Goal: Information Seeking & Learning: Learn about a topic

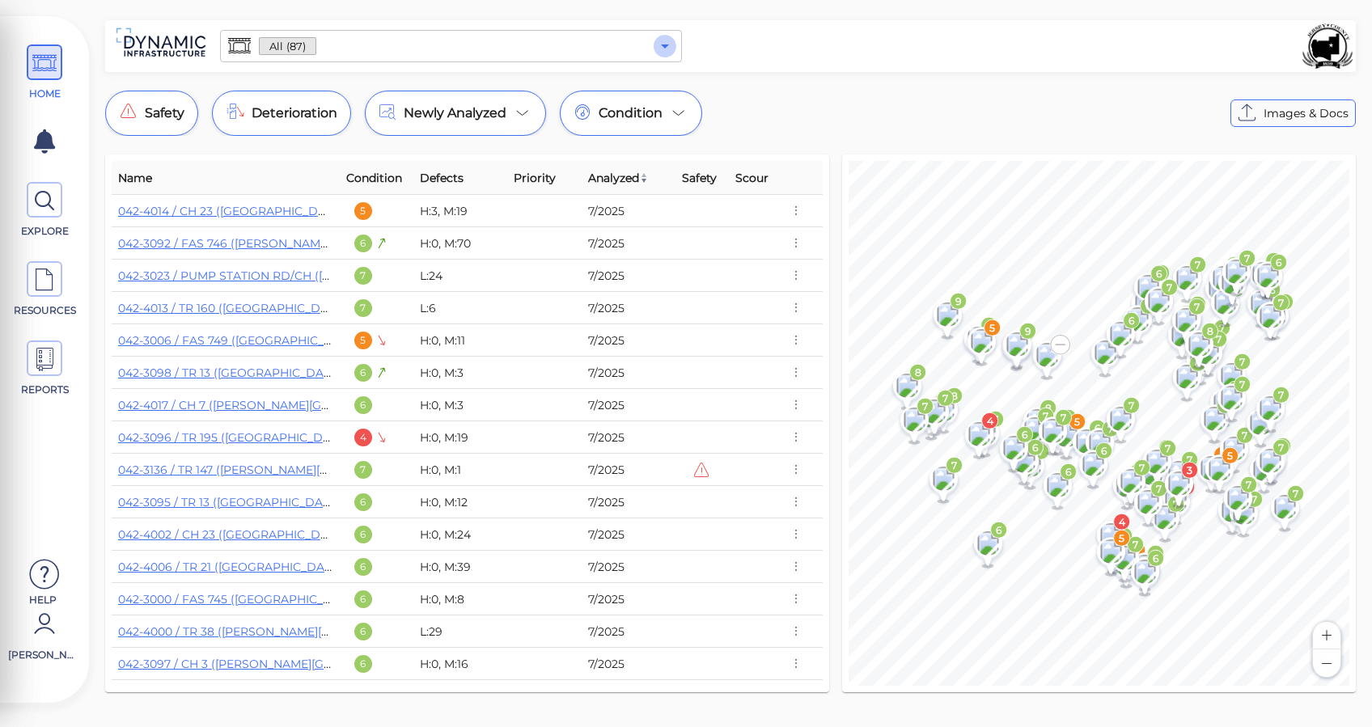
click at [667, 43] on icon "Open" at bounding box center [664, 45] width 19 height 19
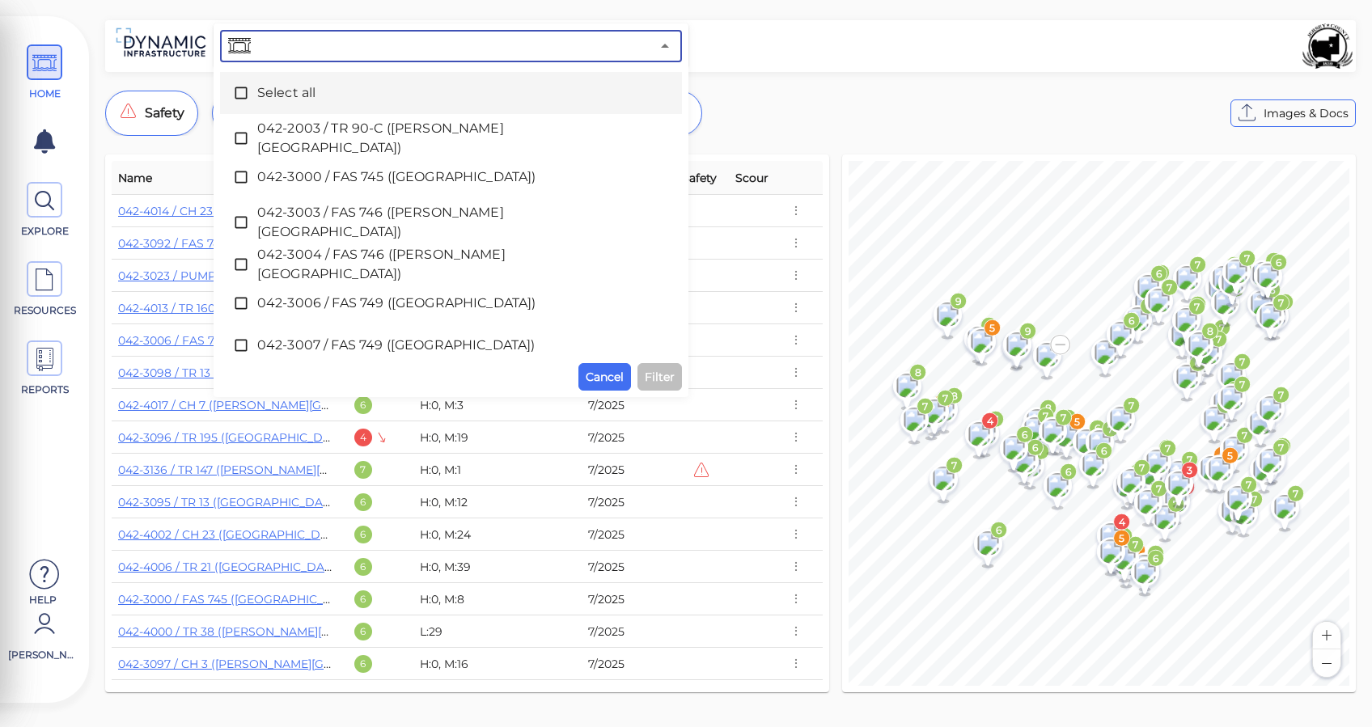
click at [839, 67] on div at bounding box center [1020, 45] width 664 height 45
click at [858, 39] on div at bounding box center [1020, 45] width 664 height 45
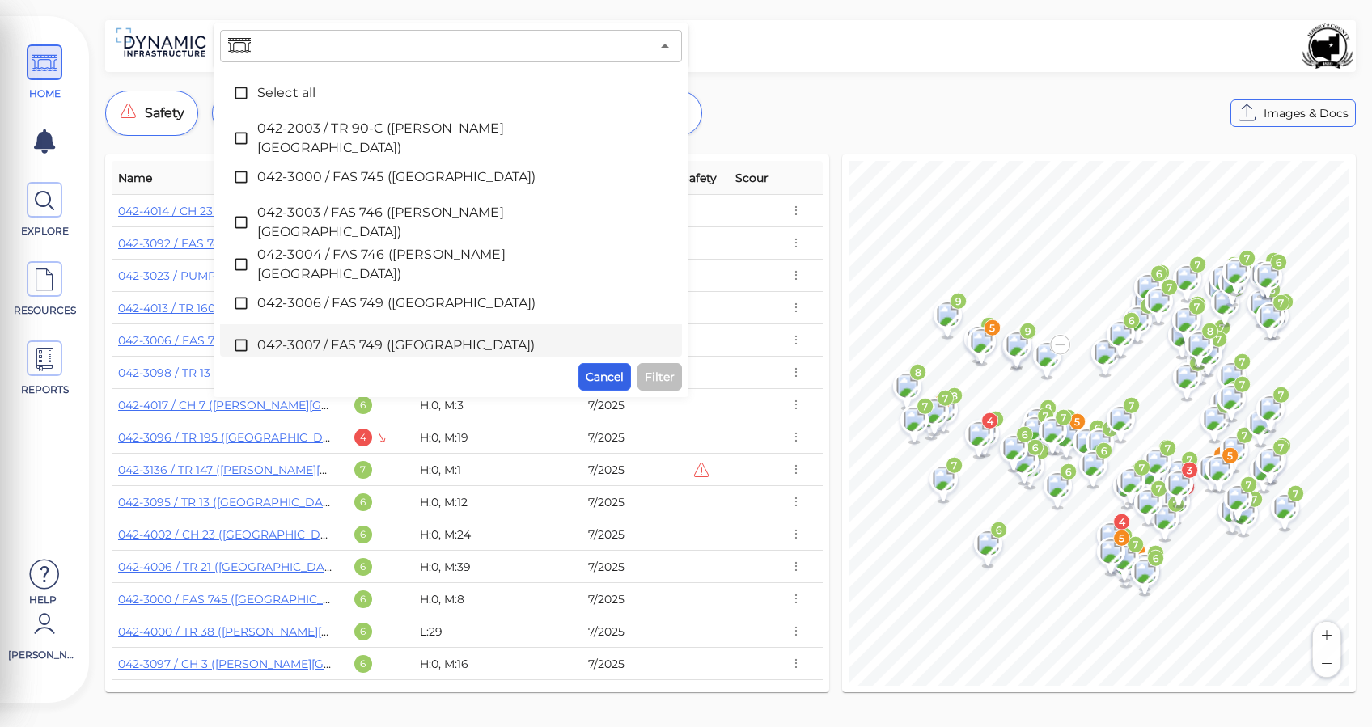
click at [608, 372] on span "Cancel" at bounding box center [604, 376] width 38 height 19
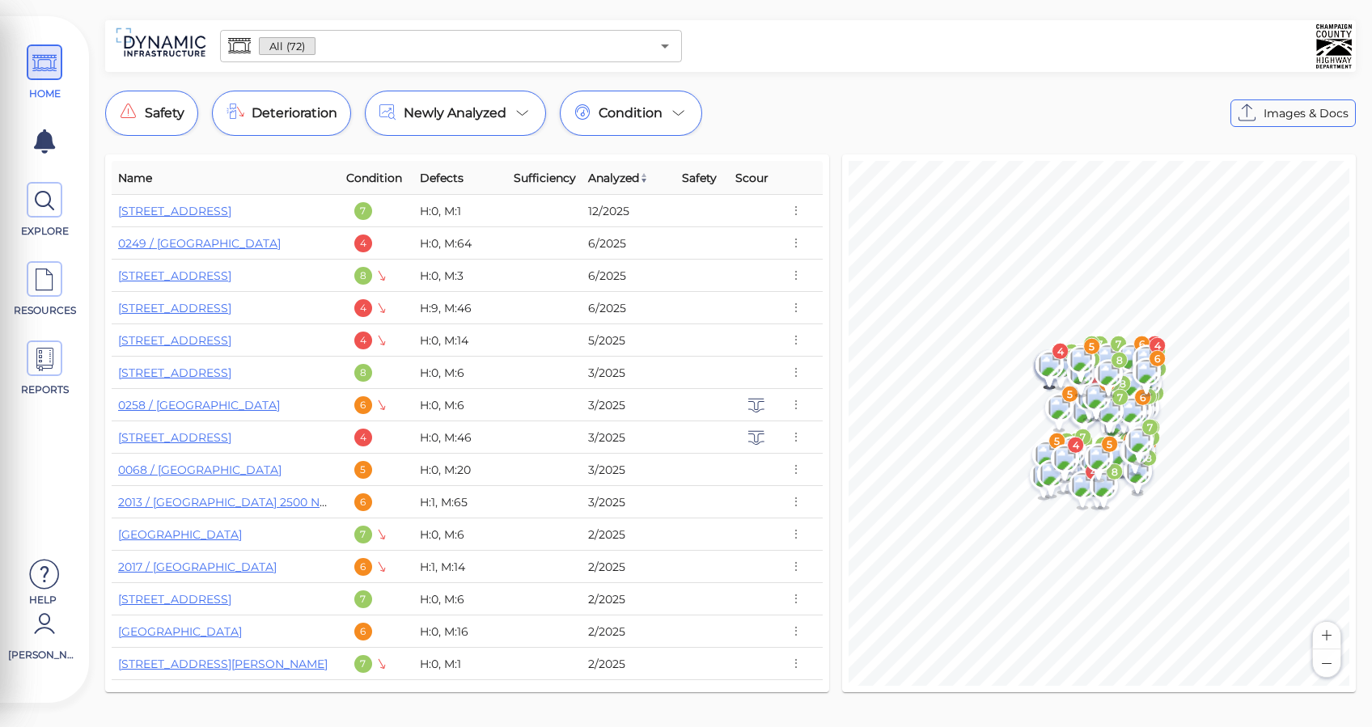
click at [576, 48] on input "text" at bounding box center [482, 46] width 334 height 23
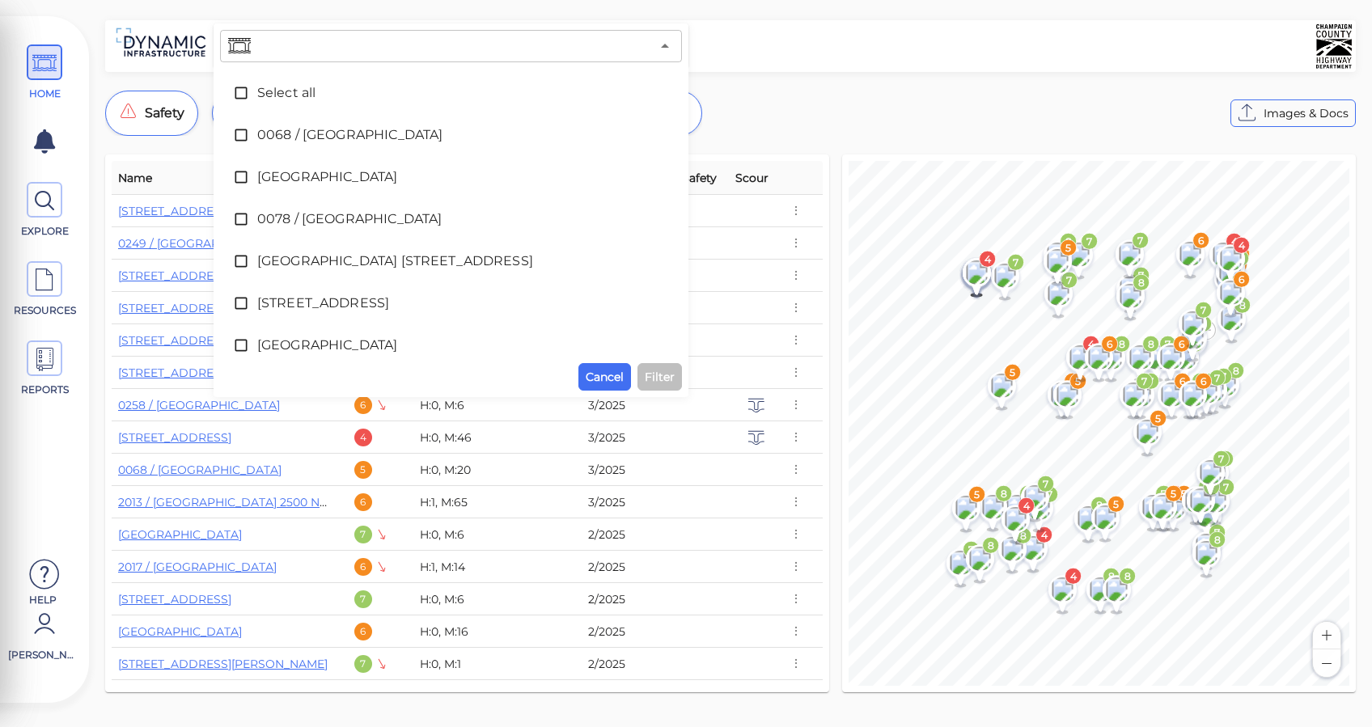
click at [838, 69] on div "​ Select all 0068 / County Road 1000 East 0071 / County Road 2100 North 0078 / …" at bounding box center [730, 46] width 1250 height 52
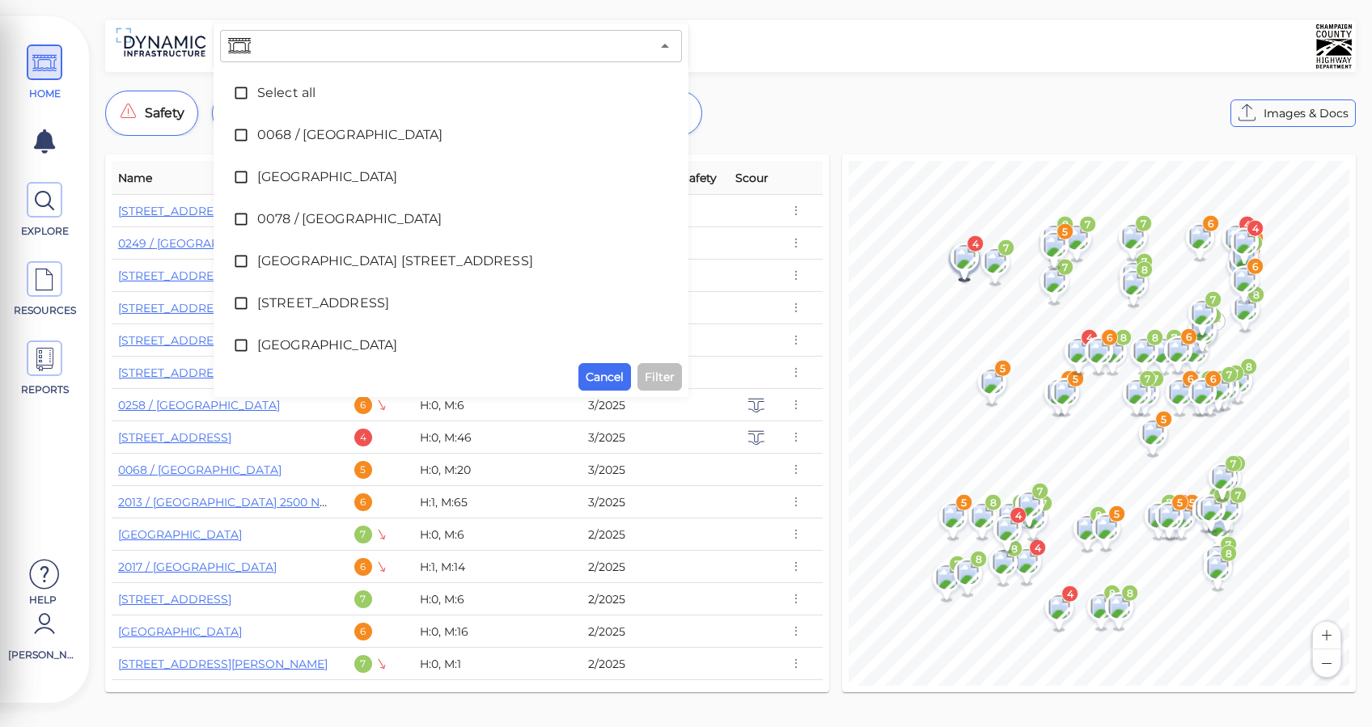
click at [839, 75] on div "​ Select all 0068 / County Road 1000 East 0071 / County Road 2100 North 0078 / …" at bounding box center [730, 361] width 1283 height 682
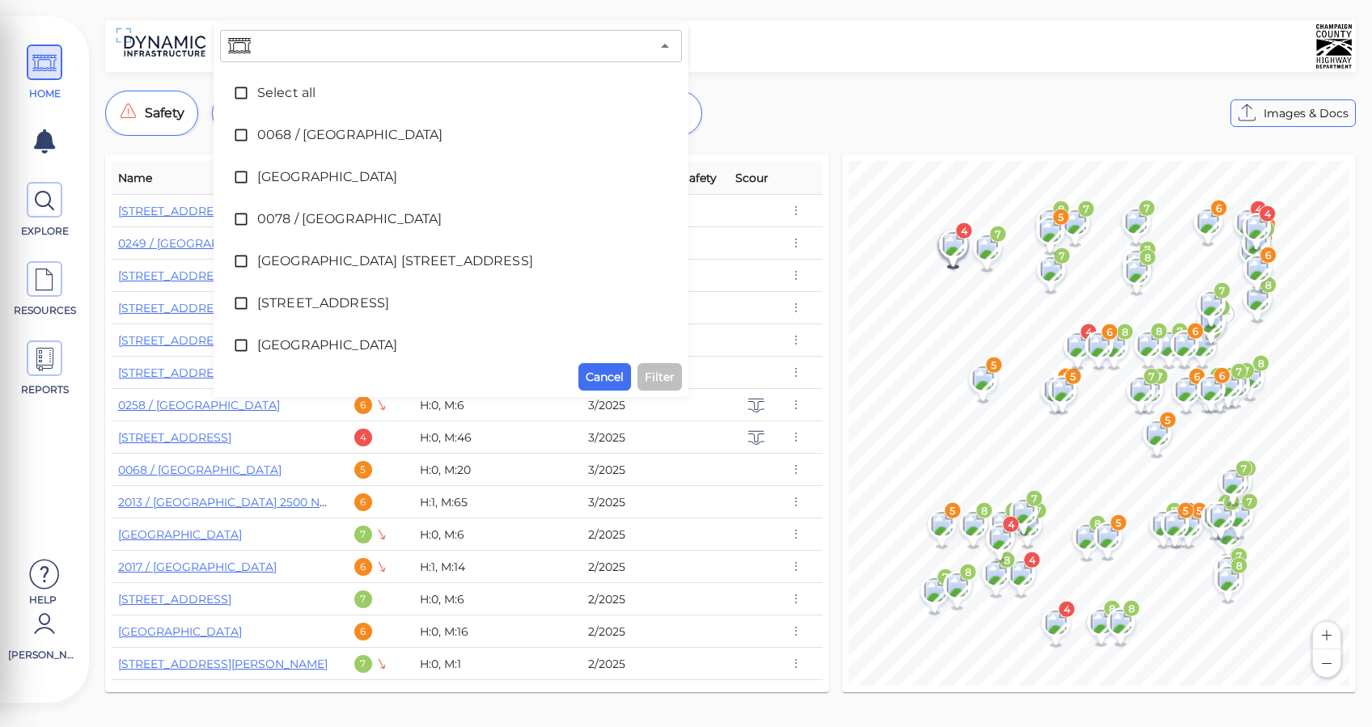
click at [809, 116] on div "Safety Deterioration Newly Analyzed Condition Images & Docs" at bounding box center [730, 113] width 1250 height 45
click at [781, 145] on div "​ Select all 0068 / County Road 1000 East 0071 / County Road 2100 North 0078 / …" at bounding box center [730, 361] width 1283 height 682
click at [643, 36] on input "text" at bounding box center [452, 46] width 396 height 23
click at [665, 41] on icon "Close" at bounding box center [664, 45] width 19 height 19
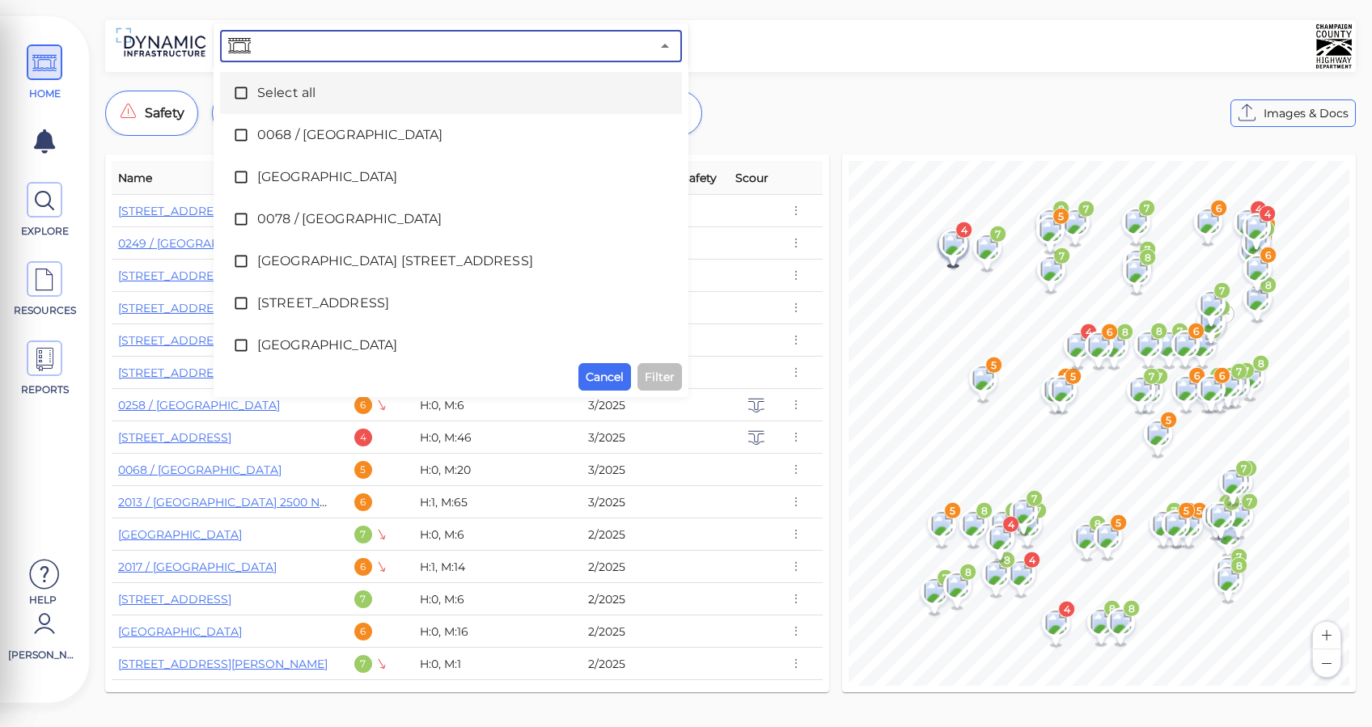
click at [810, 154] on div "Name Condition Defects Sufficiency Analyzed Safety Scour 0217 / County Road 9 7…" at bounding box center [467, 423] width 724 height 538
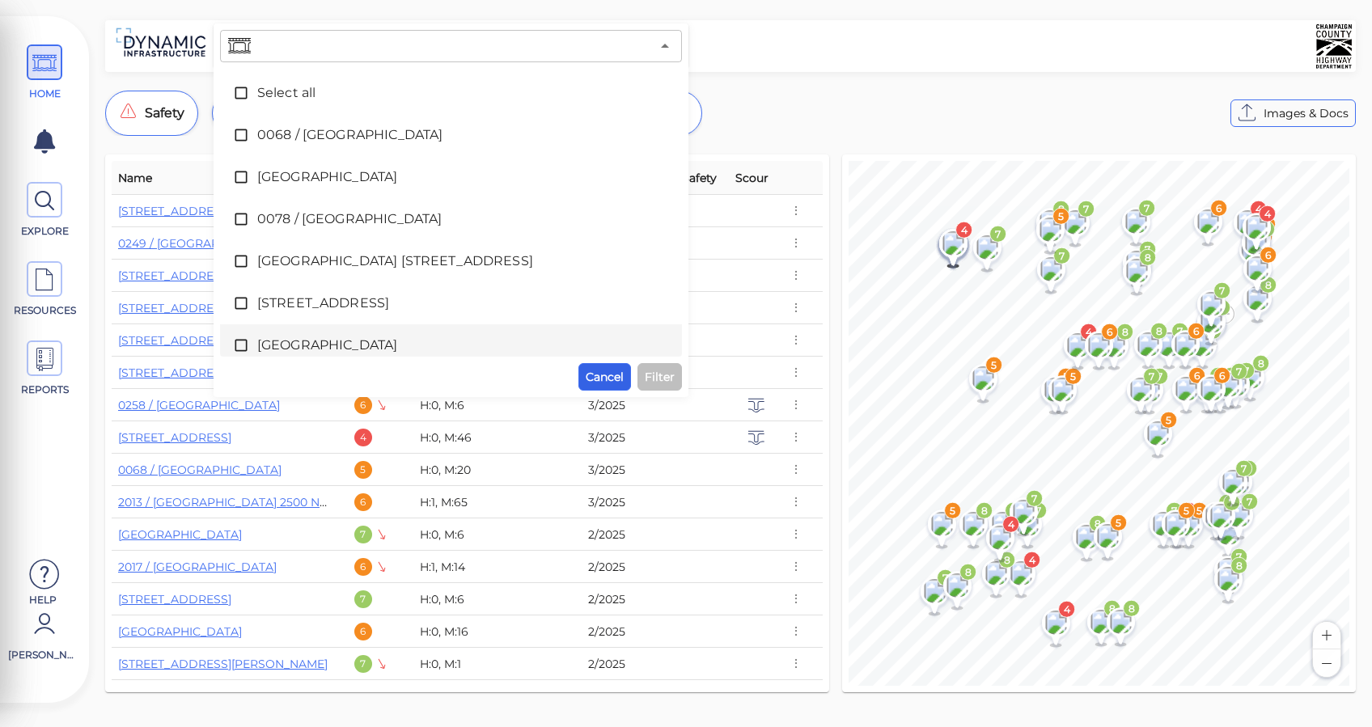
click at [602, 382] on span "Cancel" at bounding box center [604, 376] width 38 height 19
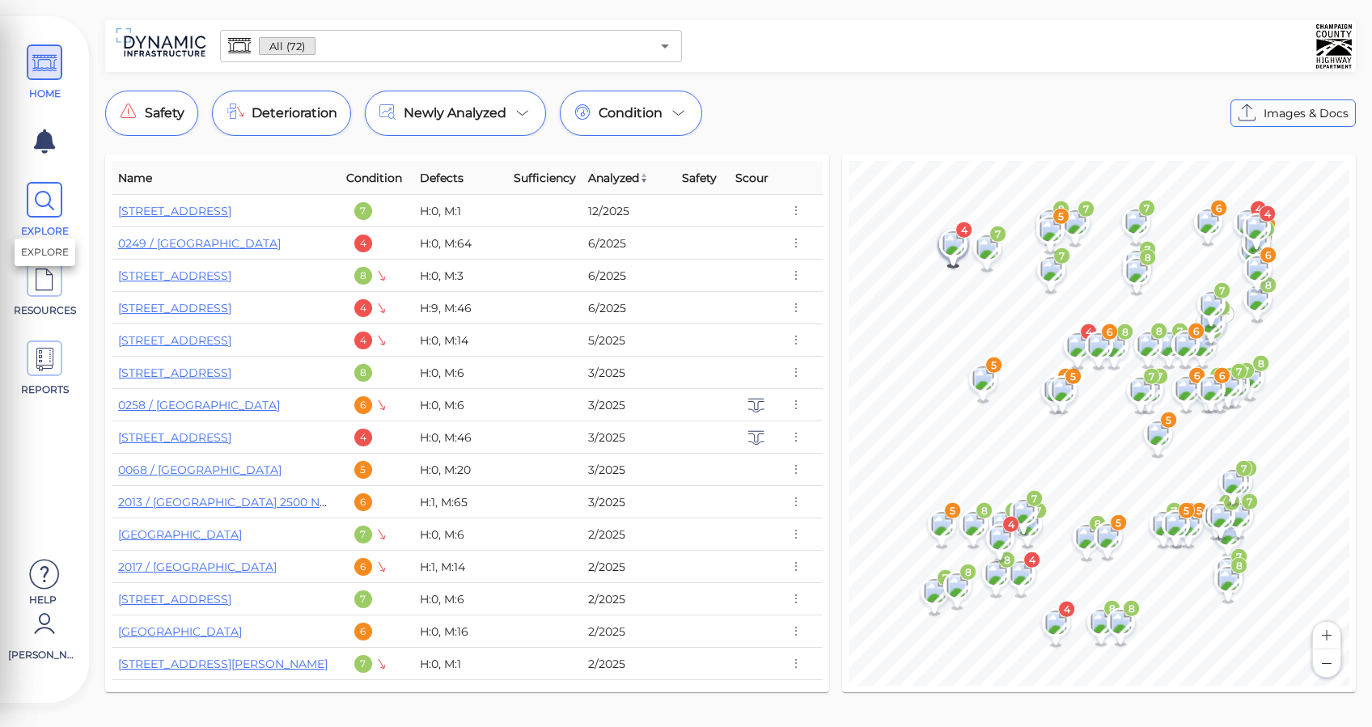
click at [42, 205] on icon at bounding box center [44, 201] width 24 height 36
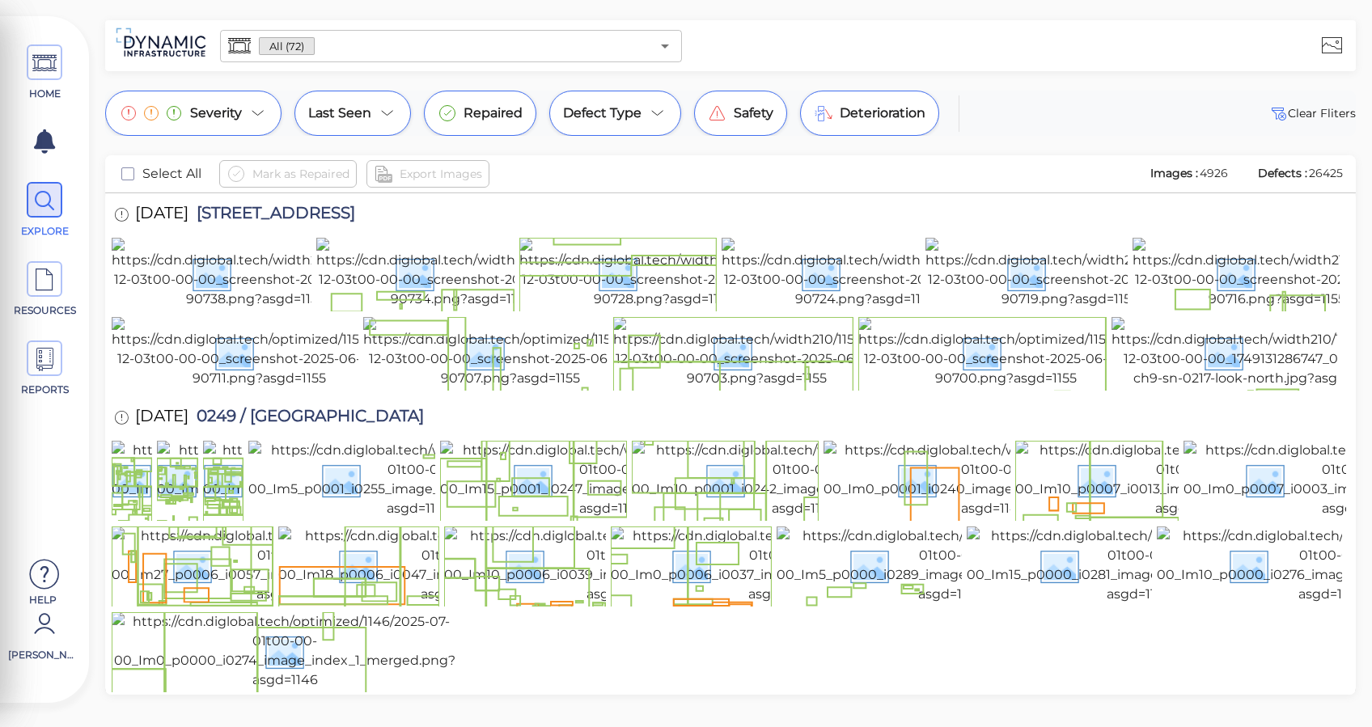
click at [1200, 175] on span "4926" at bounding box center [1213, 173] width 28 height 15
copy span "4926"
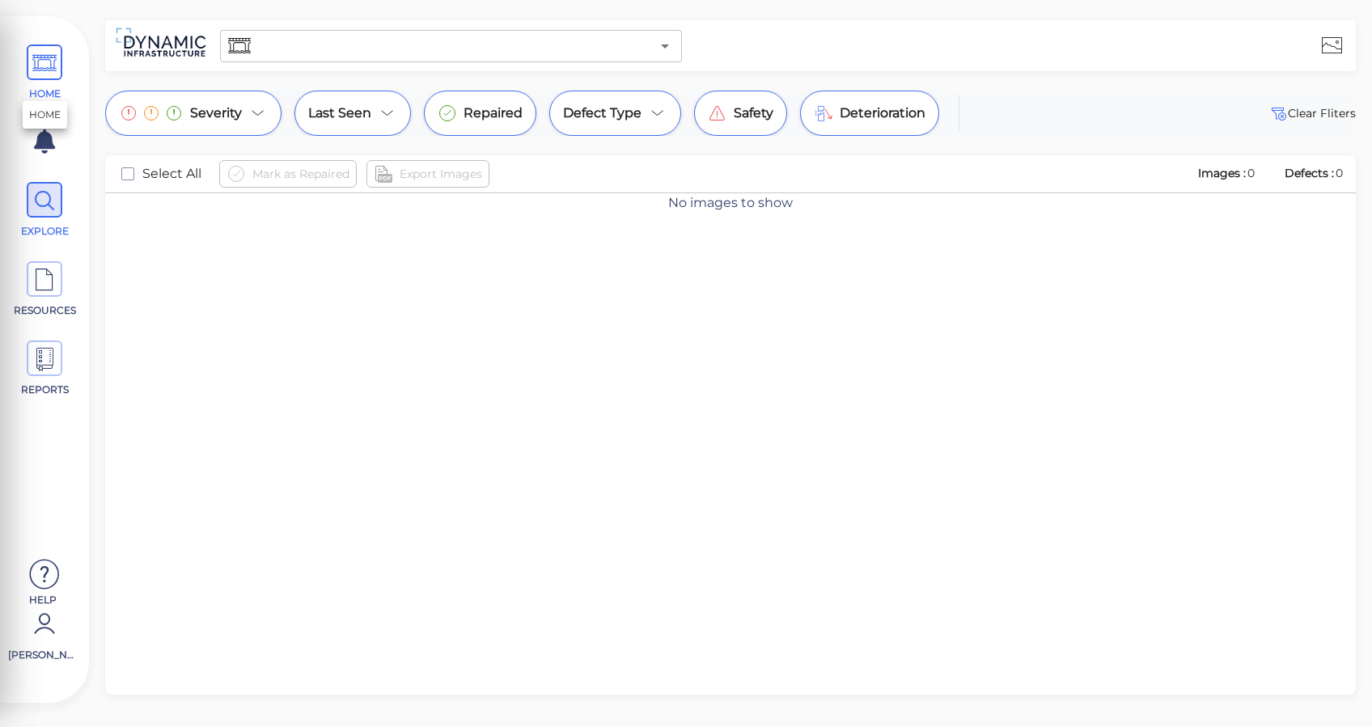
click at [57, 74] on span at bounding box center [45, 62] width 36 height 36
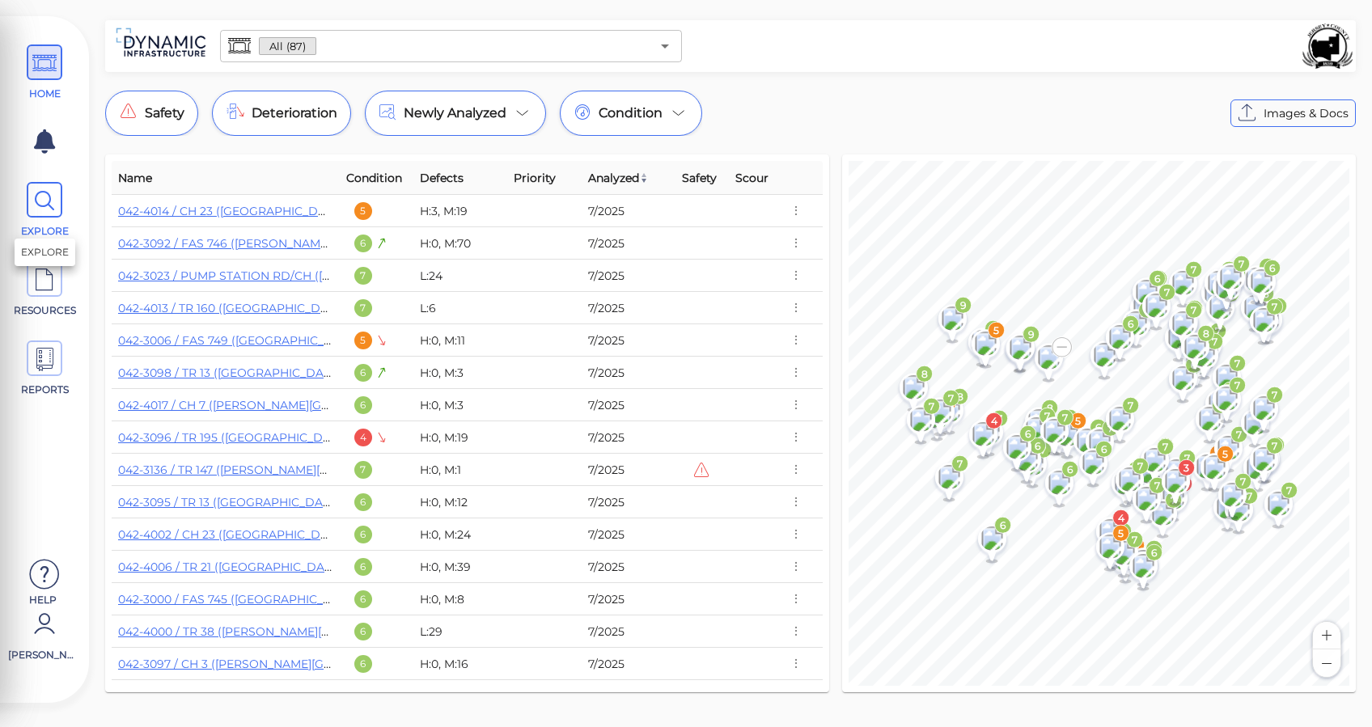
click at [31, 196] on span at bounding box center [45, 200] width 36 height 36
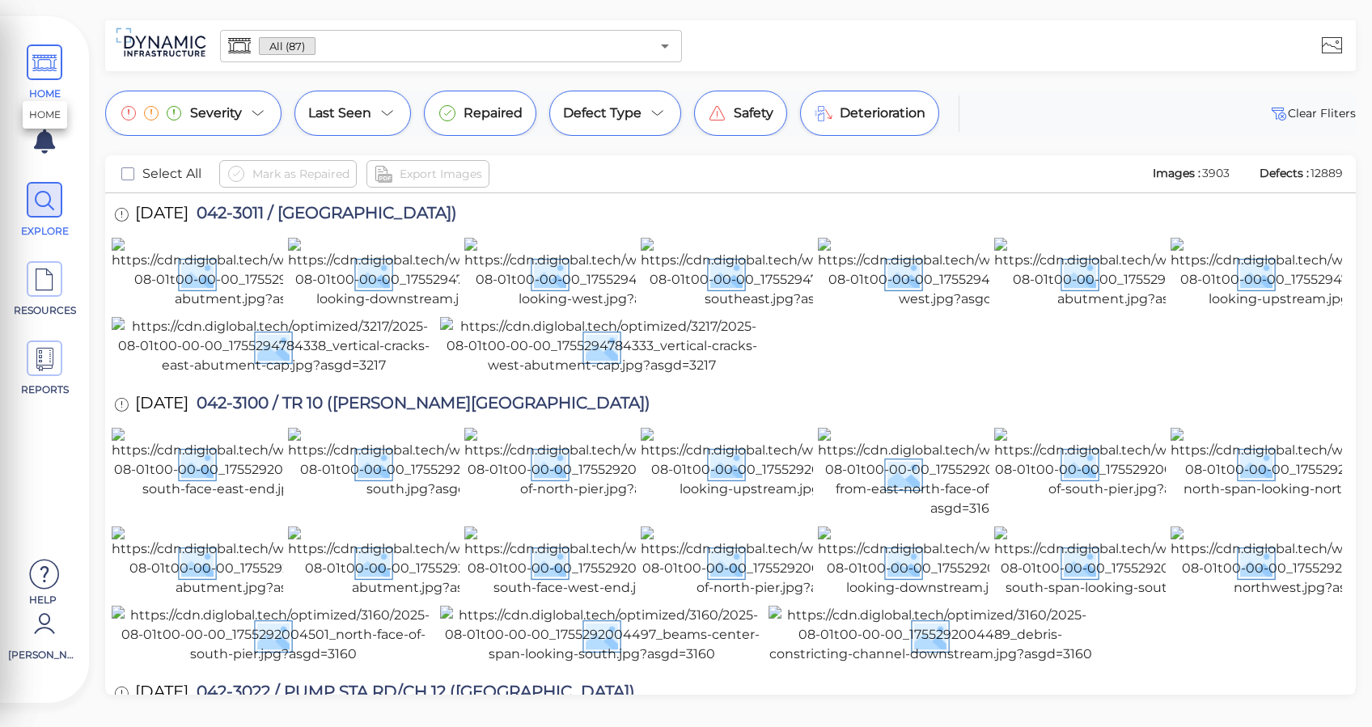
click at [36, 53] on icon at bounding box center [44, 63] width 24 height 36
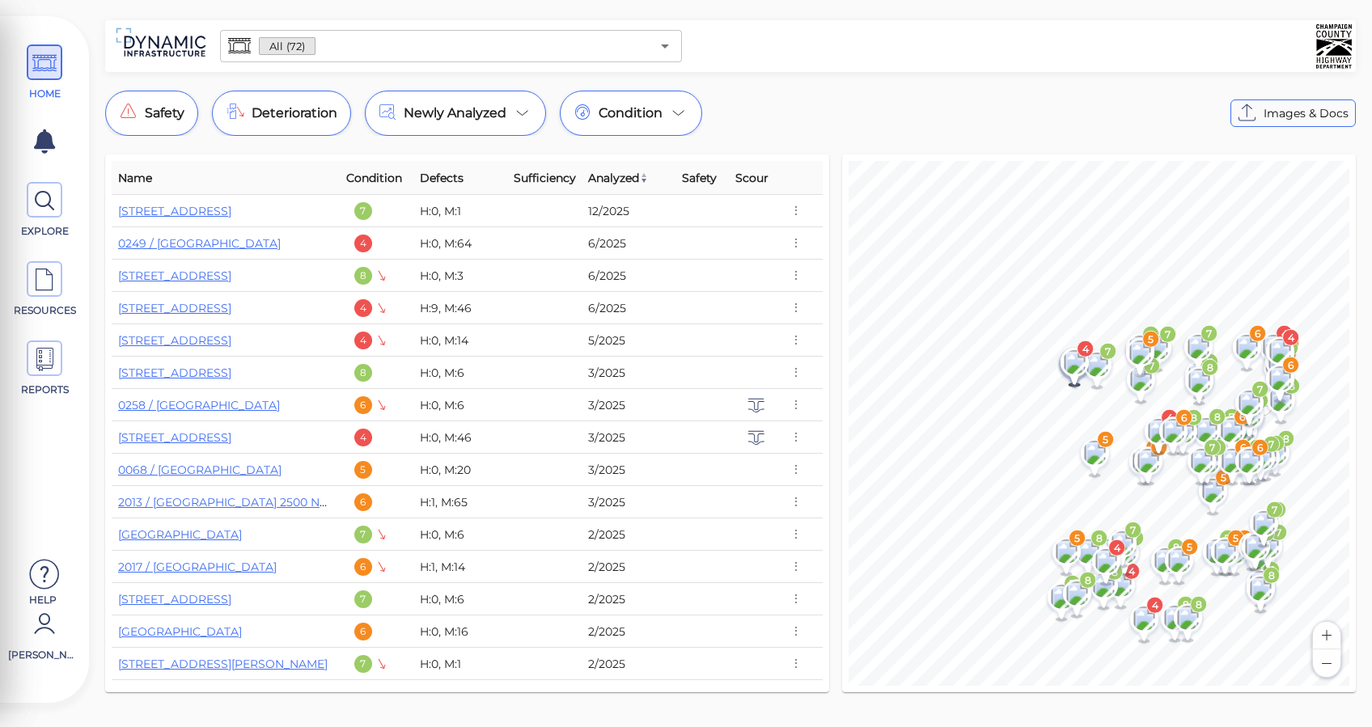
drag, startPoint x: 1351, startPoint y: 694, endPoint x: 1221, endPoint y: 704, distance: 129.8
click at [1221, 704] on div "Name Condition Defects Sufficiency Analyzed Safety Scour 0217 / County Road 9 7…" at bounding box center [730, 429] width 1250 height 551
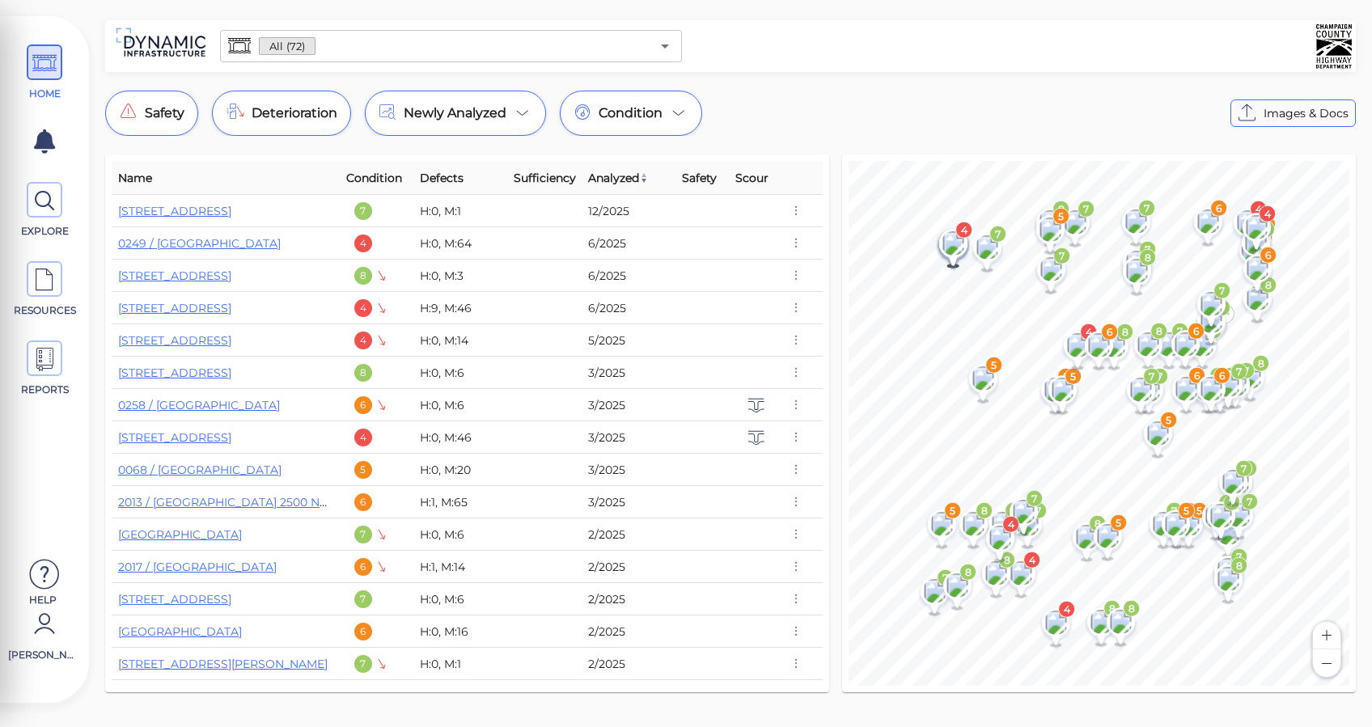
click at [992, 52] on div at bounding box center [1020, 45] width 664 height 45
click at [618, 116] on span "Condition" at bounding box center [630, 113] width 64 height 19
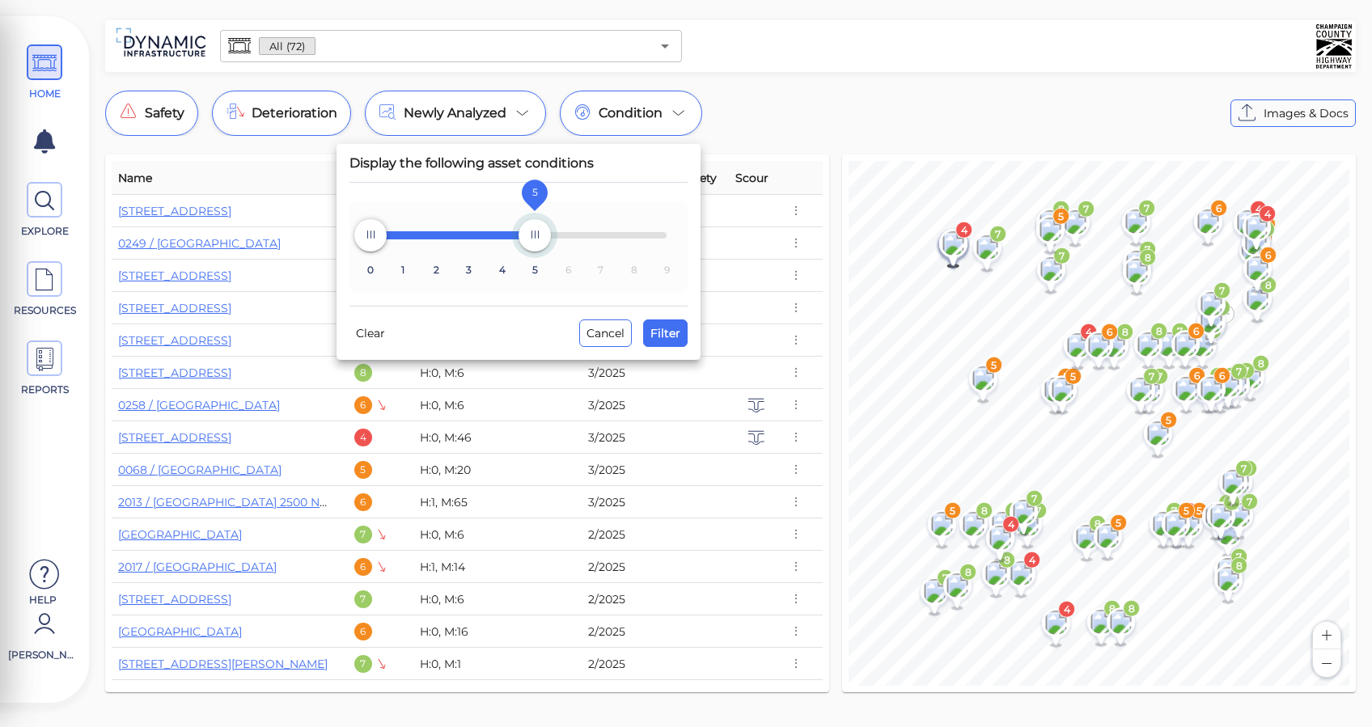
drag, startPoint x: 659, startPoint y: 244, endPoint x: 529, endPoint y: 246, distance: 130.2
click at [529, 246] on span "5" at bounding box center [534, 235] width 32 height 32
click at [673, 336] on span "Filter" at bounding box center [665, 332] width 30 height 19
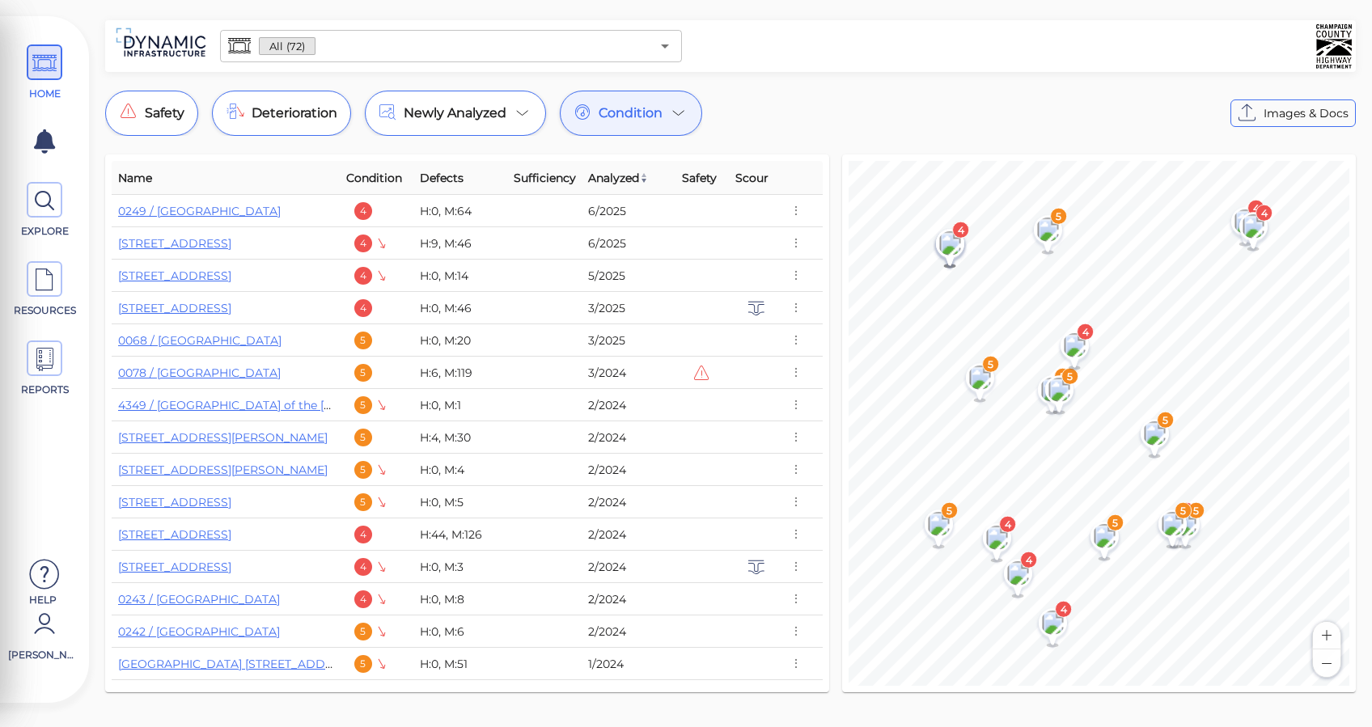
click at [679, 120] on icon at bounding box center [678, 113] width 19 height 19
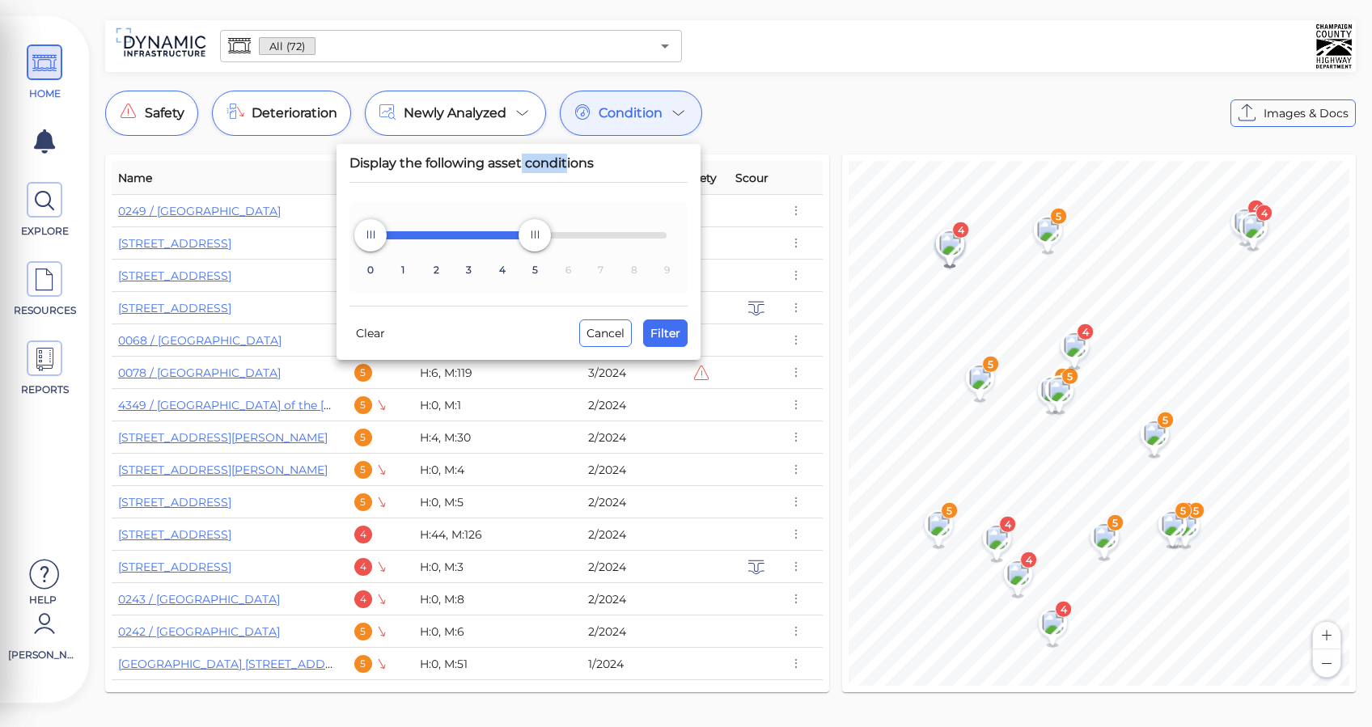
drag, startPoint x: 519, startPoint y: 162, endPoint x: 607, endPoint y: 160, distance: 87.4
click at [573, 165] on div "Display the following asset conditions" at bounding box center [518, 163] width 338 height 39
click at [798, 112] on div at bounding box center [686, 363] width 1372 height 727
type input "9"
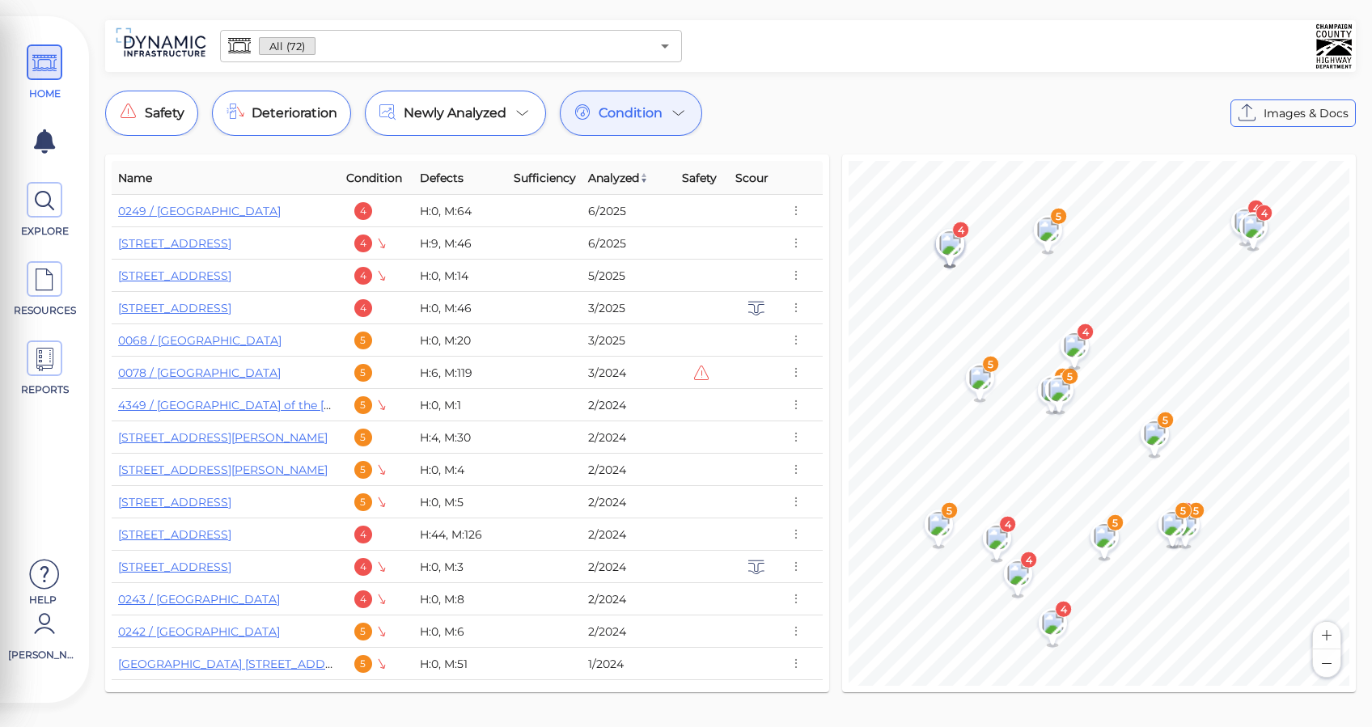
click at [683, 117] on icon at bounding box center [678, 113] width 19 height 19
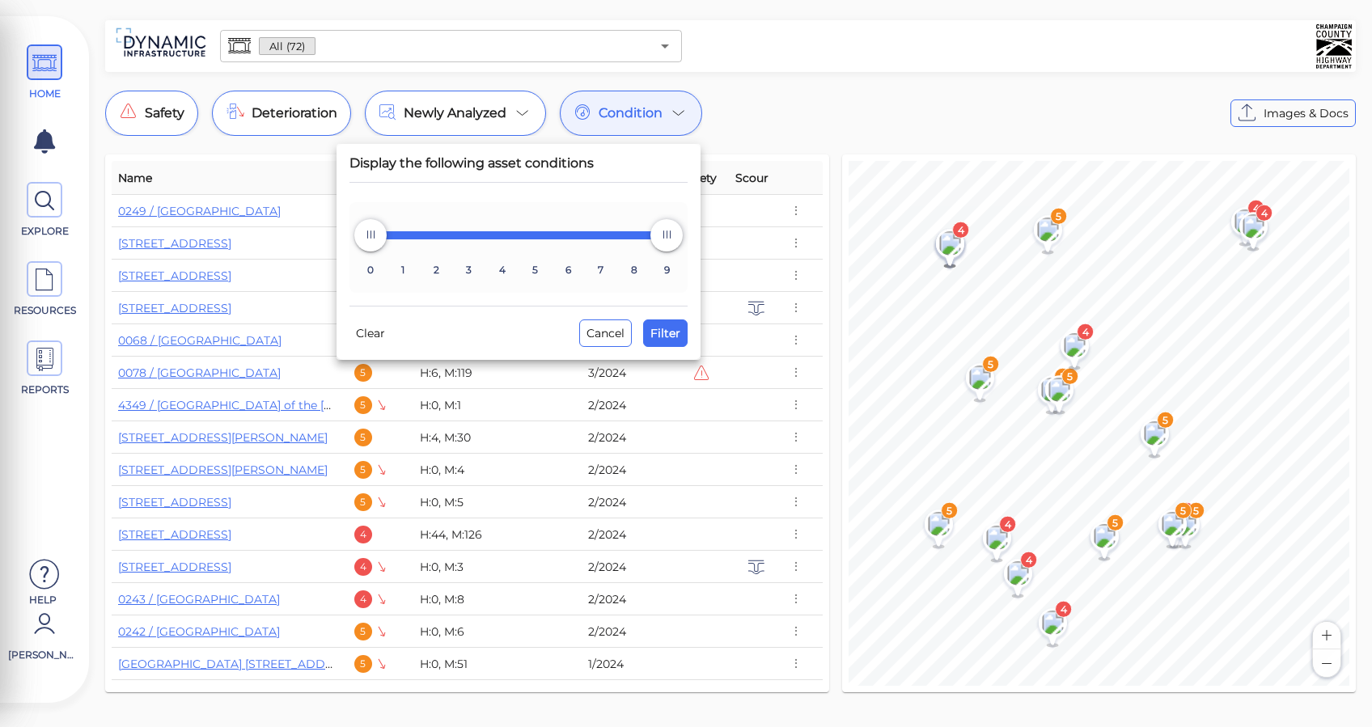
click at [662, 355] on div "Display the following asset conditions 0 1 2 3 4 5 6 7 8 9 0 9 Clear Cancel Fil…" at bounding box center [518, 252] width 364 height 216
click at [662, 336] on span "Filter" at bounding box center [665, 332] width 30 height 19
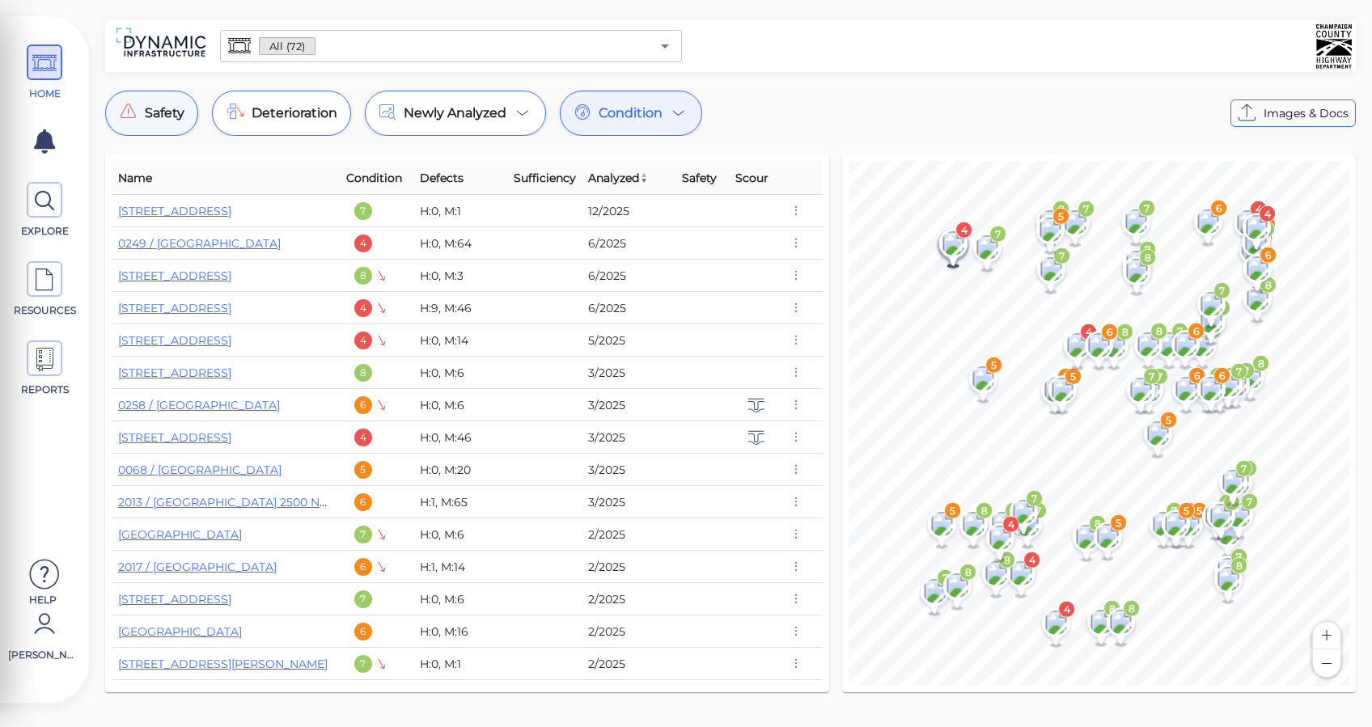
click at [162, 101] on div "Safety" at bounding box center [151, 113] width 93 height 45
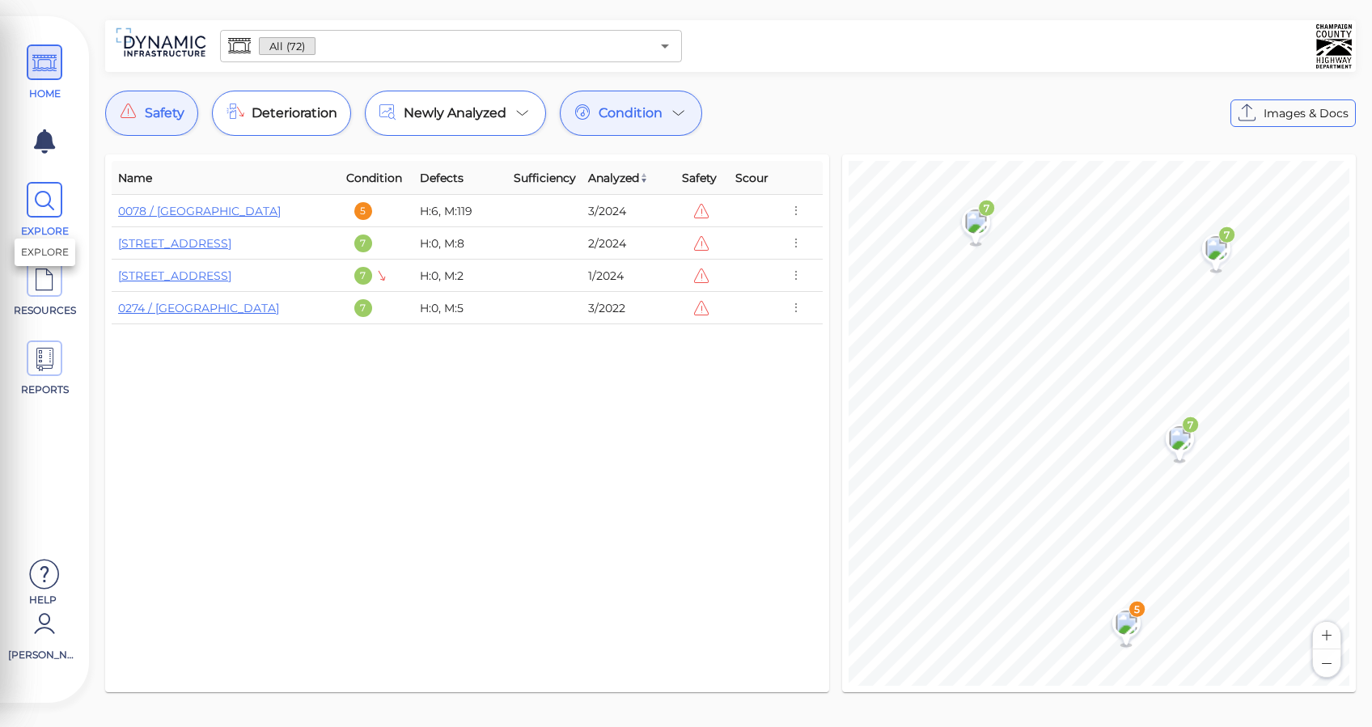
click at [32, 200] on span at bounding box center [45, 200] width 36 height 36
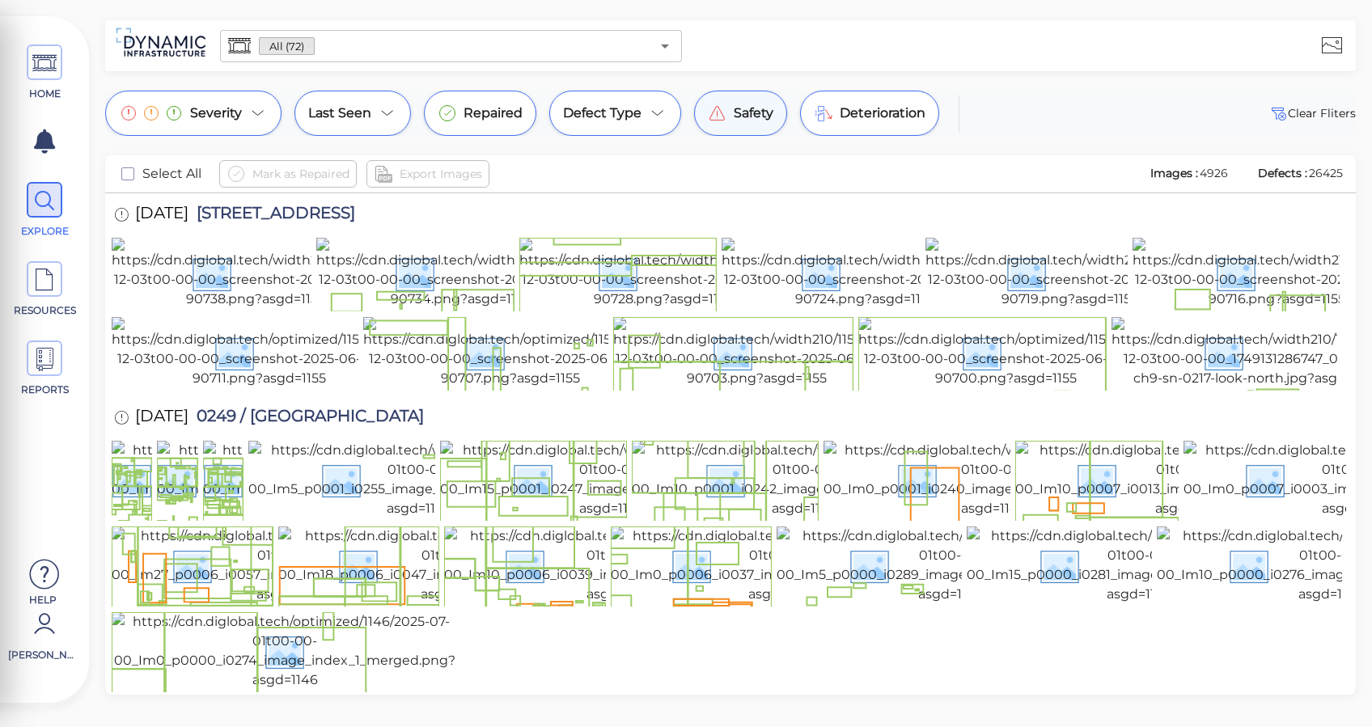
click at [714, 110] on icon at bounding box center [717, 113] width 19 height 19
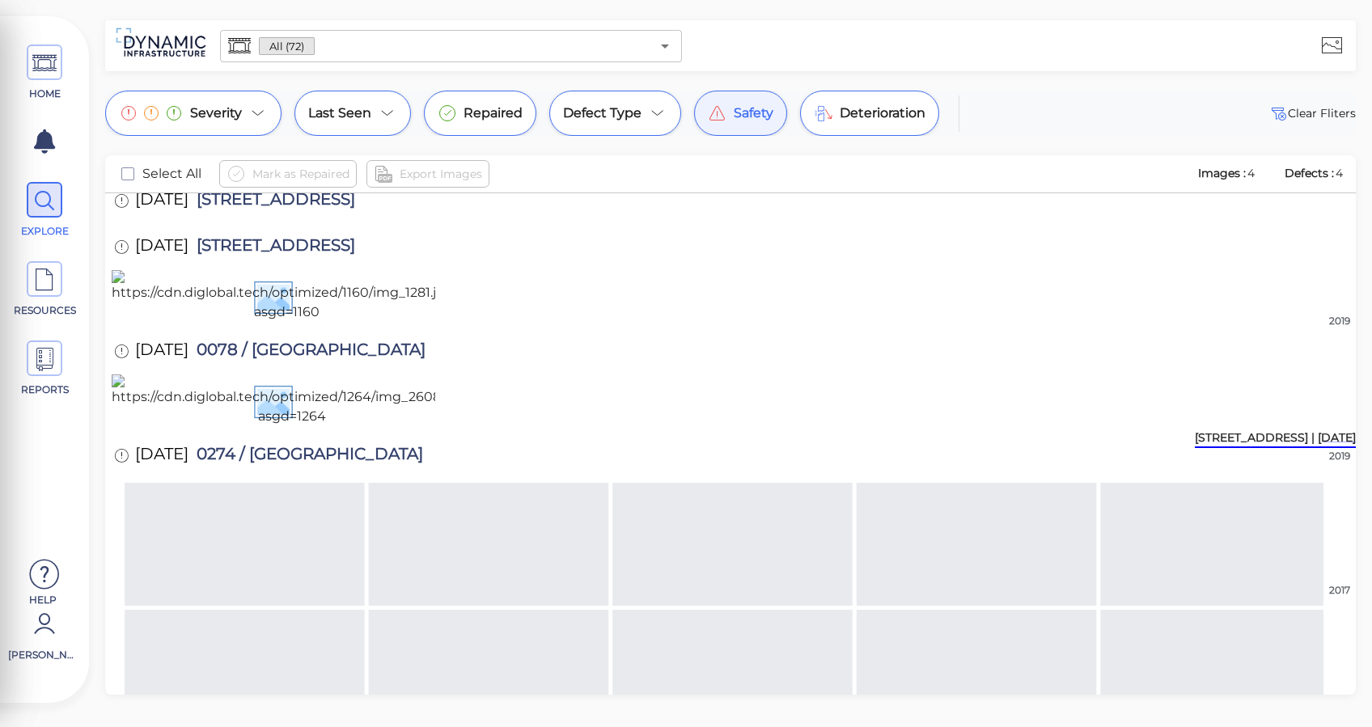
scroll to position [216, 0]
click at [339, 322] on img at bounding box center [286, 296] width 349 height 52
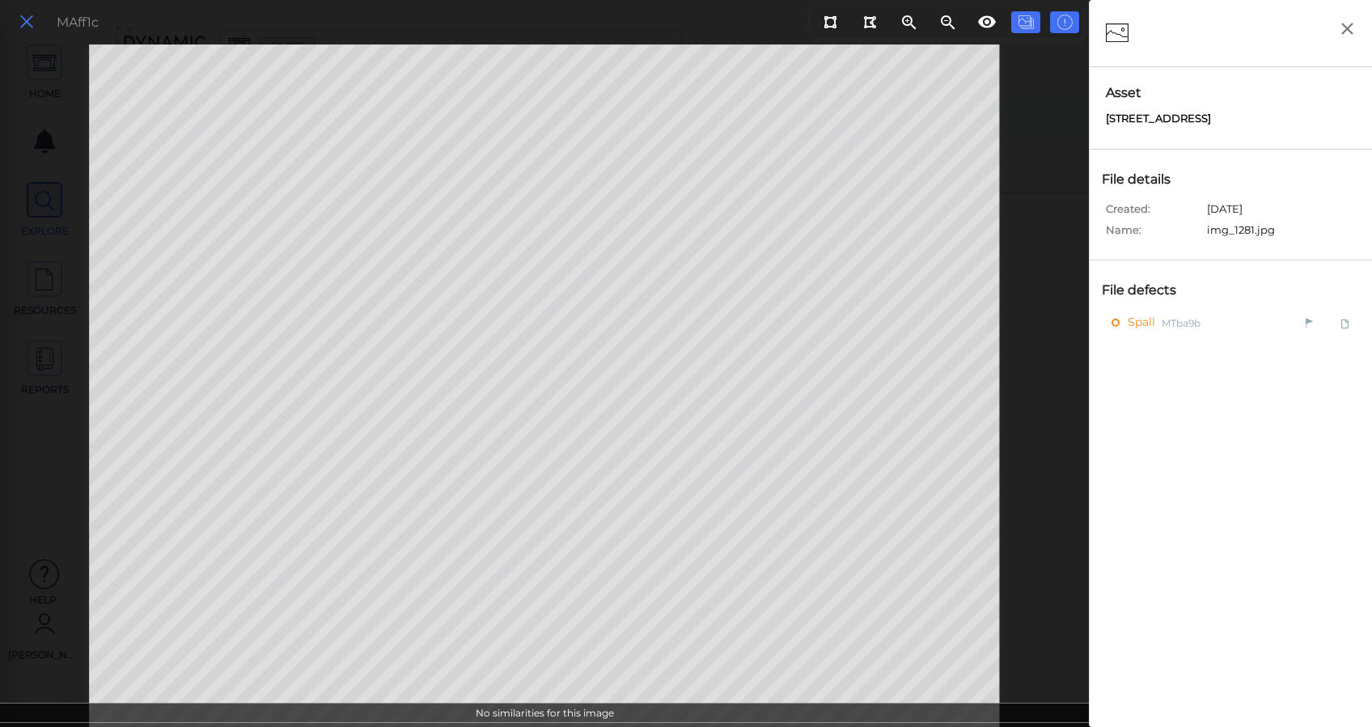
click at [29, 21] on icon at bounding box center [27, 22] width 18 height 22
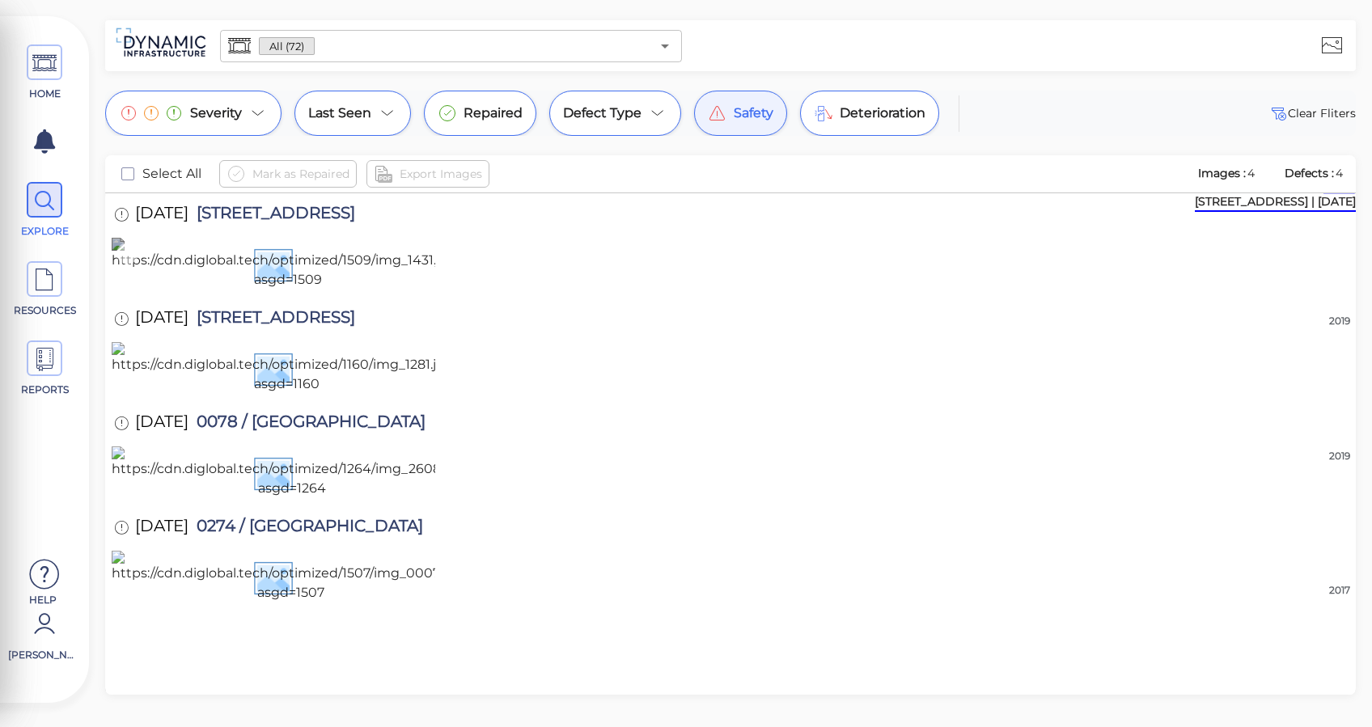
click at [297, 290] on img at bounding box center [288, 264] width 353 height 52
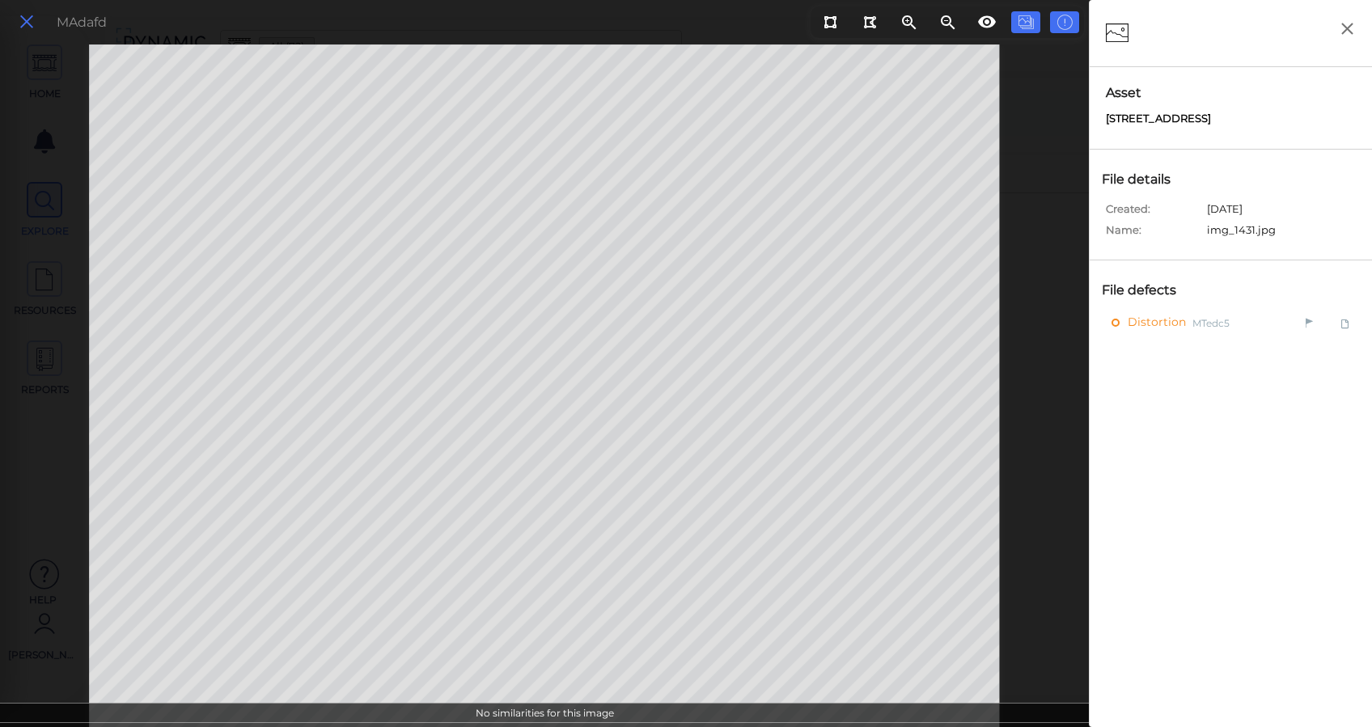
click at [19, 29] on icon at bounding box center [27, 22] width 18 height 22
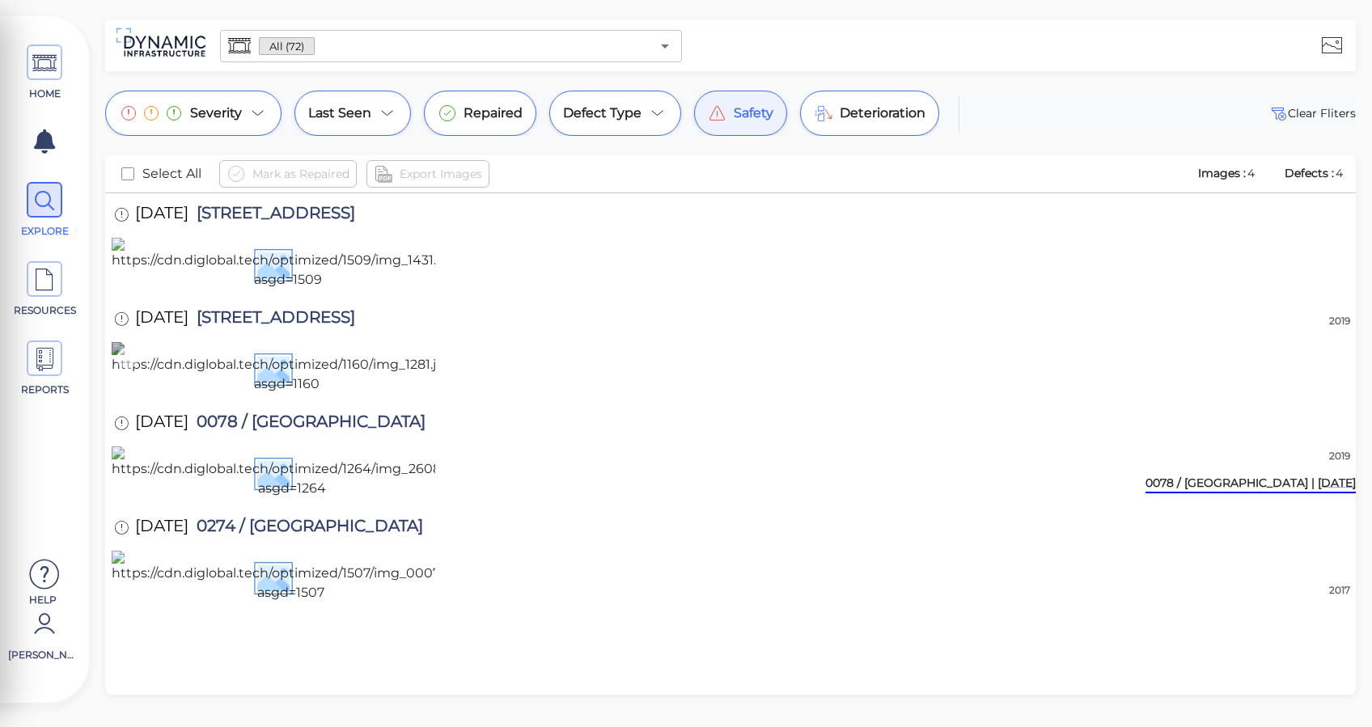
scroll to position [323, 0]
click at [338, 394] on img at bounding box center [286, 368] width 349 height 52
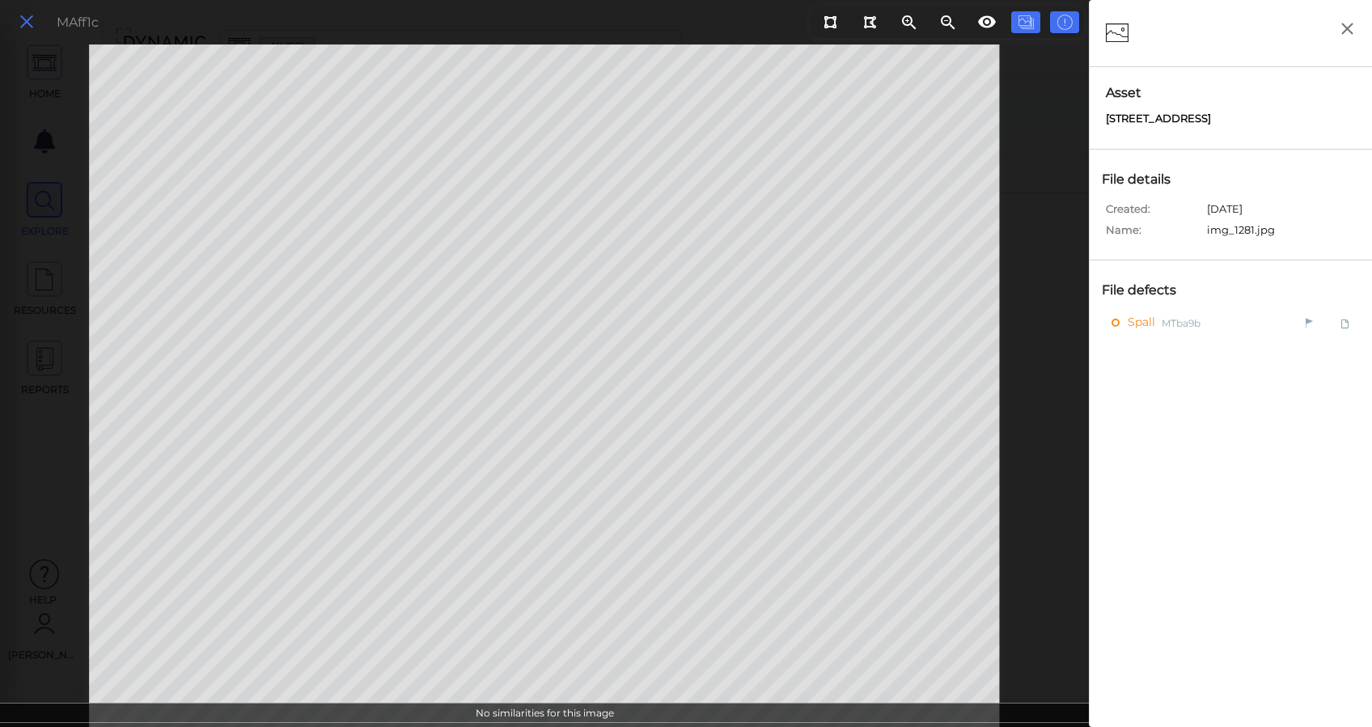
click at [20, 32] on icon at bounding box center [27, 22] width 18 height 22
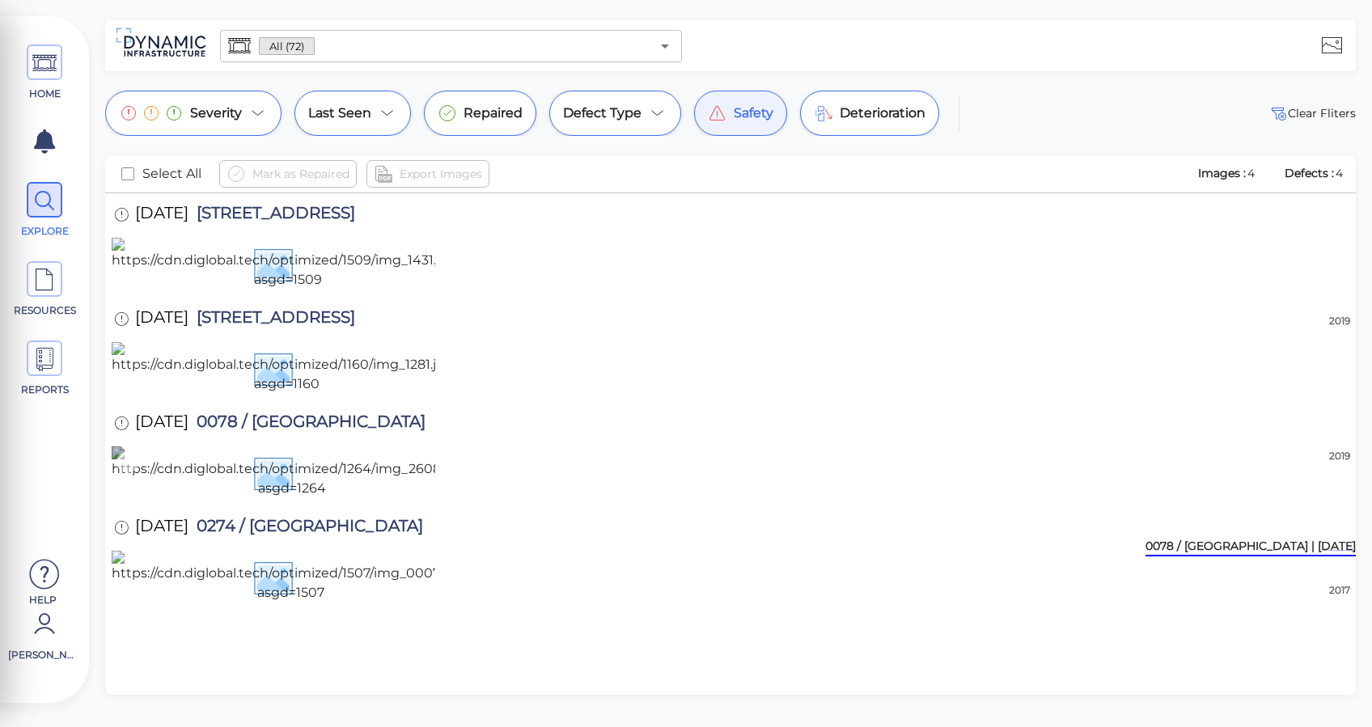
scroll to position [425, 0]
click at [411, 459] on img at bounding box center [292, 472] width 360 height 52
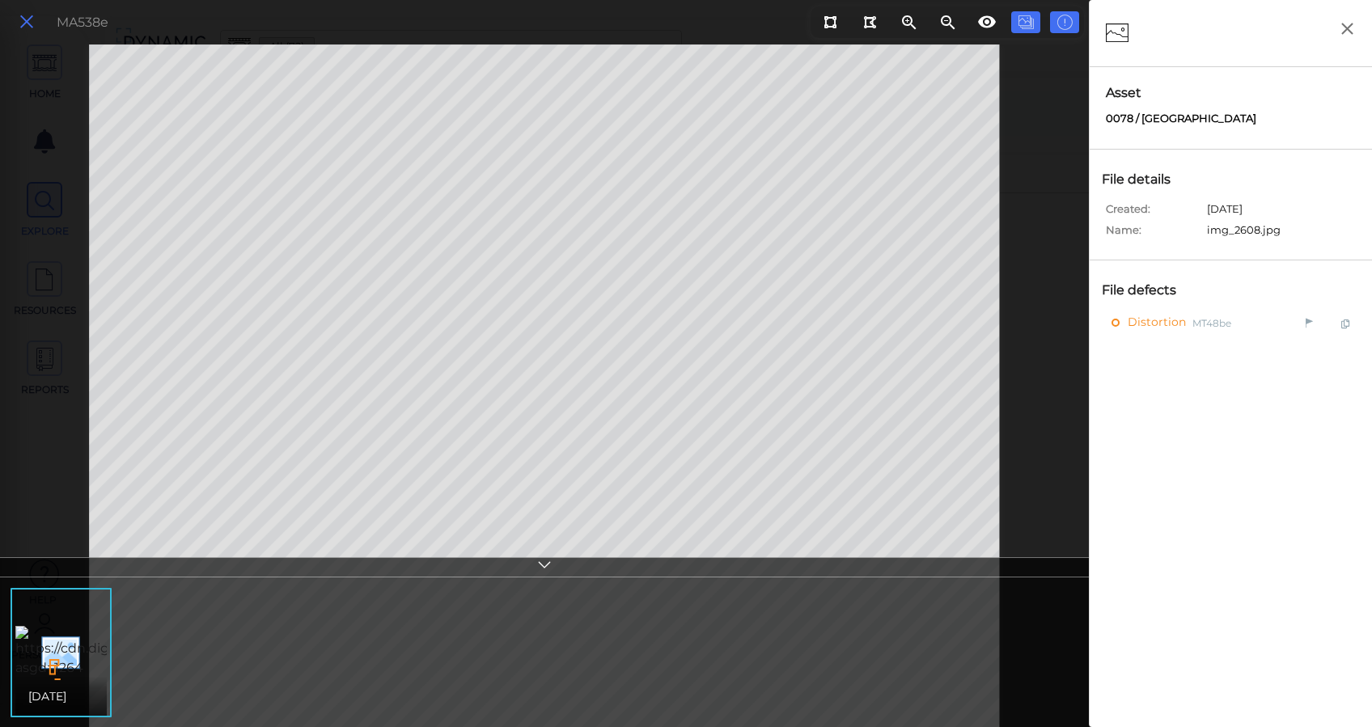
click at [33, 23] on icon at bounding box center [27, 22] width 18 height 22
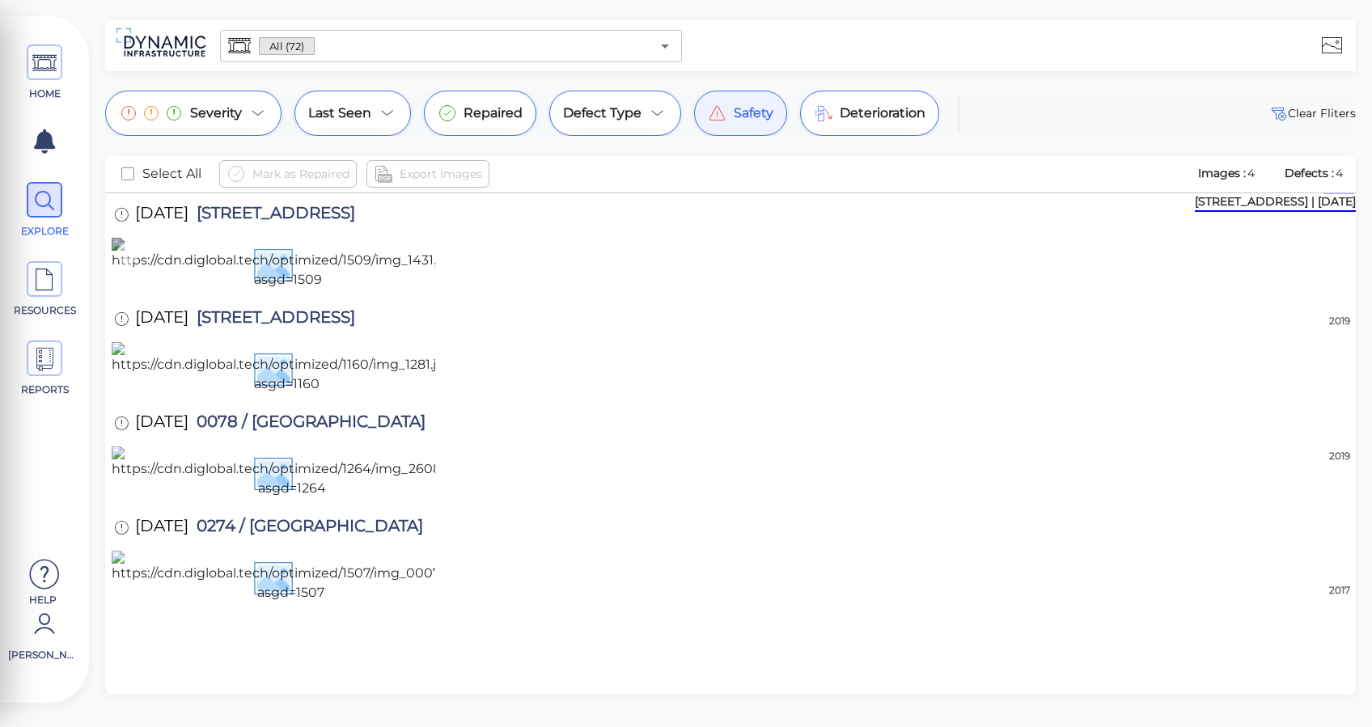
drag, startPoint x: 124, startPoint y: 257, endPoint x: 126, endPoint y: 265, distance: 8.4
click at [124, 257] on icon at bounding box center [127, 254] width 22 height 22
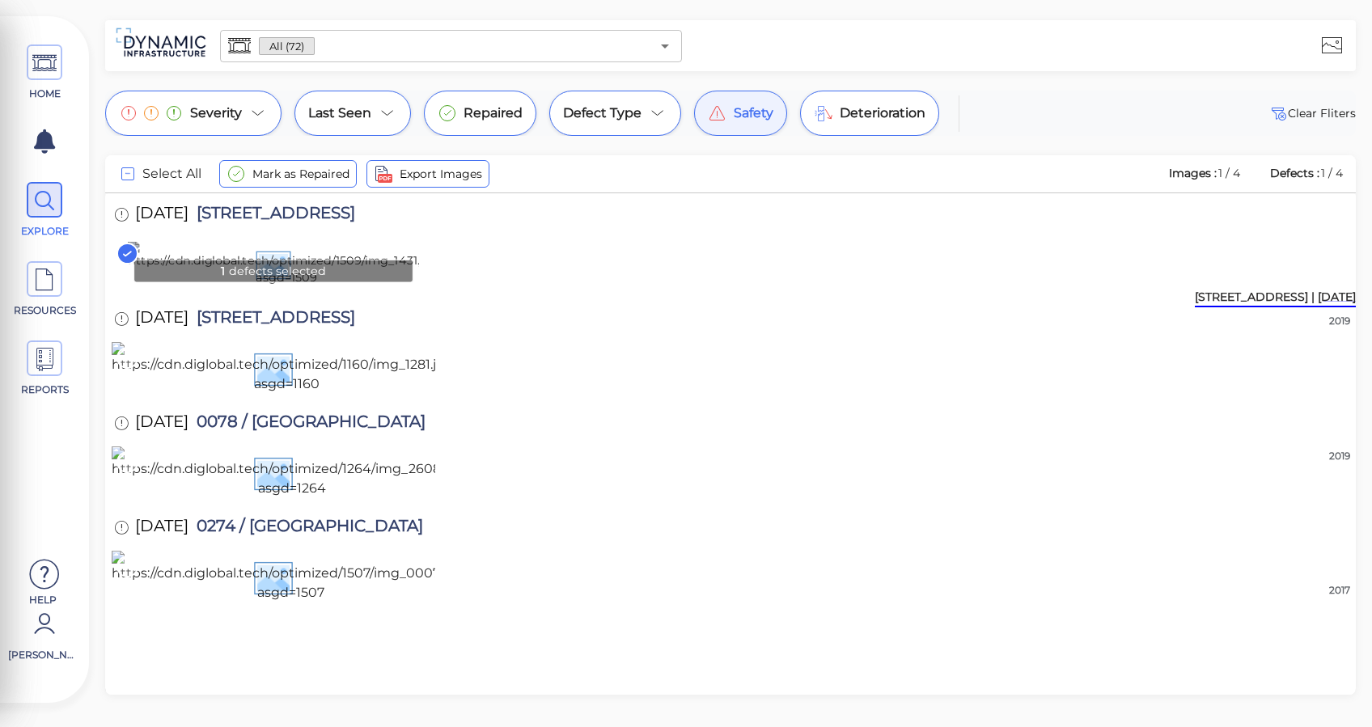
scroll to position [108, 0]
click at [124, 369] on icon at bounding box center [127, 358] width 22 height 22
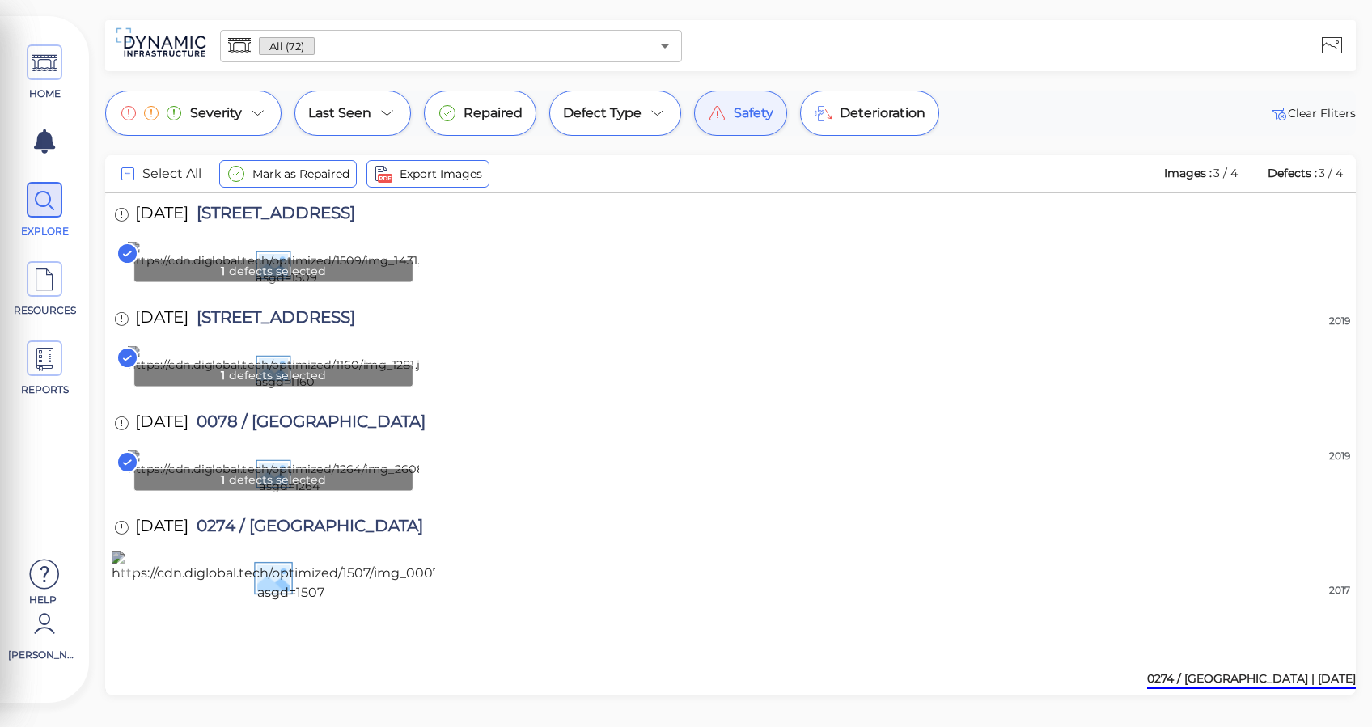
scroll to position [640, 0]
click at [123, 556] on icon at bounding box center [127, 567] width 22 height 22
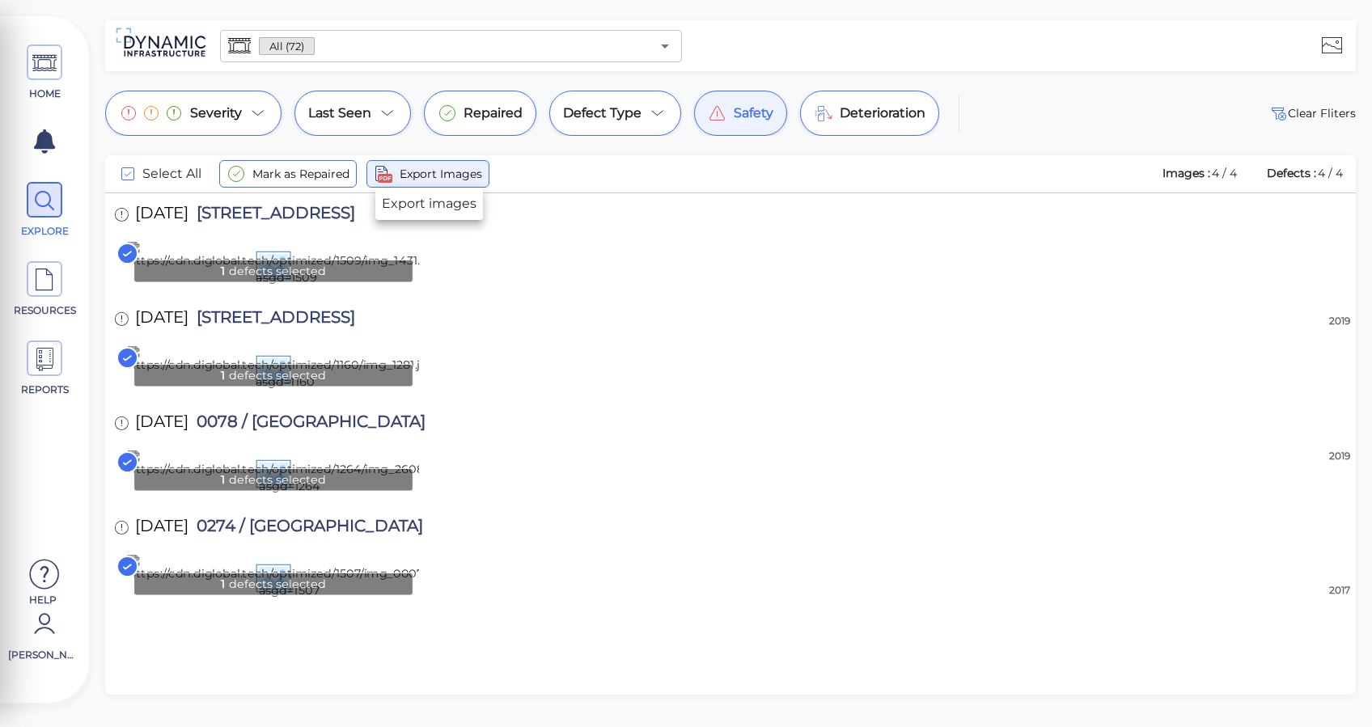
click at [410, 173] on span "Export Images" at bounding box center [440, 173] width 82 height 19
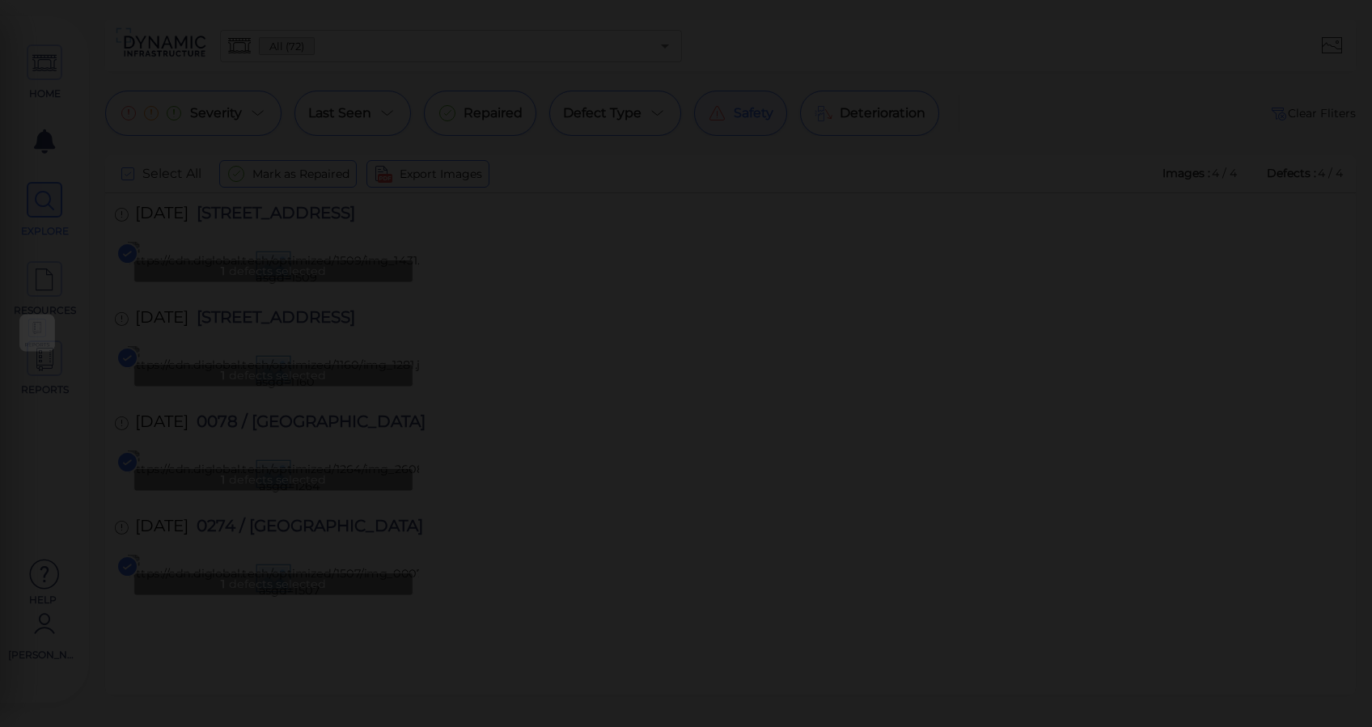
click at [38, 433] on icon at bounding box center [687, 353] width 1389 height 721
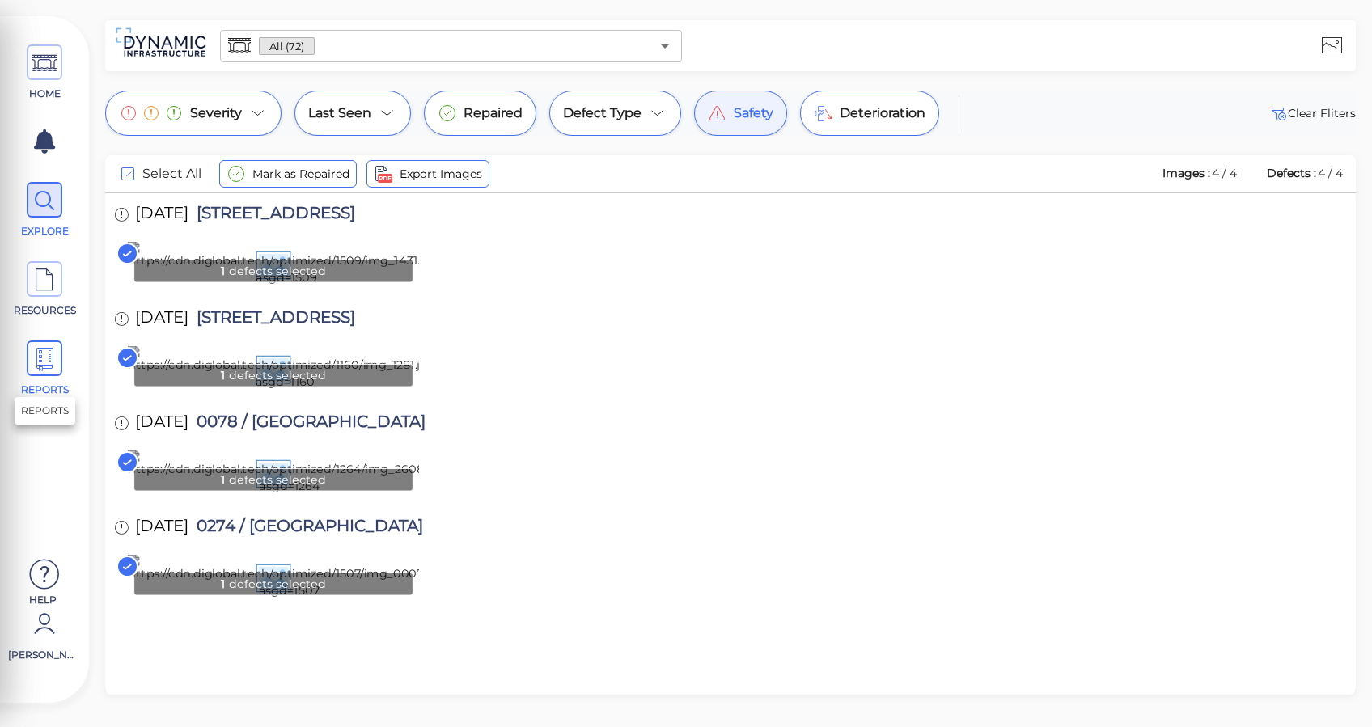
click at [45, 363] on icon at bounding box center [44, 359] width 24 height 36
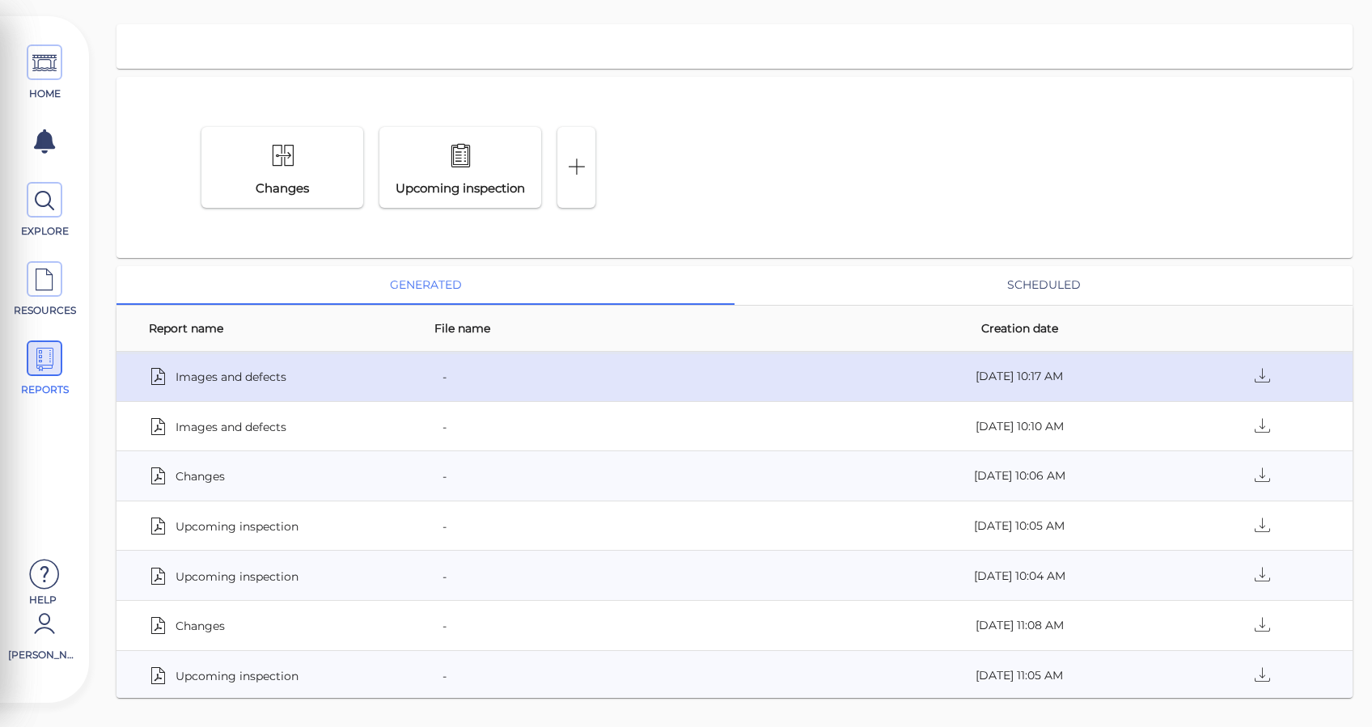
click at [443, 380] on span "-" at bounding box center [444, 376] width 4 height 23
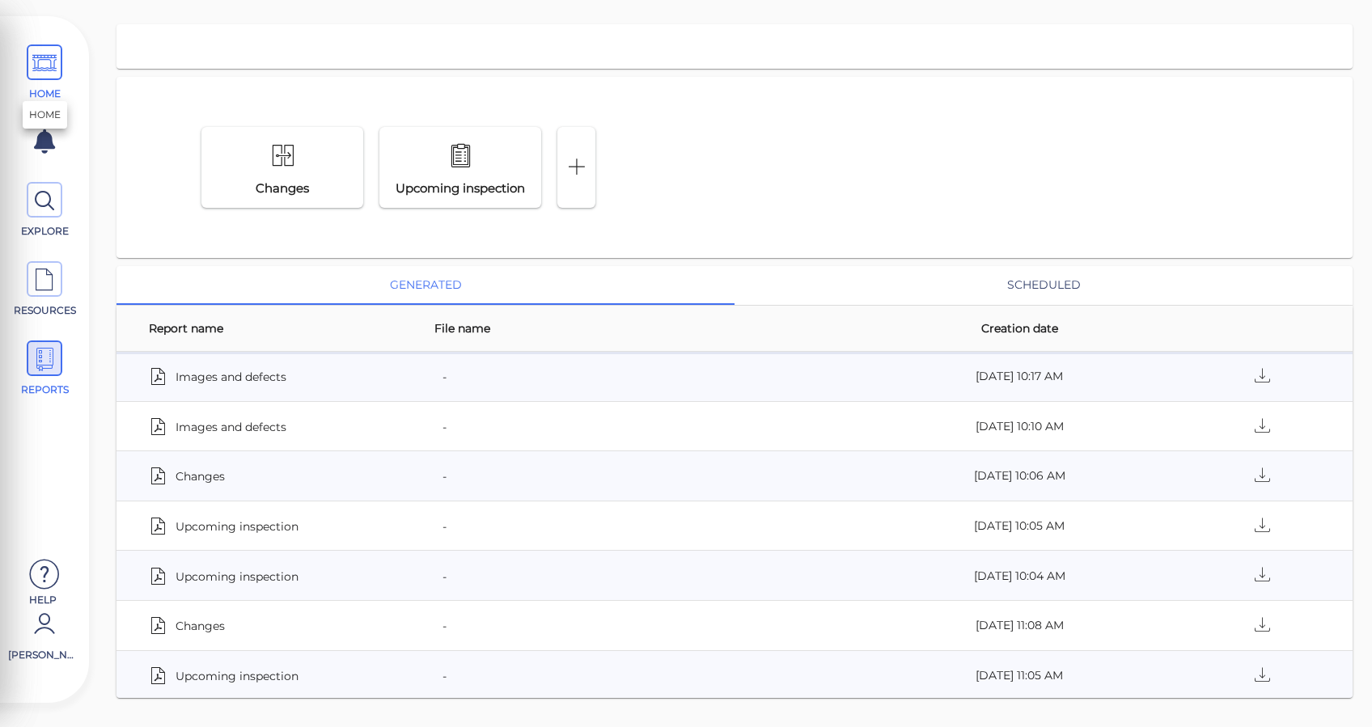
click at [52, 45] on icon at bounding box center [44, 63] width 24 height 36
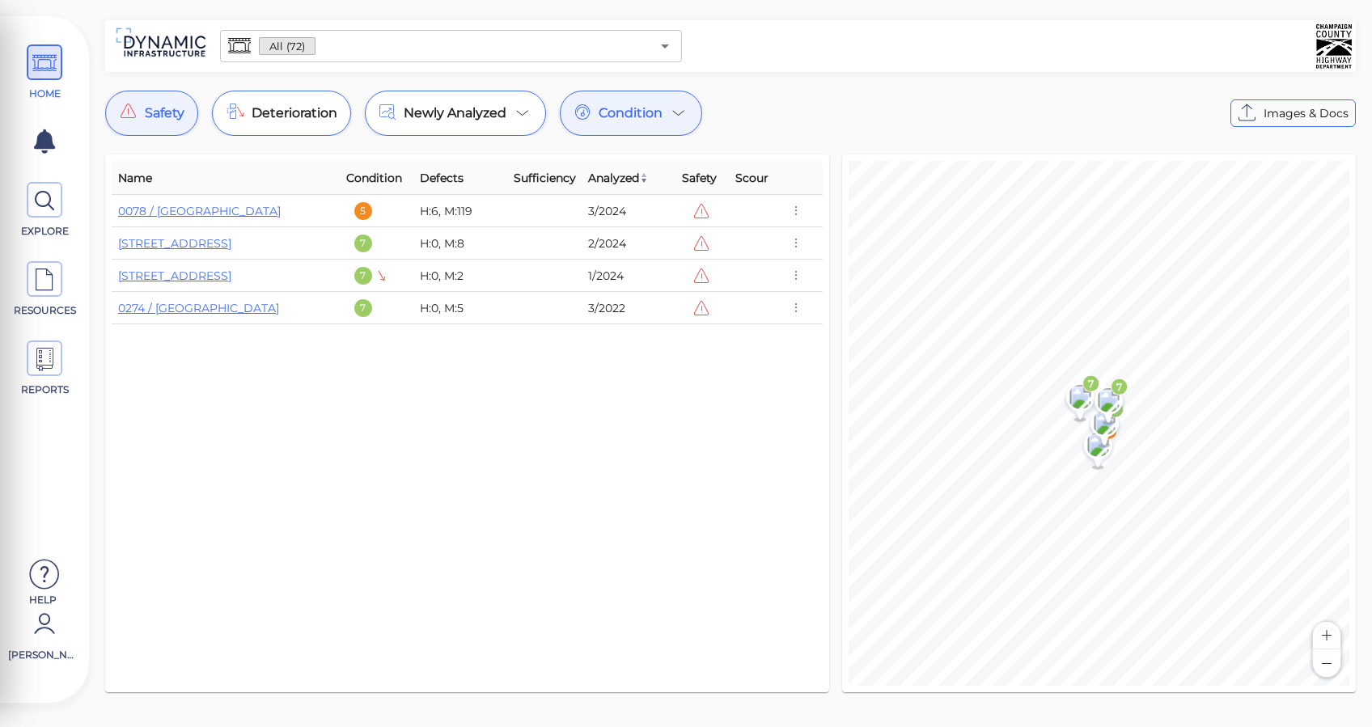
click at [141, 122] on div "Safety" at bounding box center [151, 113] width 93 height 45
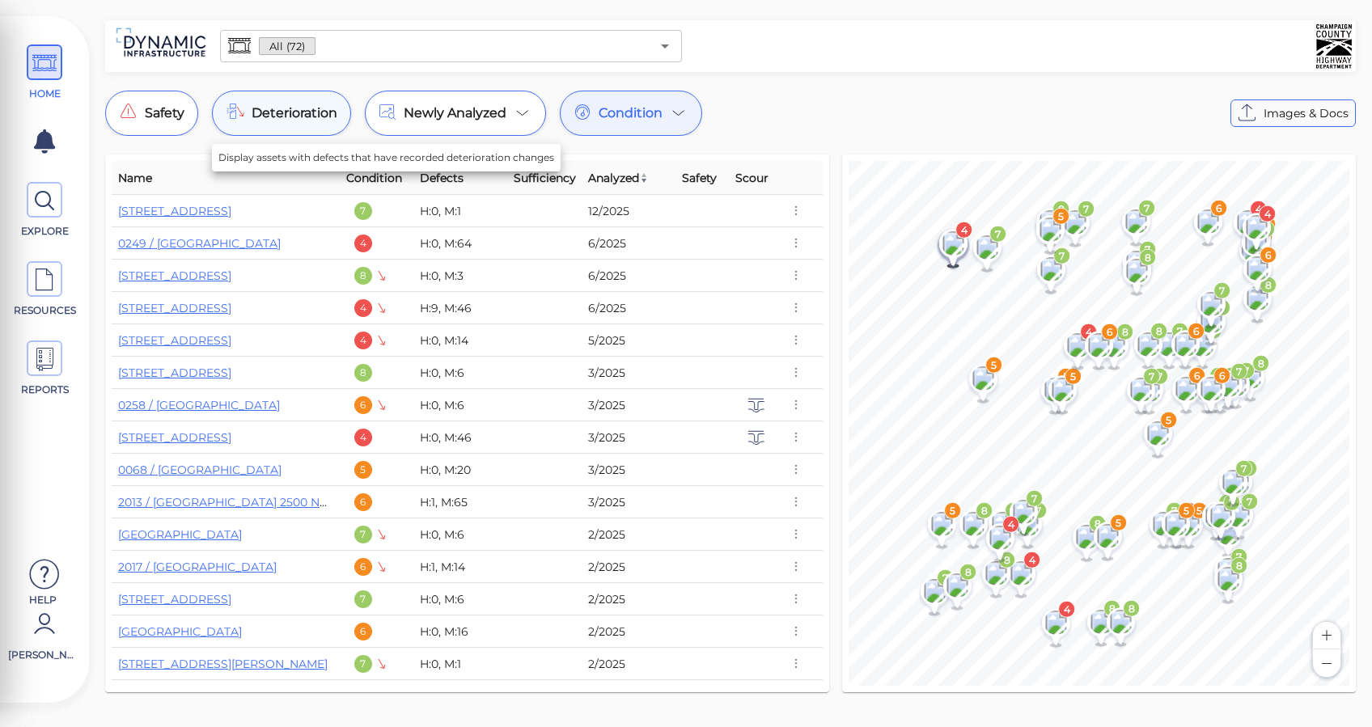
click at [294, 118] on span "Deterioration" at bounding box center [295, 113] width 86 height 19
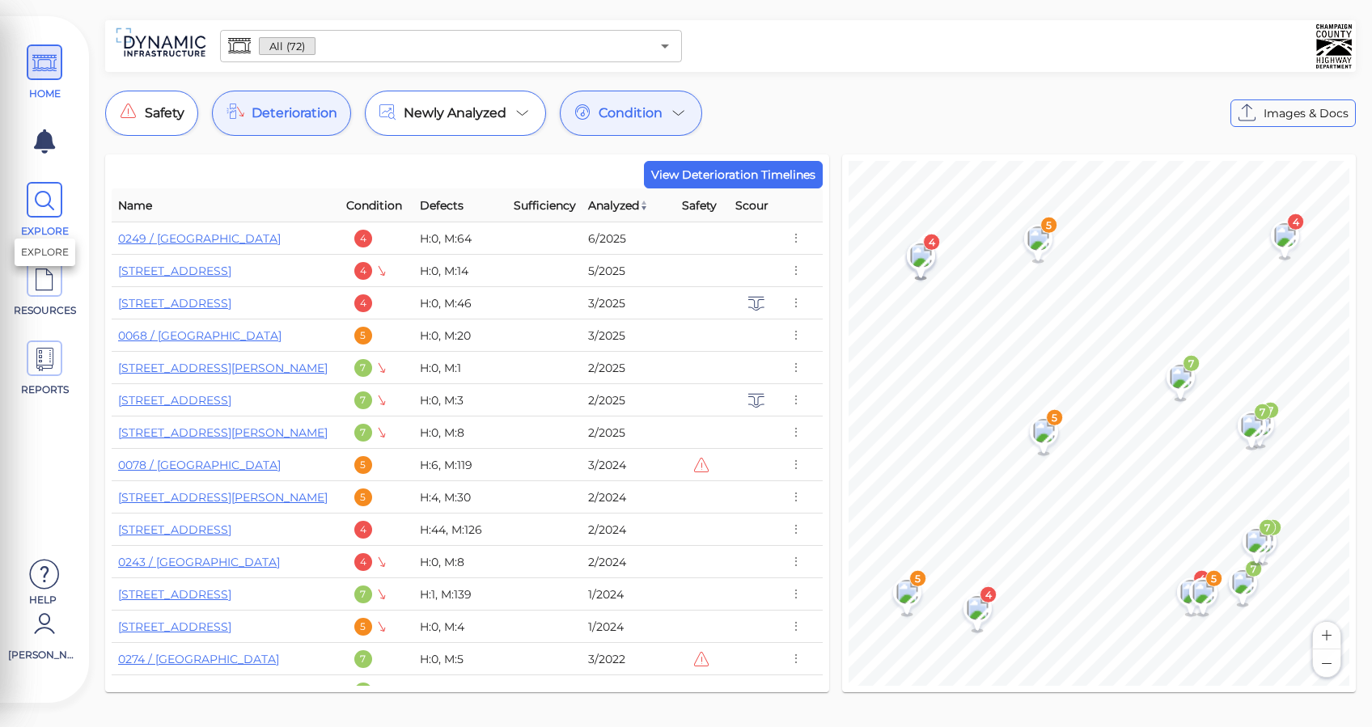
click at [26, 194] on span "EXPLORE" at bounding box center [44, 210] width 73 height 57
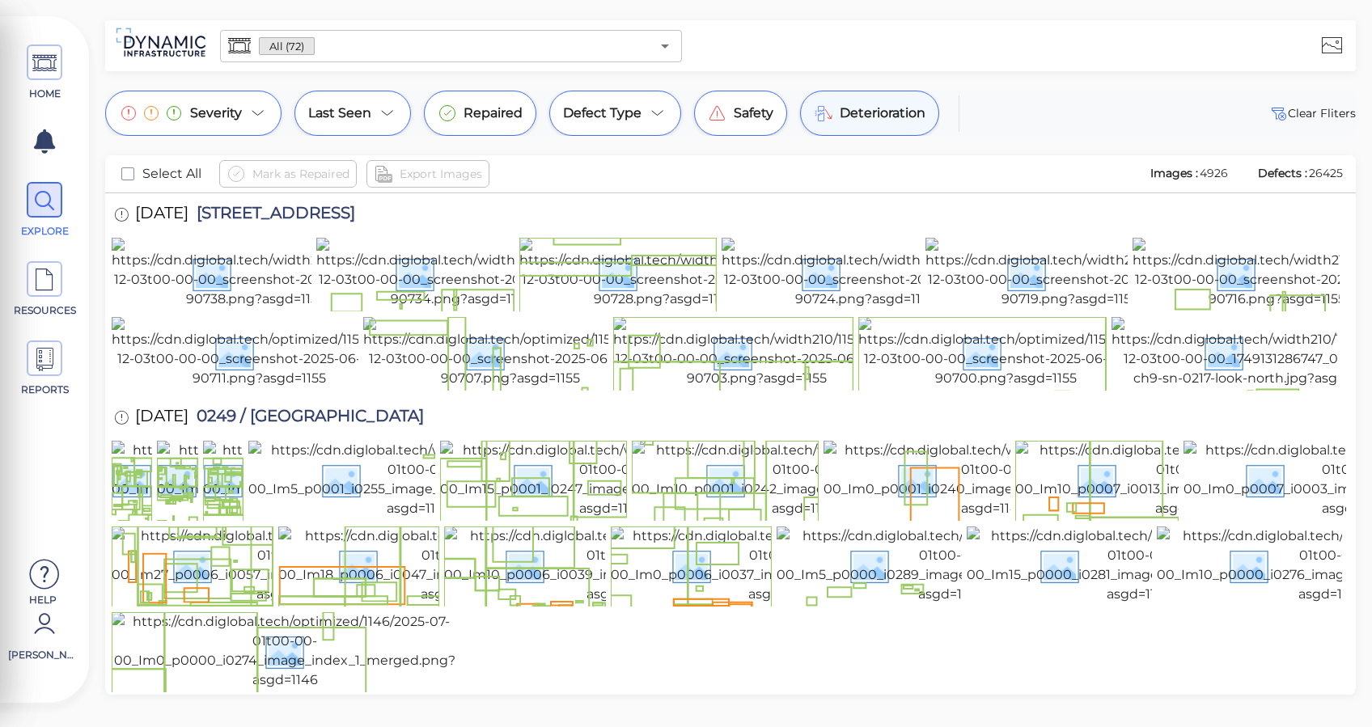
click at [917, 116] on span "Deterioration" at bounding box center [882, 113] width 86 height 19
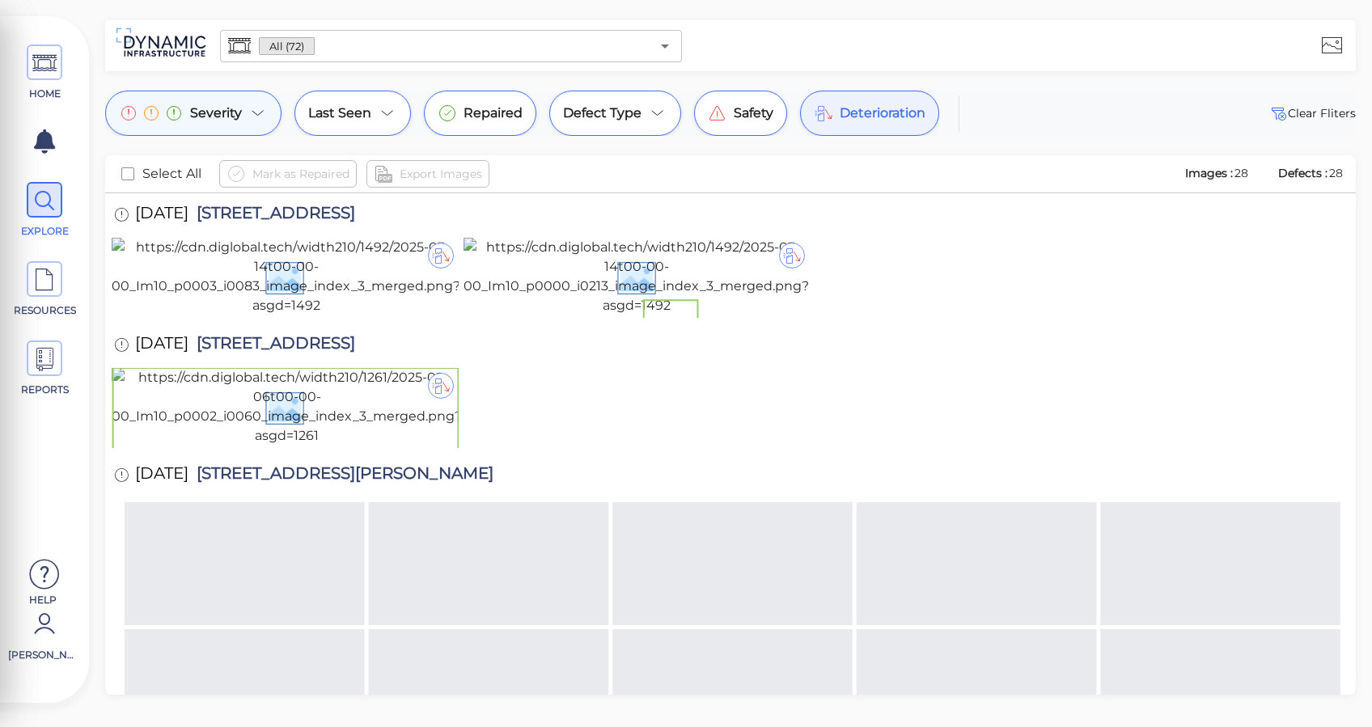
click at [251, 110] on icon at bounding box center [257, 113] width 19 height 19
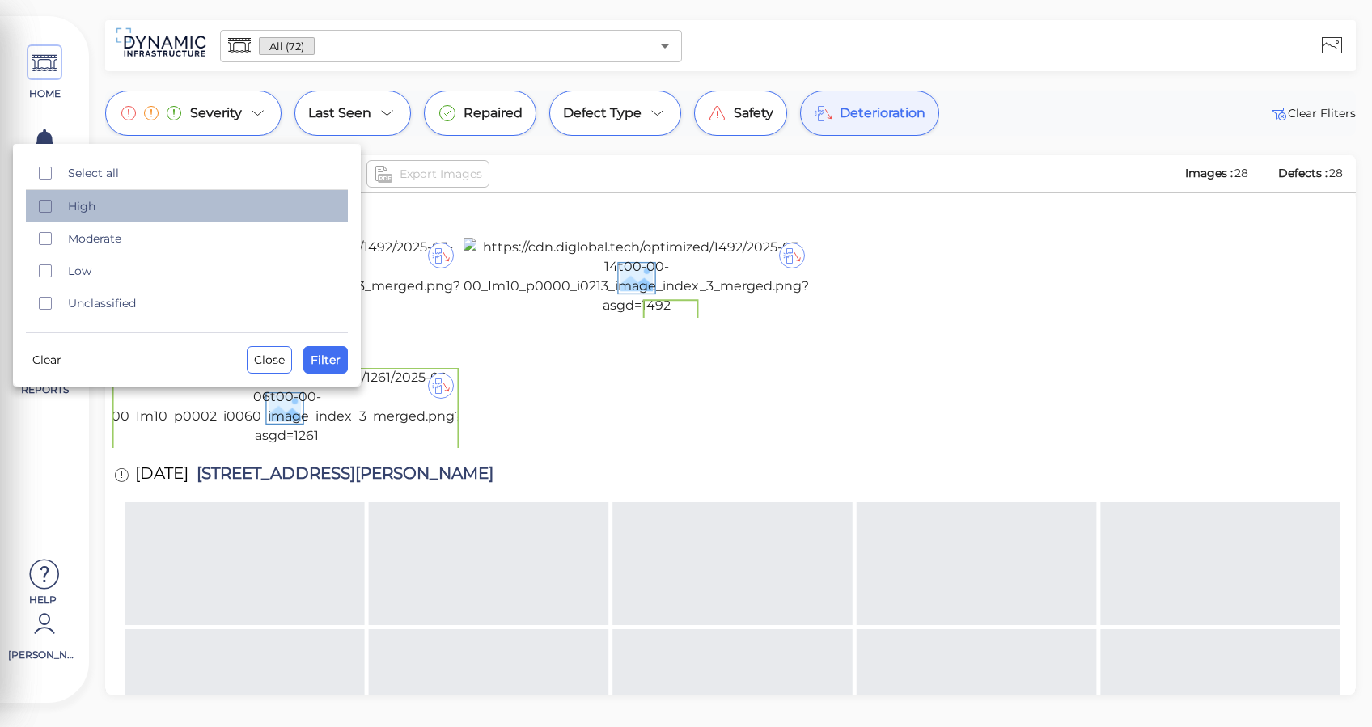
click at [75, 201] on span "High" at bounding box center [203, 206] width 270 height 16
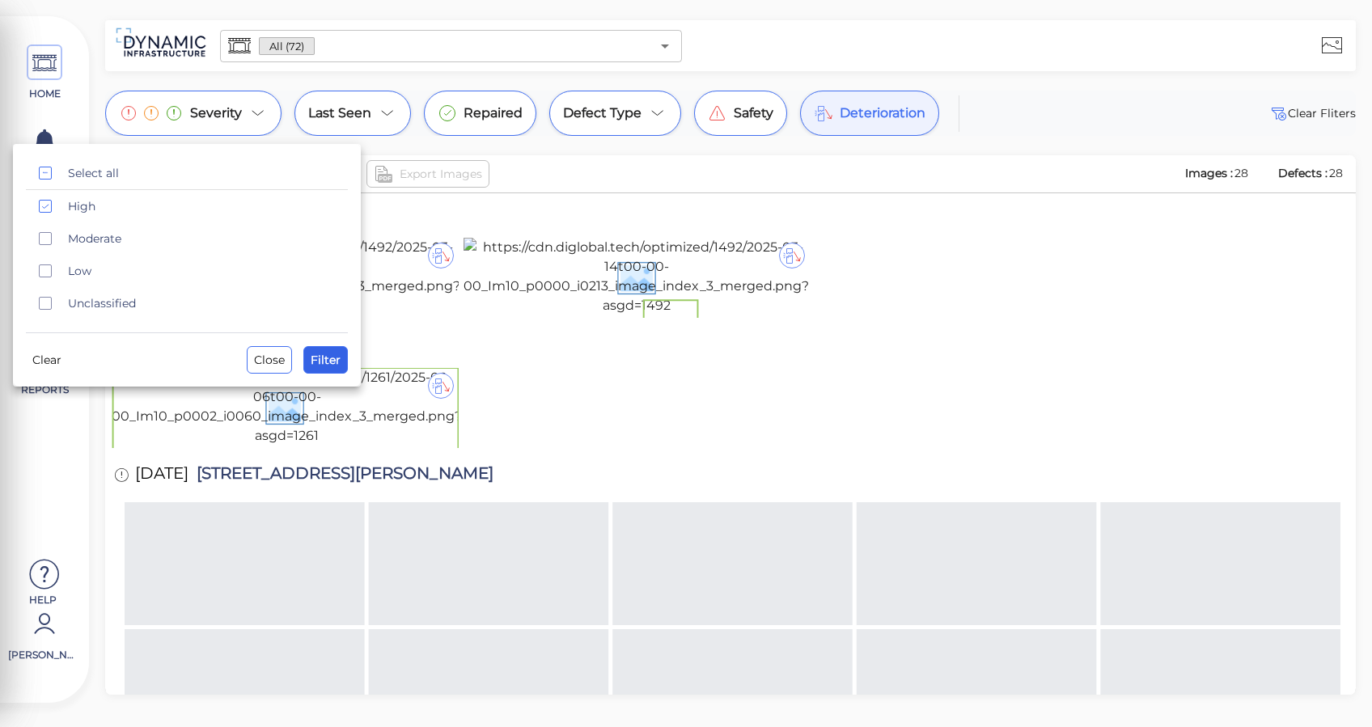
click at [329, 364] on span "Filter" at bounding box center [326, 359] width 30 height 19
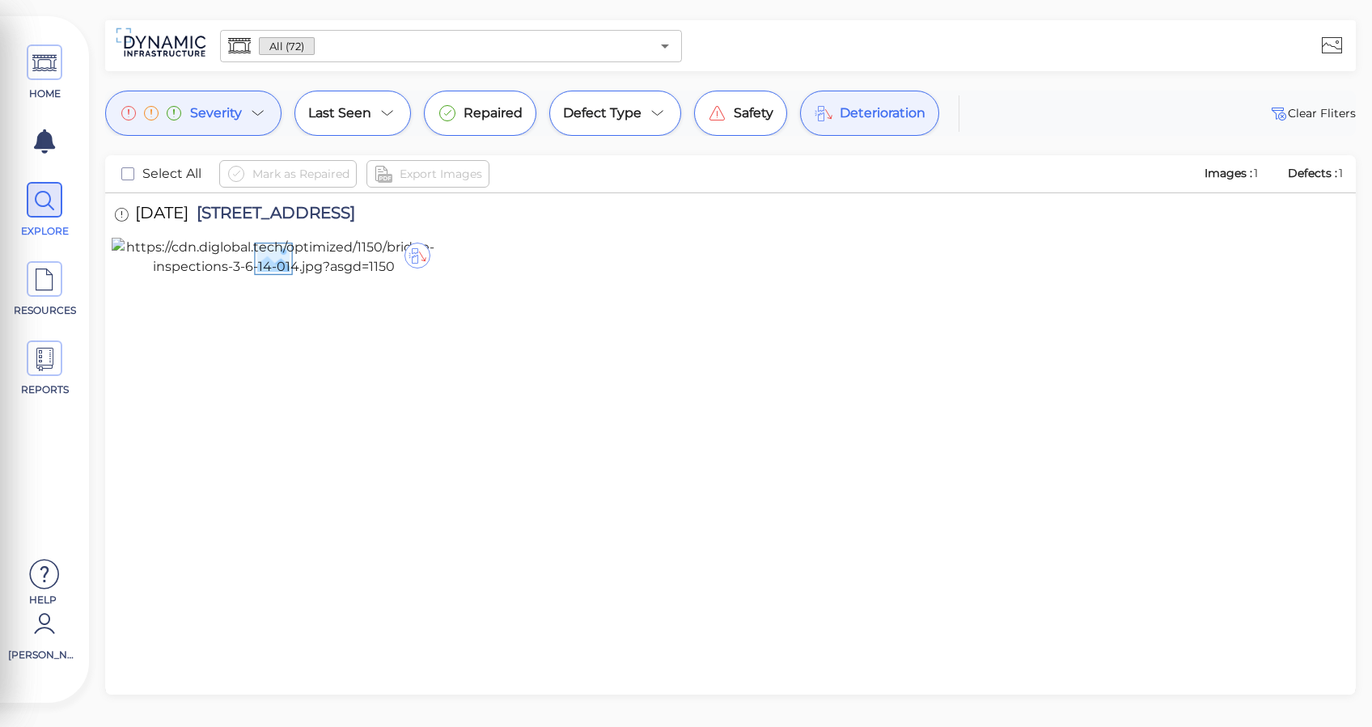
click at [575, 279] on div at bounding box center [730, 258] width 1237 height 41
click at [332, 277] on img at bounding box center [273, 257] width 323 height 39
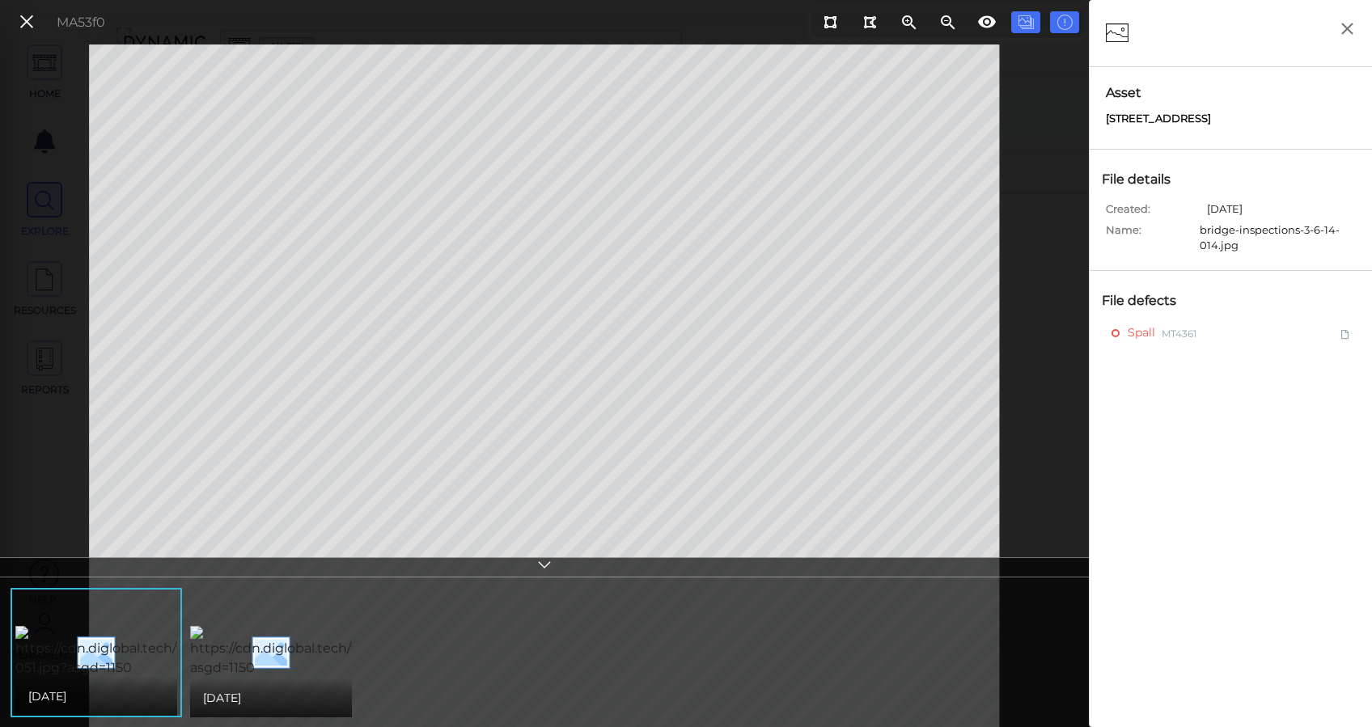
click at [537, 567] on icon at bounding box center [544, 567] width 16 height 19
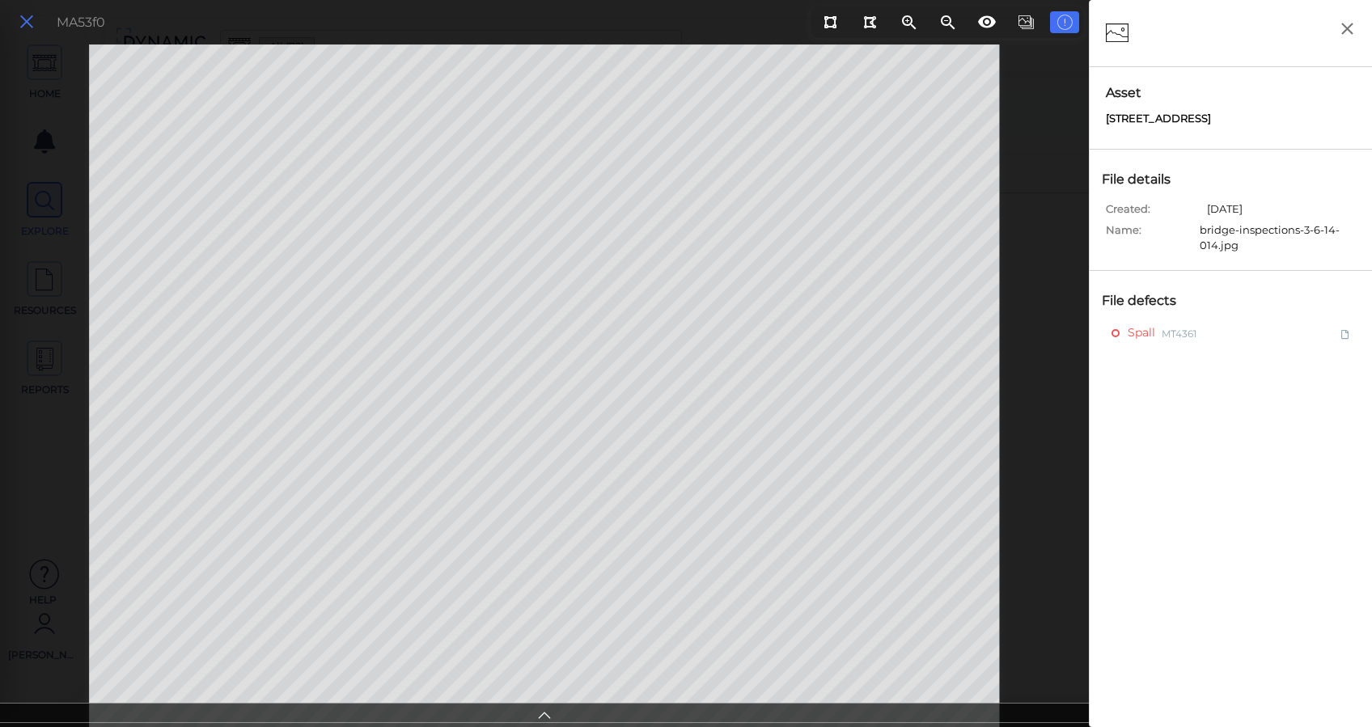
click at [25, 11] on icon at bounding box center [27, 22] width 18 height 22
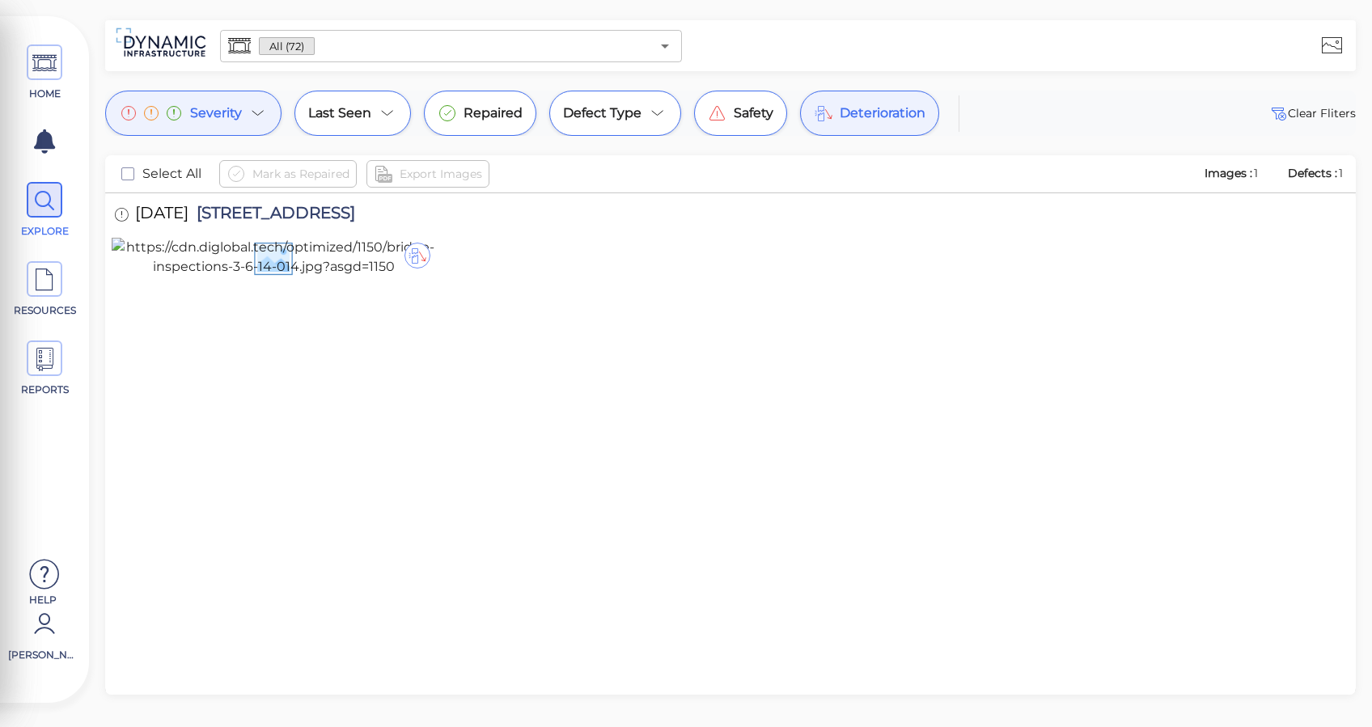
click at [227, 116] on span "Severity" at bounding box center [216, 113] width 52 height 19
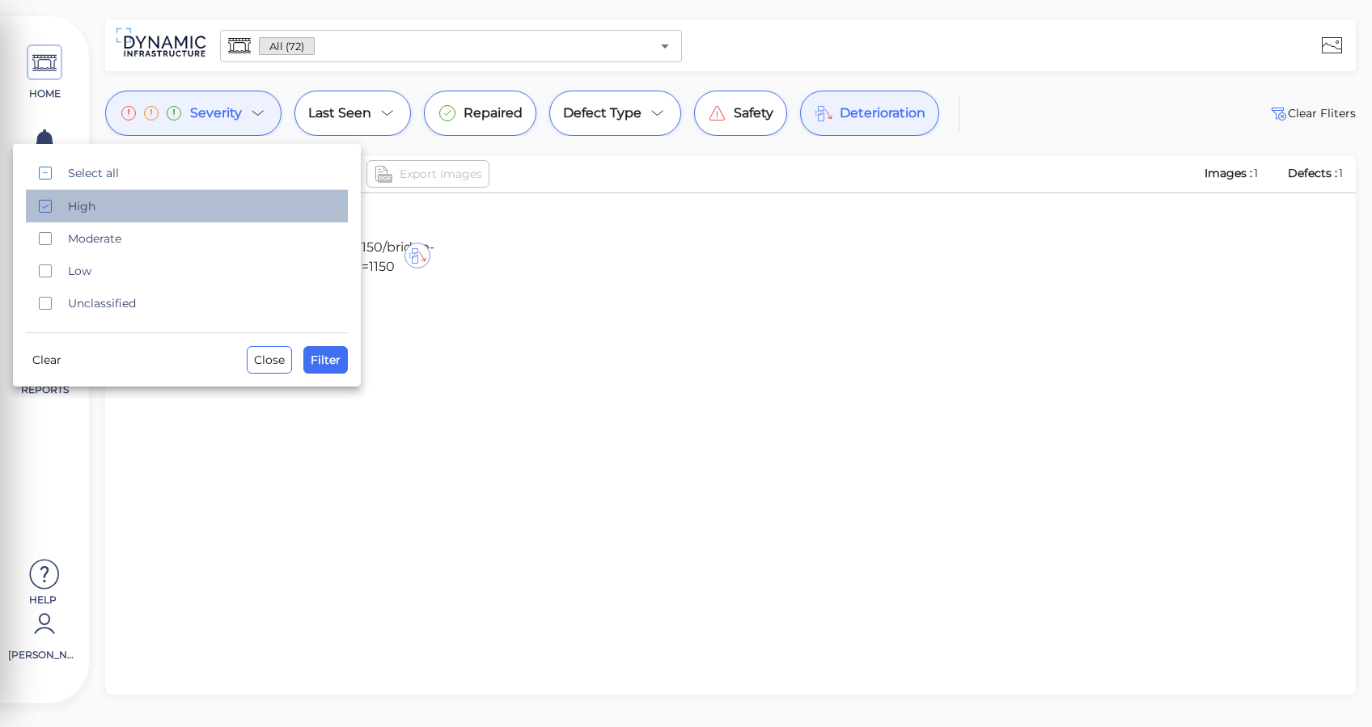
click at [101, 195] on div "High" at bounding box center [187, 206] width 322 height 32
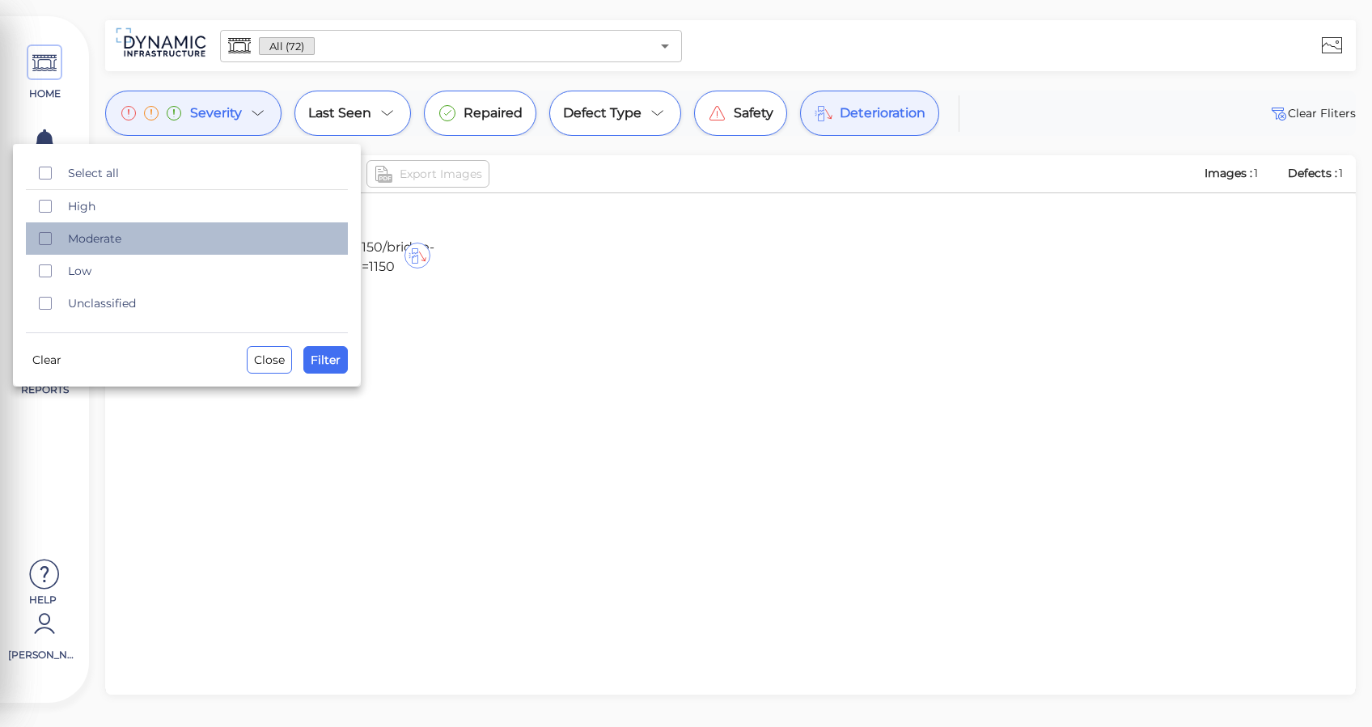
click at [76, 239] on span "Moderate" at bounding box center [203, 238] width 270 height 16
click at [345, 365] on button "Filter" at bounding box center [325, 359] width 44 height 27
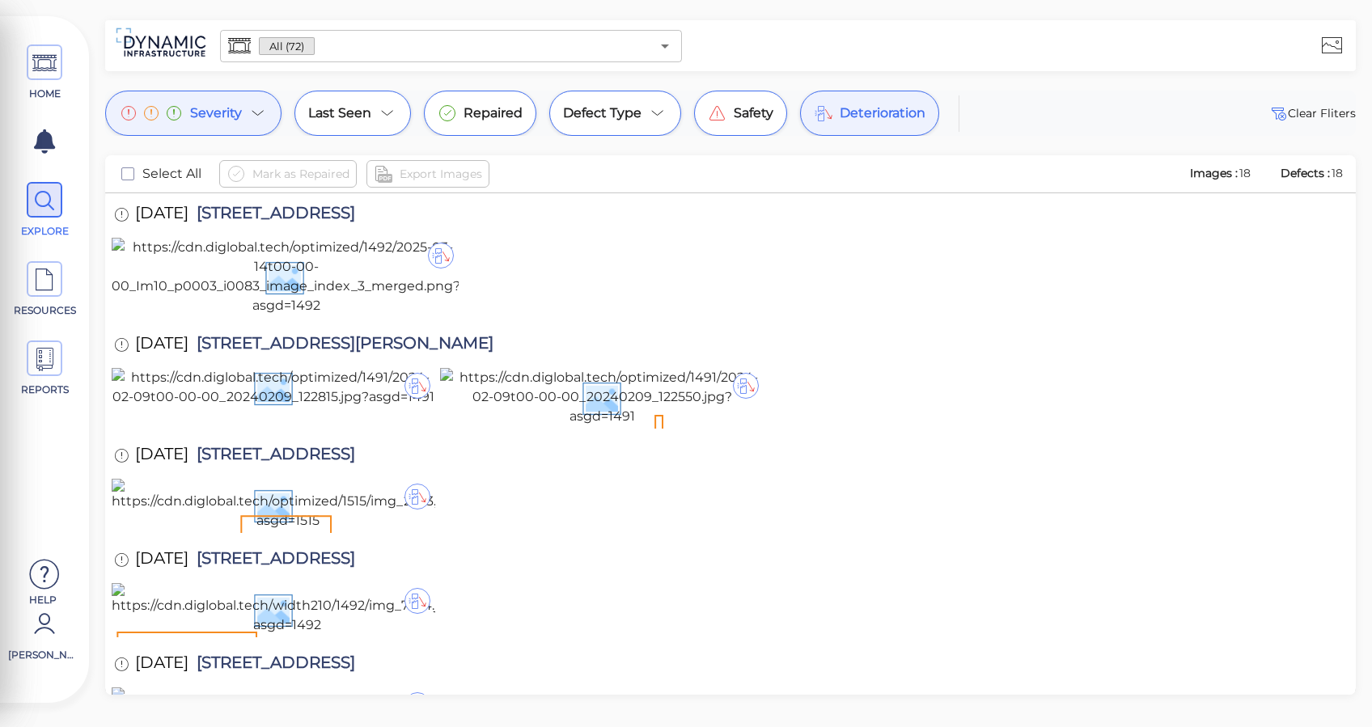
click at [336, 87] on div "HOME EXPLORE RESOURCES REPORTS Help John Ford How to My Display Settings Hide d…" at bounding box center [686, 363] width 1372 height 727
click at [342, 108] on span "Last Seen" at bounding box center [339, 113] width 63 height 19
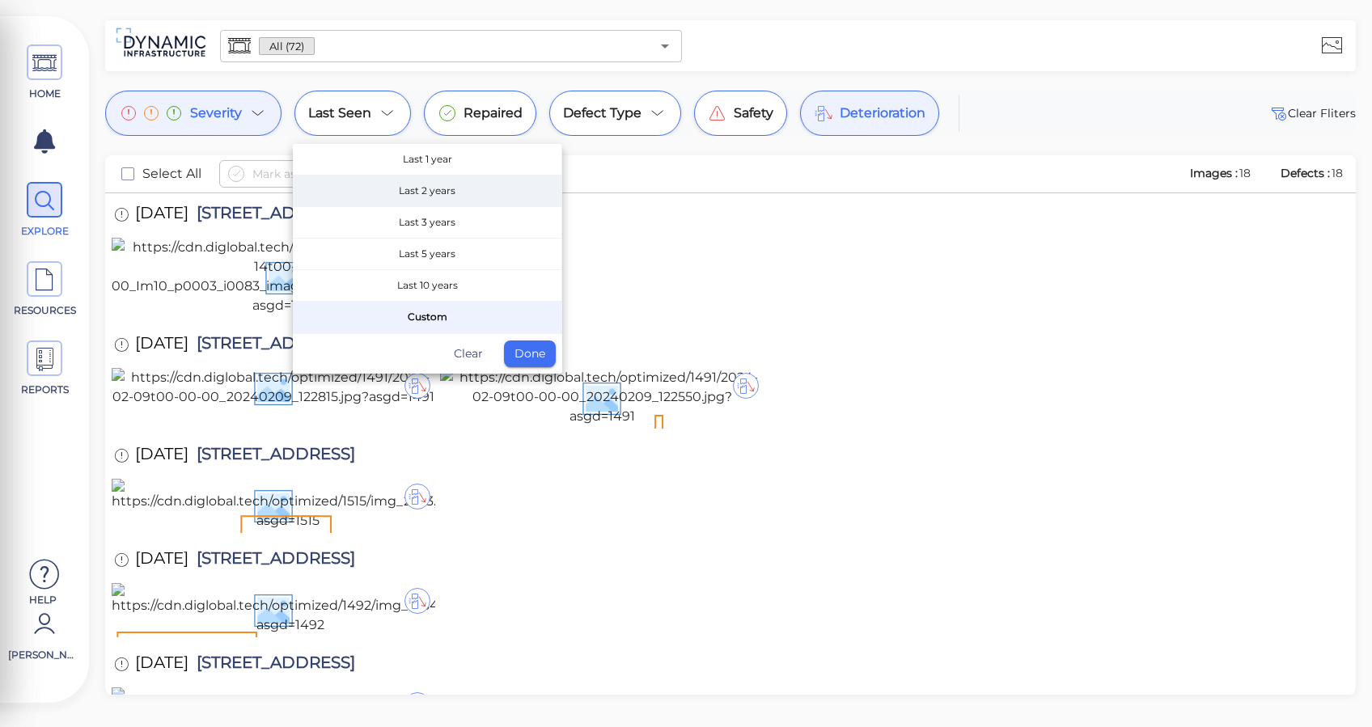
click at [444, 187] on span "Last 2 years" at bounding box center [427, 190] width 268 height 31
click at [531, 357] on button "Done" at bounding box center [530, 353] width 52 height 27
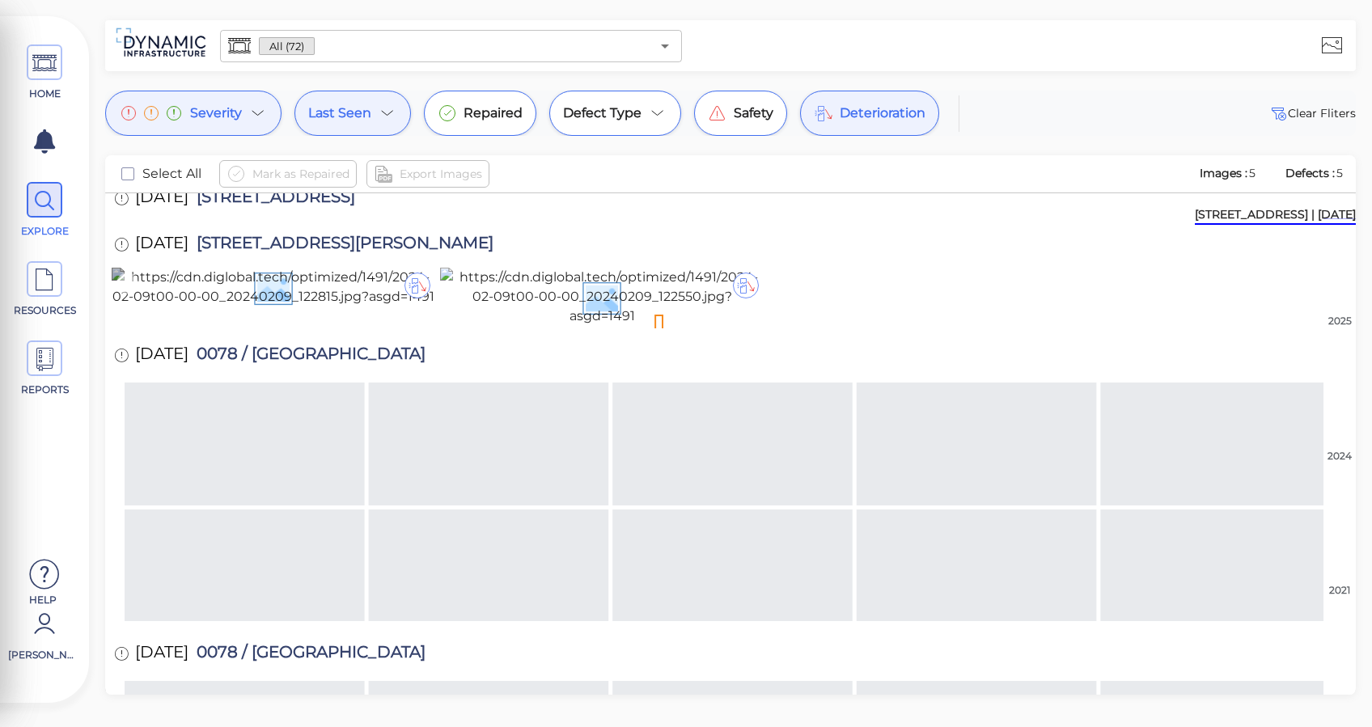
scroll to position [216, 0]
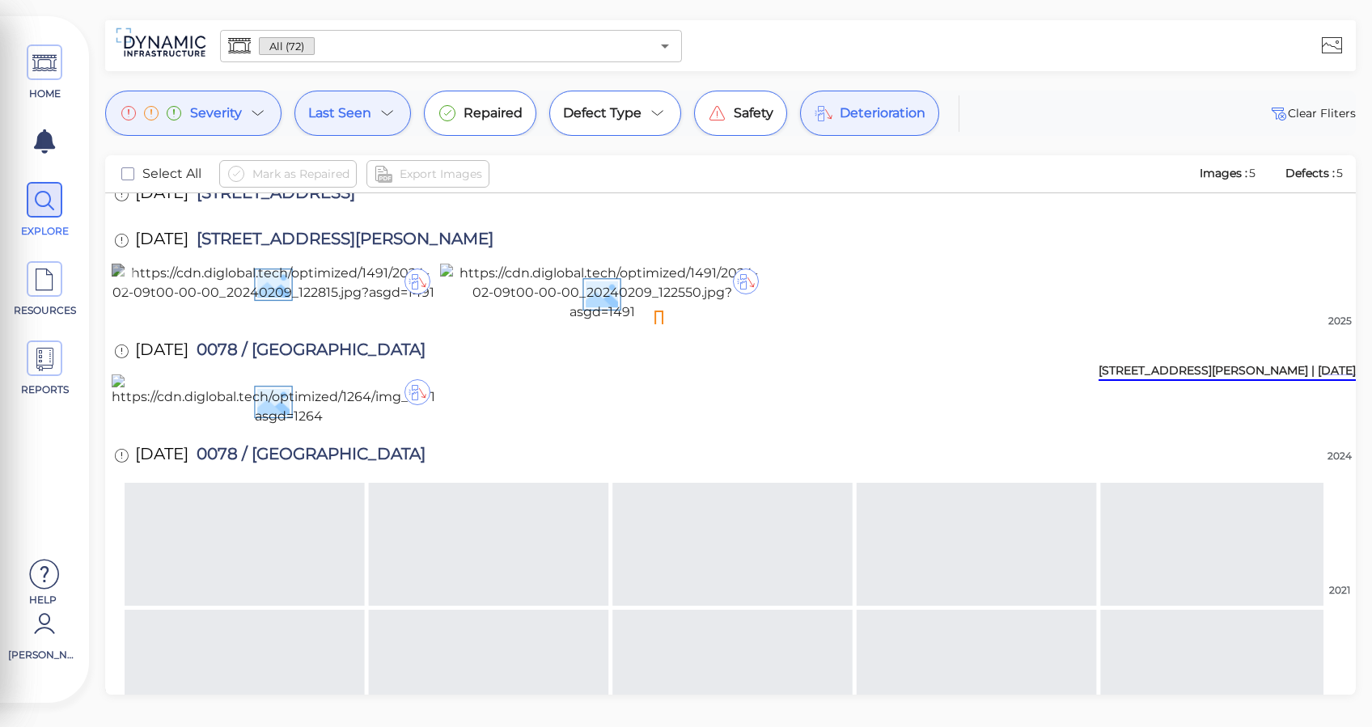
click at [328, 302] on img at bounding box center [273, 283] width 323 height 39
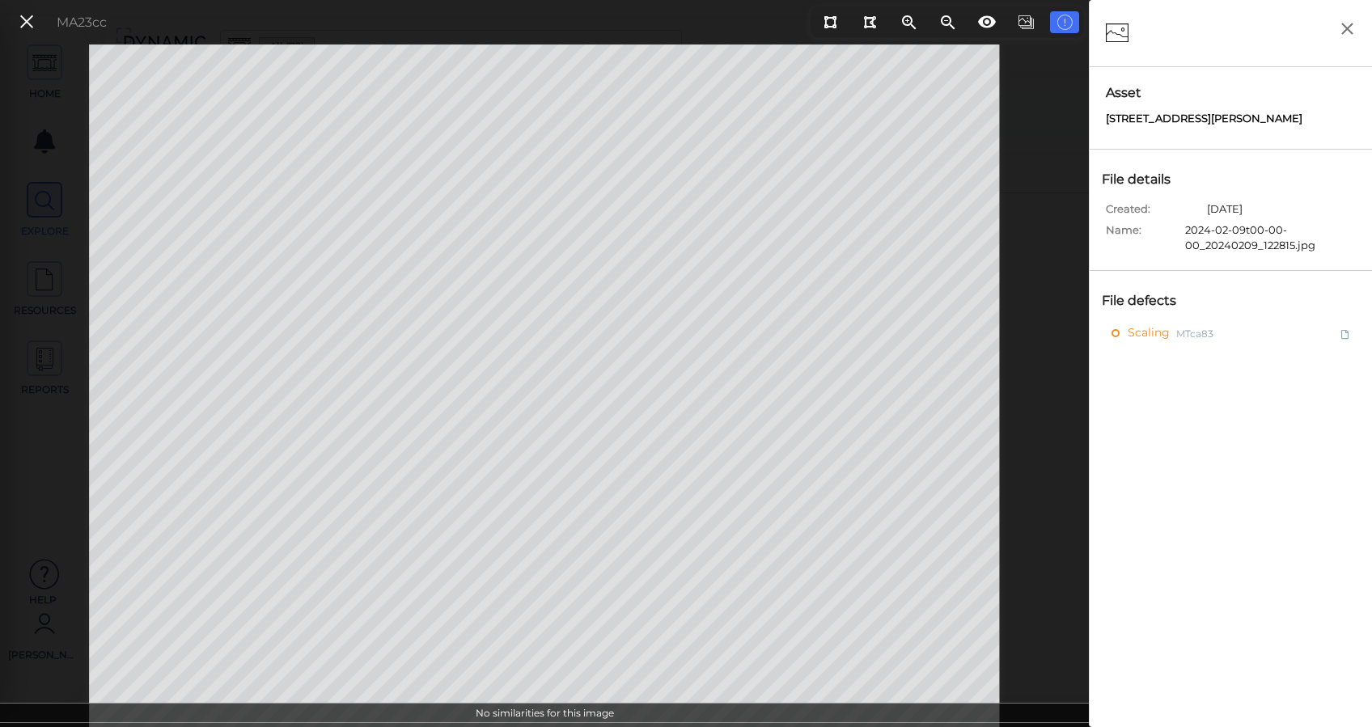
click at [1258, 575] on div "Scaling MTca83" at bounding box center [1230, 603] width 266 height 560
click at [569, 717] on div "No similarities for this image" at bounding box center [544, 715] width 1089 height 24
click at [26, 11] on icon at bounding box center [27, 22] width 18 height 22
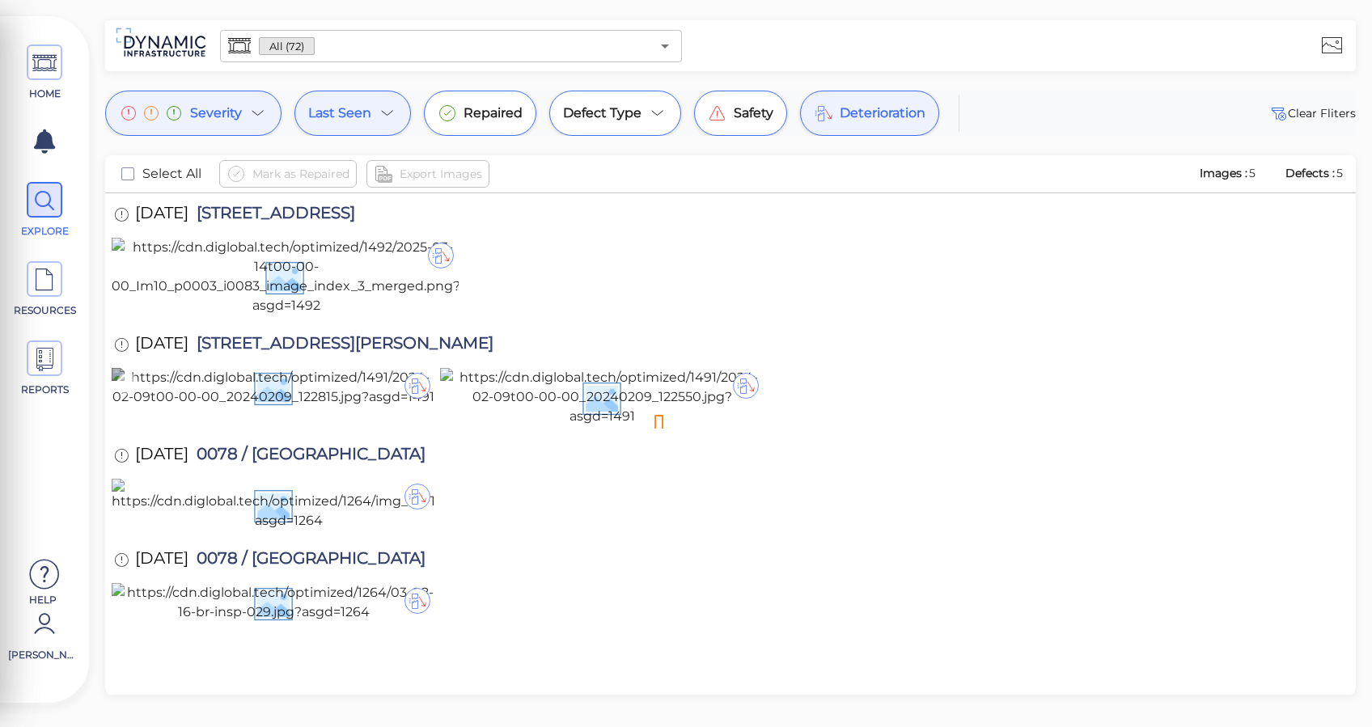
click at [286, 407] on img at bounding box center [273, 387] width 323 height 39
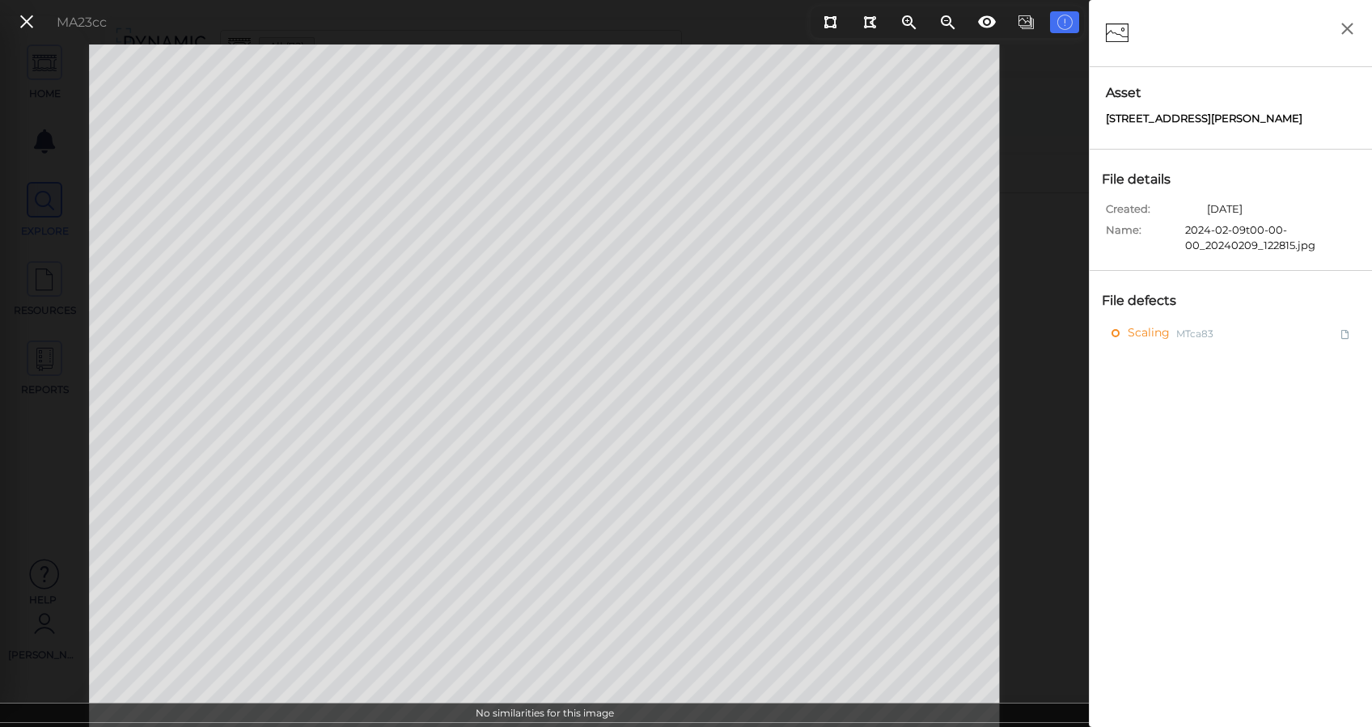
click at [1161, 312] on div "File defects" at bounding box center [1146, 300] width 99 height 27
click at [1153, 328] on span "Scaling" at bounding box center [1150, 333] width 46 height 20
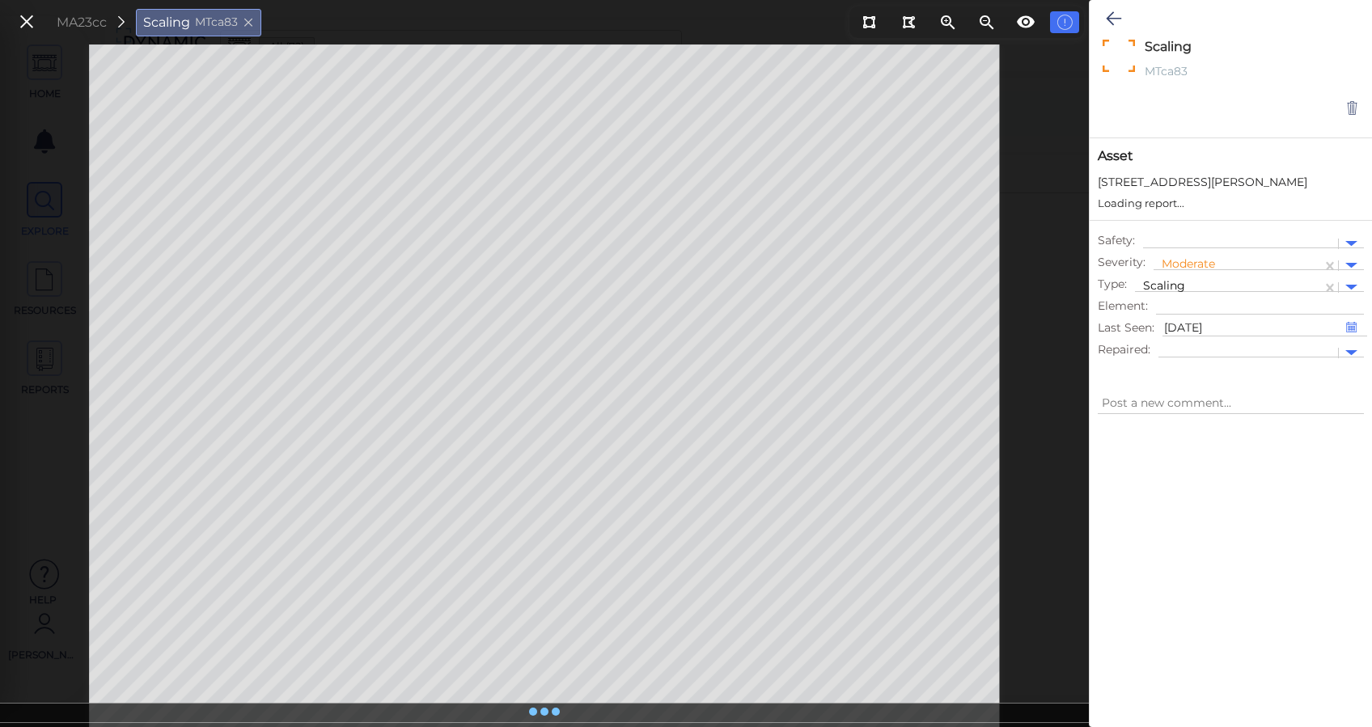
type textarea "x"
drag, startPoint x: 541, startPoint y: 725, endPoint x: 544, endPoint y: 712, distance: 12.6
click at [543, 718] on div at bounding box center [544, 715] width 1089 height 24
click at [546, 712] on icon at bounding box center [544, 713] width 16 height 19
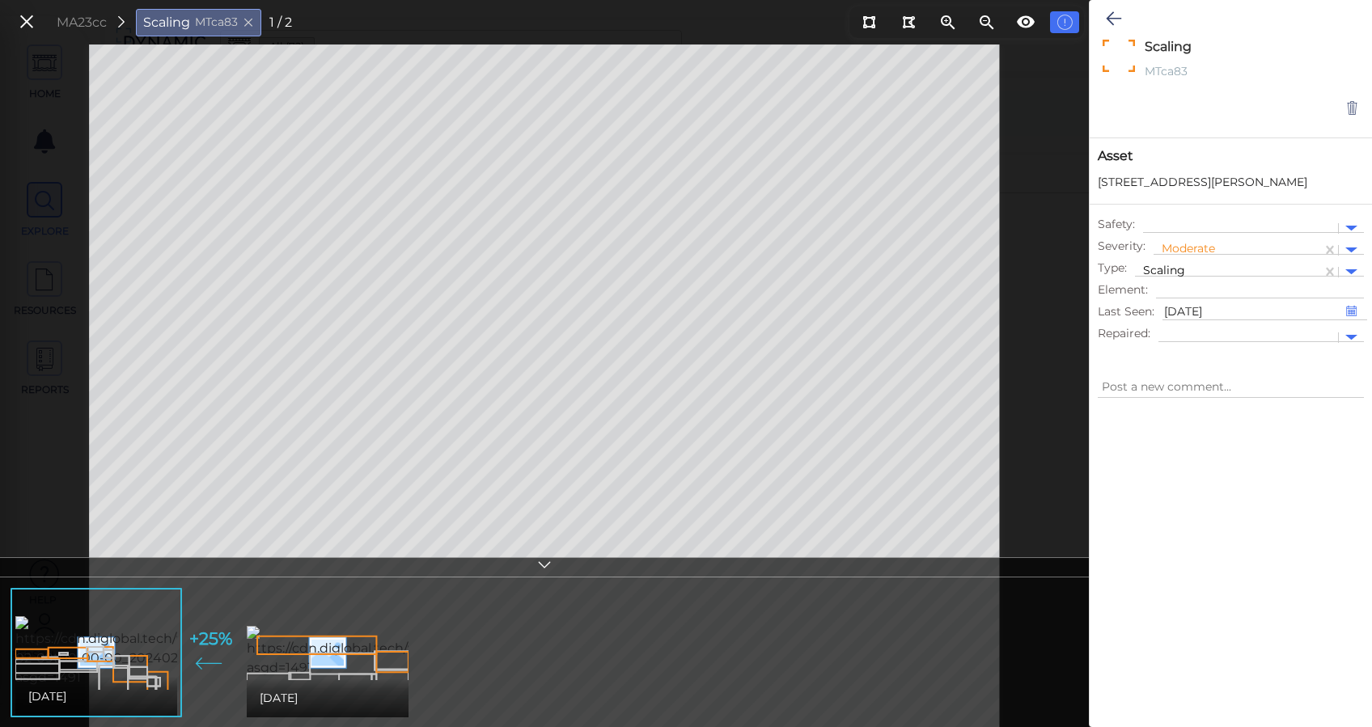
click at [23, 35] on div "MA23cc Scaling MTca83 1 / 2" at bounding box center [152, 22] width 295 height 35
click at [20, 26] on icon at bounding box center [27, 22] width 18 height 22
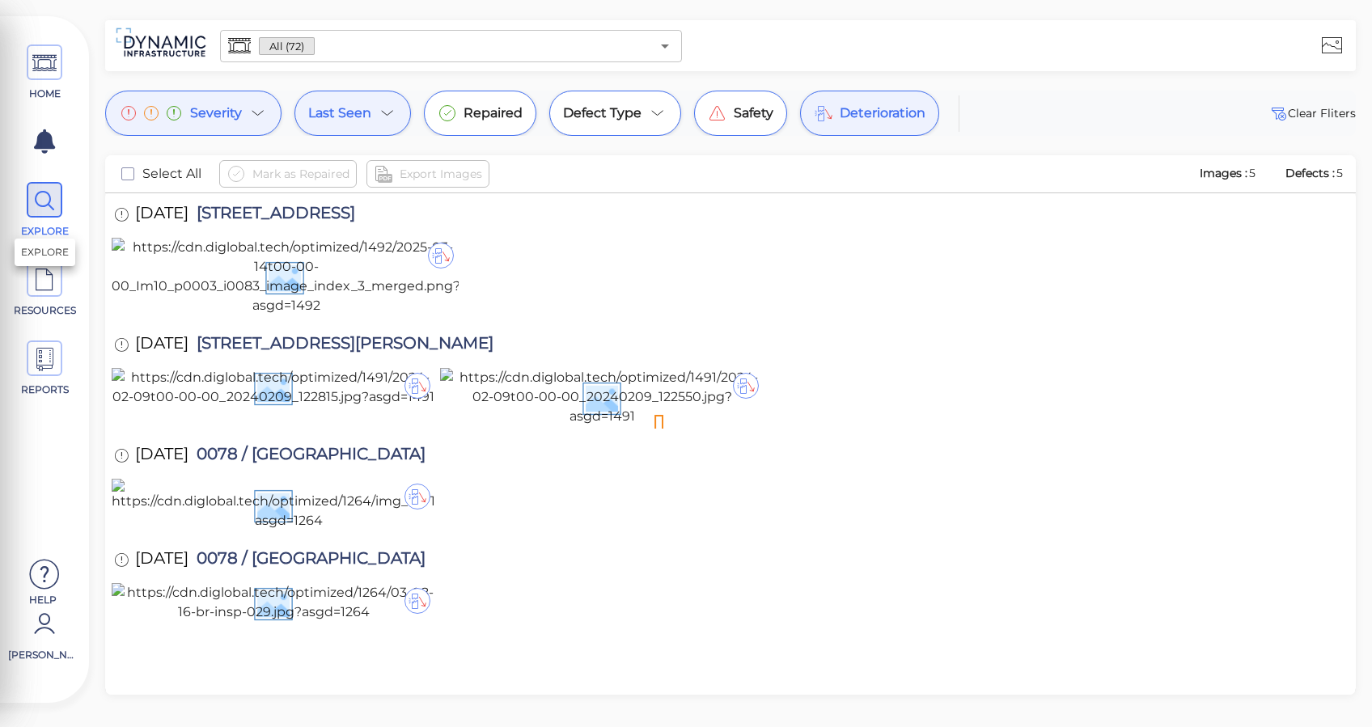
click at [49, 184] on icon at bounding box center [44, 201] width 24 height 36
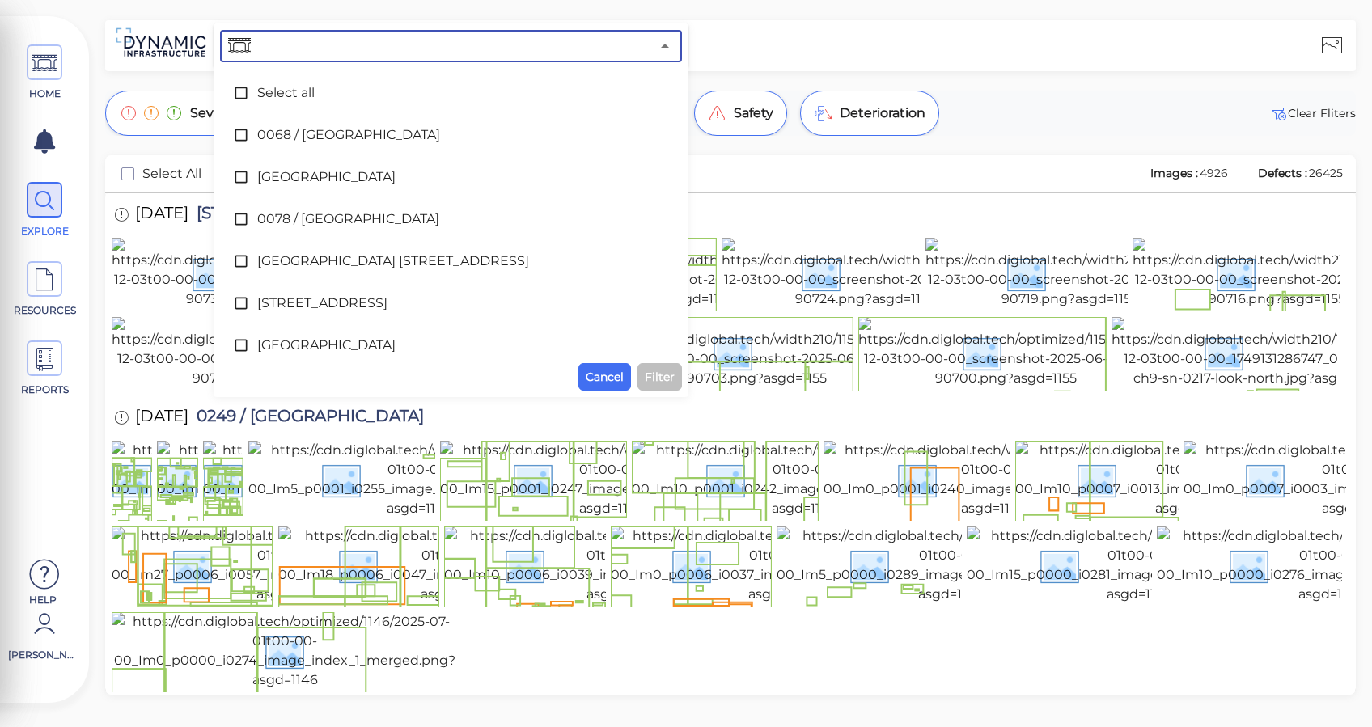
click at [485, 39] on input "text" at bounding box center [452, 46] width 396 height 23
click at [375, 6] on div "HOME EXPLORE RESOURCES REPORTS Help John Ford How to My Display Settings Hide d…" at bounding box center [686, 363] width 1372 height 727
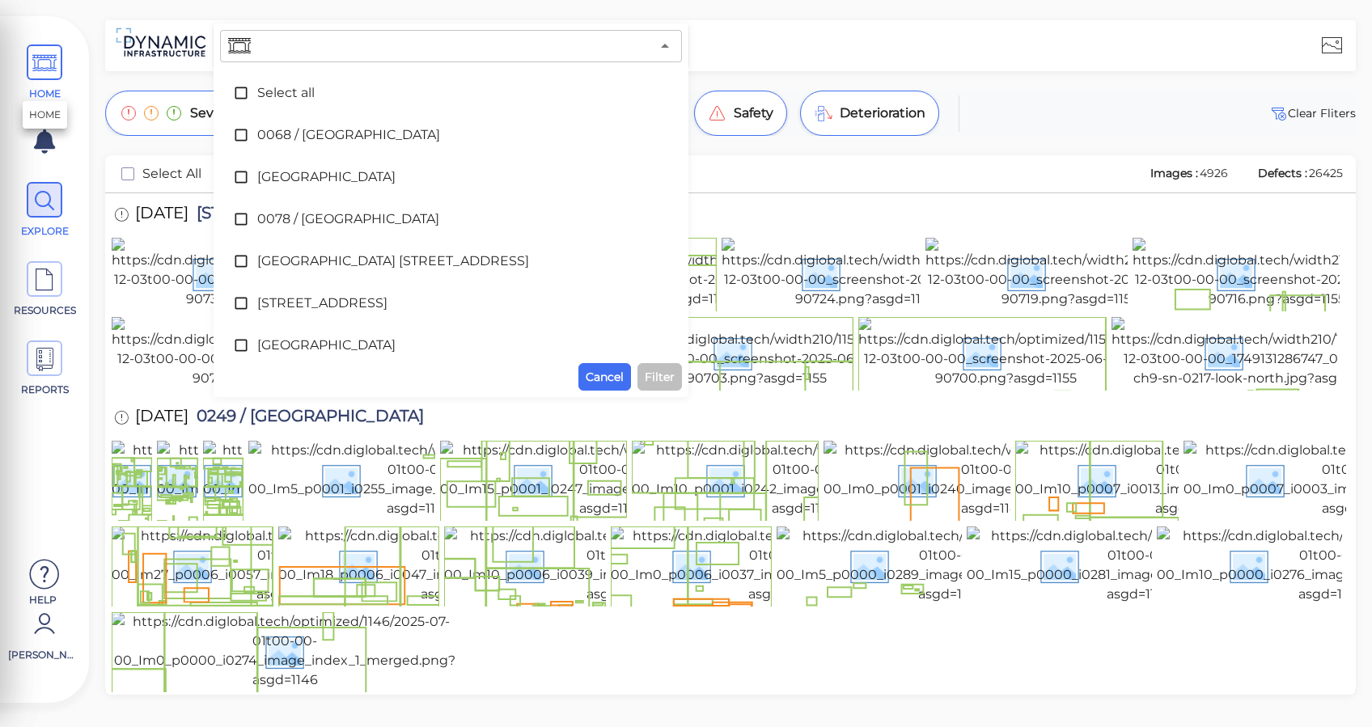
click at [51, 59] on icon at bounding box center [44, 63] width 24 height 36
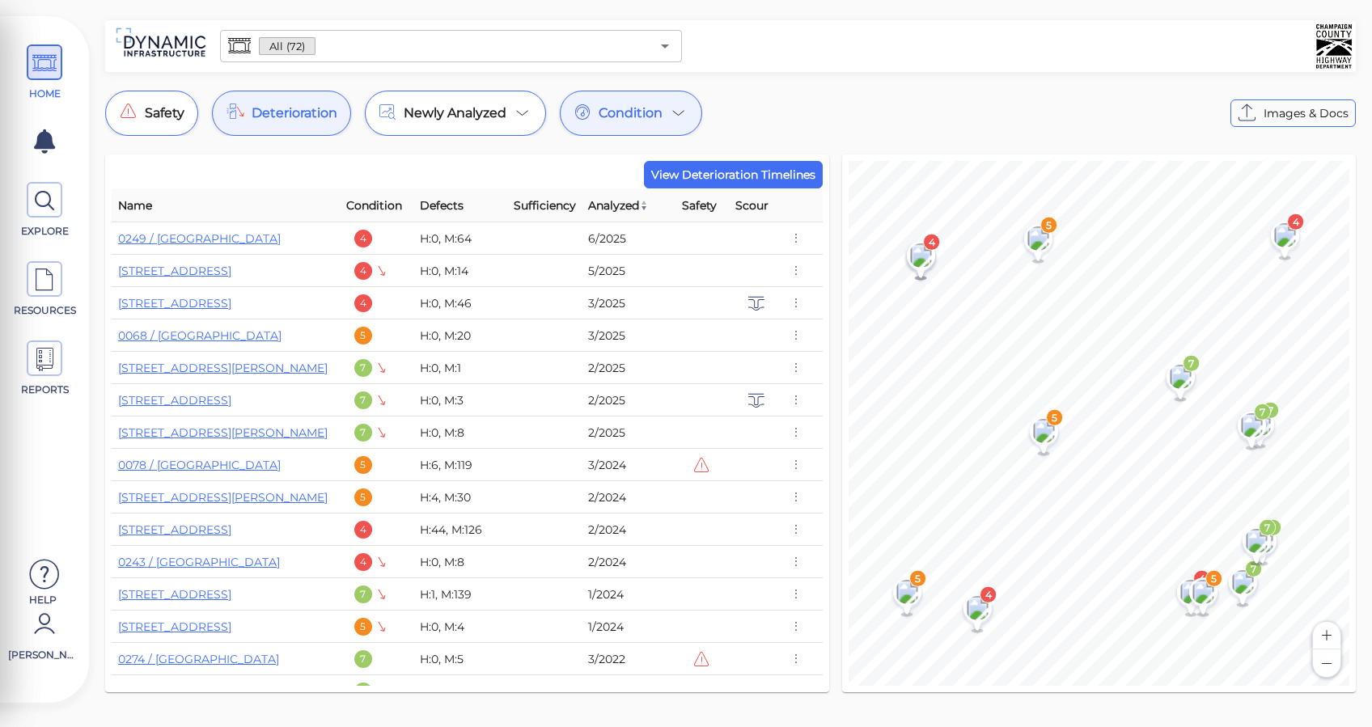
click at [31, 179] on div "HOME EXPLORE RESOURCES REPORTS" at bounding box center [44, 225] width 73 height 387
click at [40, 197] on icon at bounding box center [44, 201] width 24 height 36
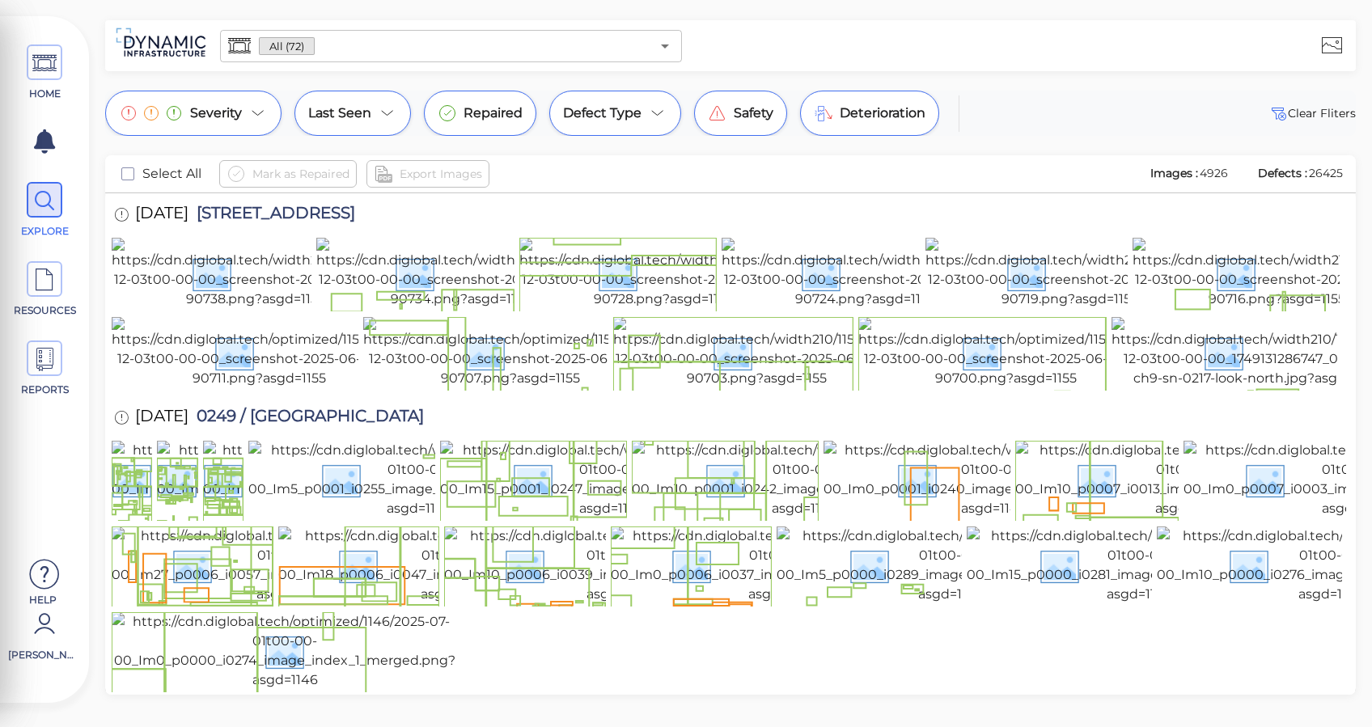
click at [678, 47] on div "All (72) ​" at bounding box center [451, 46] width 462 height 32
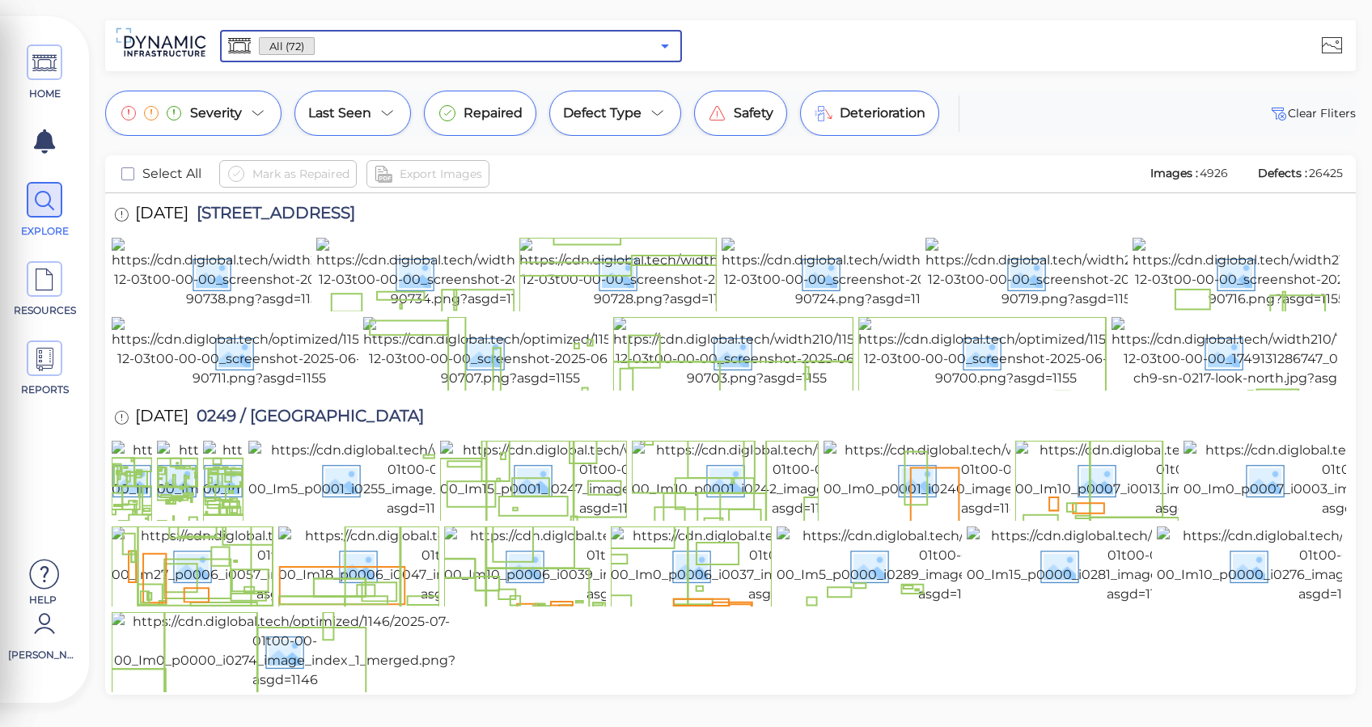
click at [672, 44] on icon "Open" at bounding box center [664, 45] width 19 height 19
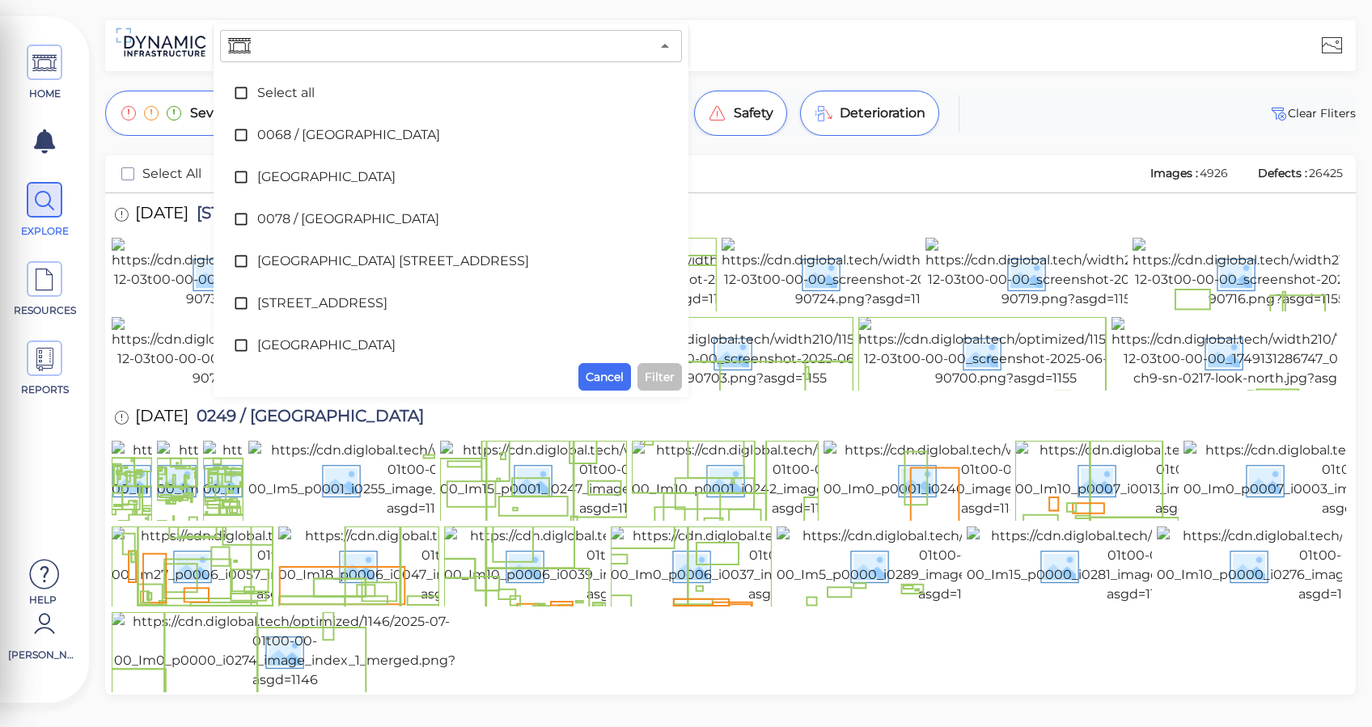
click at [754, 16] on div "HOME EXPLORE RESOURCES REPORTS Help John Ford How to My Display Settings Hide d…" at bounding box center [686, 363] width 1372 height 727
click at [739, 21] on div "​ Select all 0068 / County Road 1000 East 0071 / County Road 2100 North 0078 / …" at bounding box center [730, 45] width 1250 height 51
click at [629, 43] on input "text" at bounding box center [452, 46] width 396 height 23
click at [674, 38] on div "​" at bounding box center [451, 46] width 462 height 32
click at [664, 42] on icon "Close" at bounding box center [664, 45] width 19 height 19
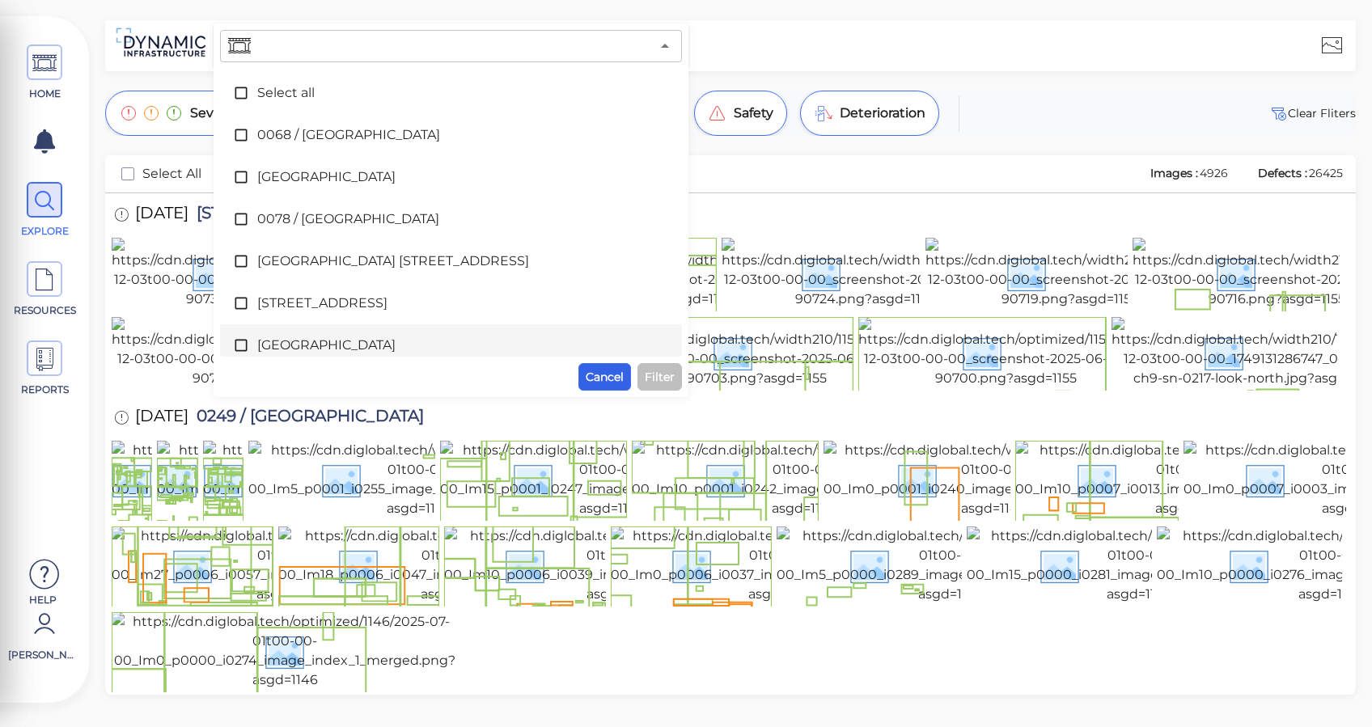
click at [604, 364] on button "Cancel" at bounding box center [604, 376] width 53 height 27
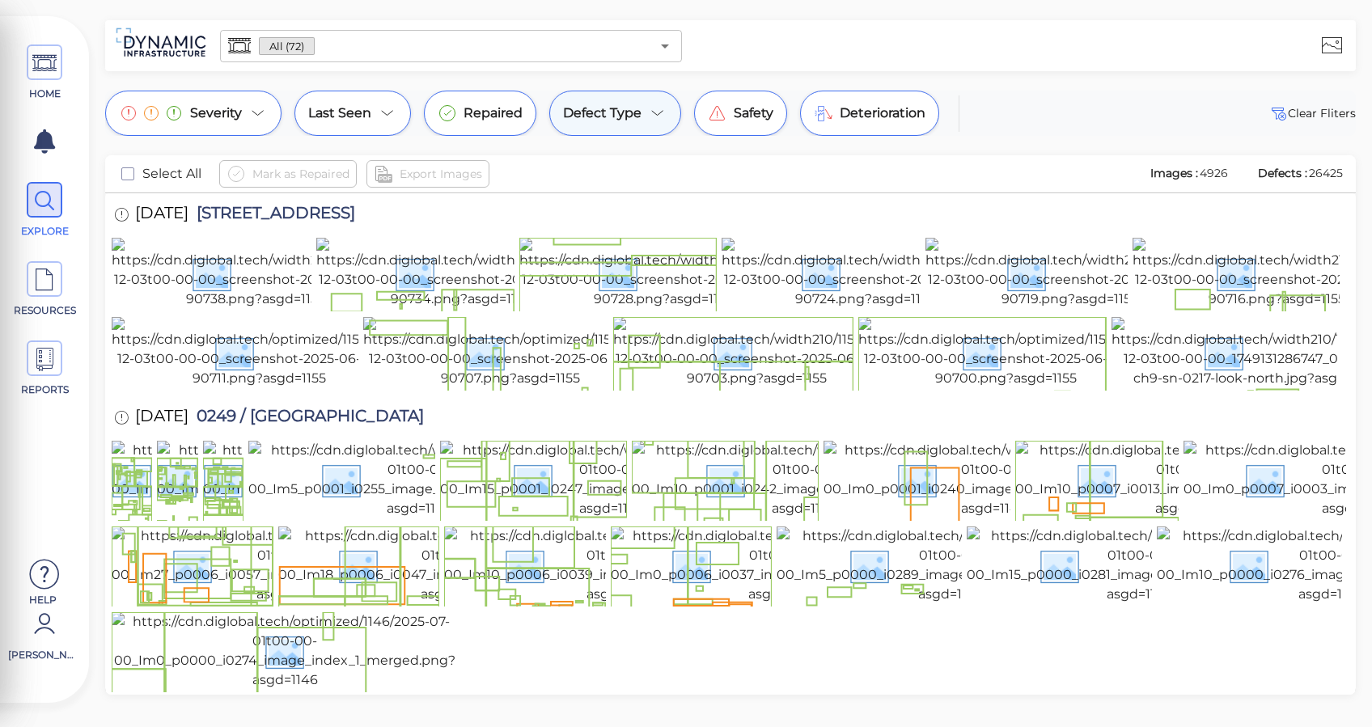
click at [622, 104] on span "Defect Type" at bounding box center [602, 113] width 78 height 19
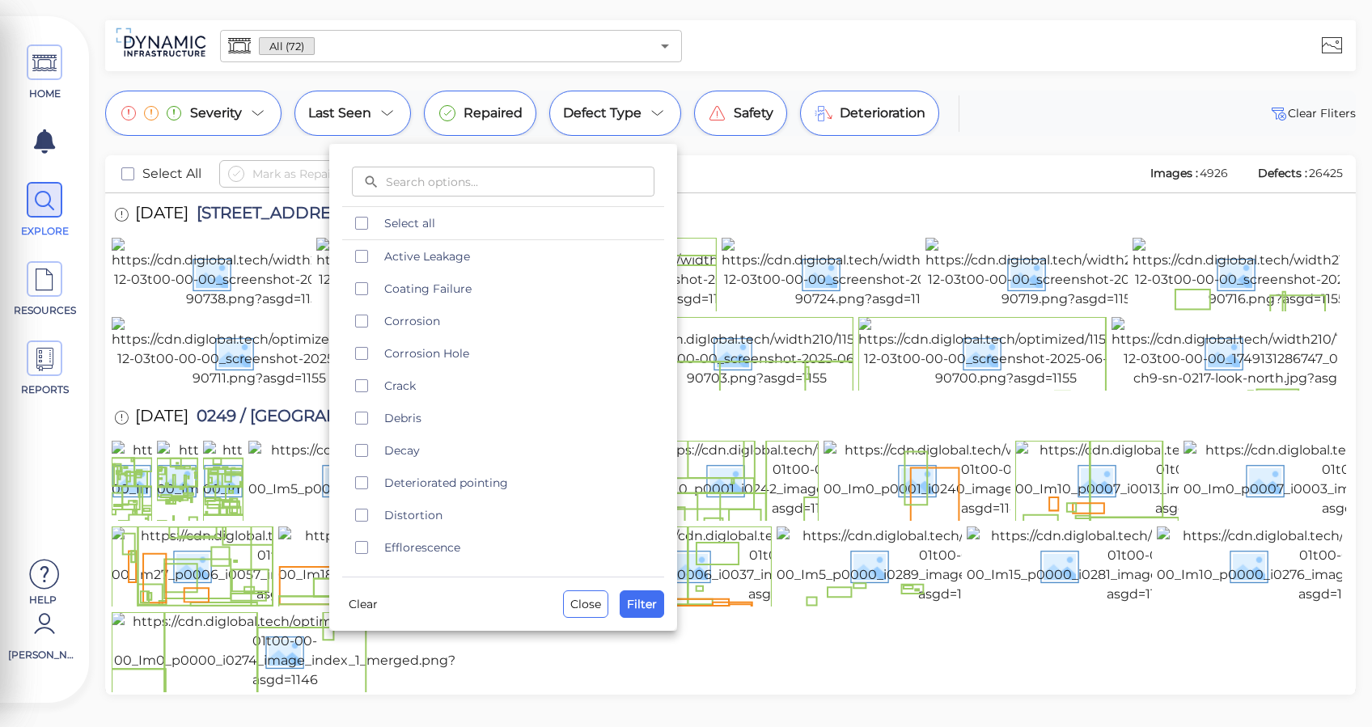
drag, startPoint x: 946, startPoint y: 191, endPoint x: 932, endPoint y: 192, distance: 14.6
click at [945, 191] on div at bounding box center [686, 363] width 1372 height 727
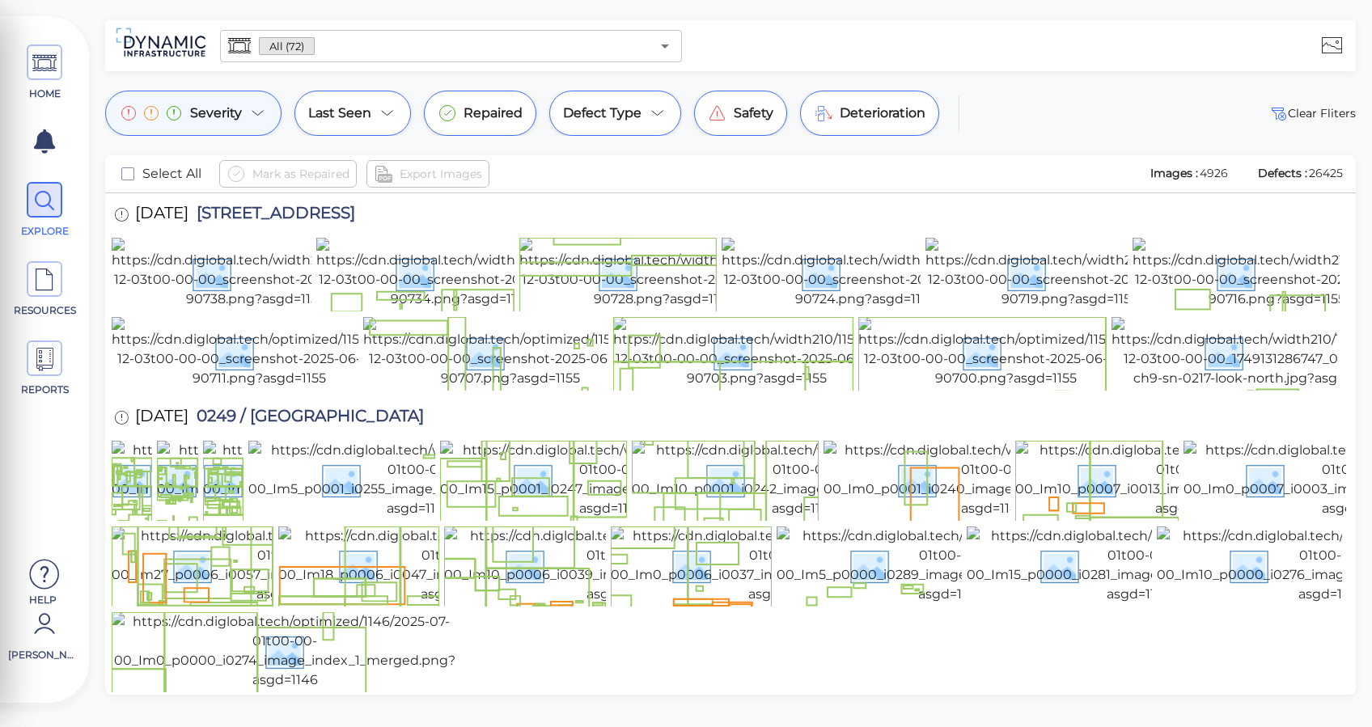
click at [252, 114] on icon at bounding box center [257, 113] width 19 height 19
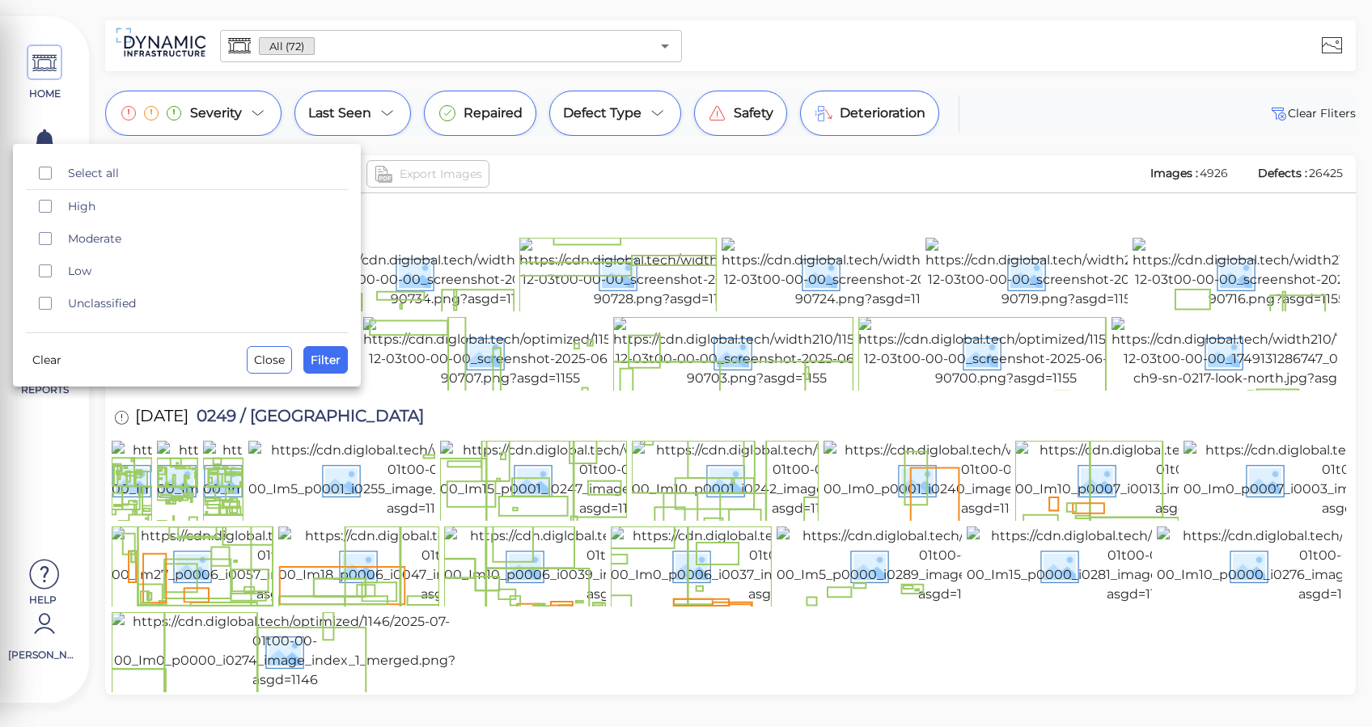
click at [653, 106] on div at bounding box center [686, 363] width 1372 height 727
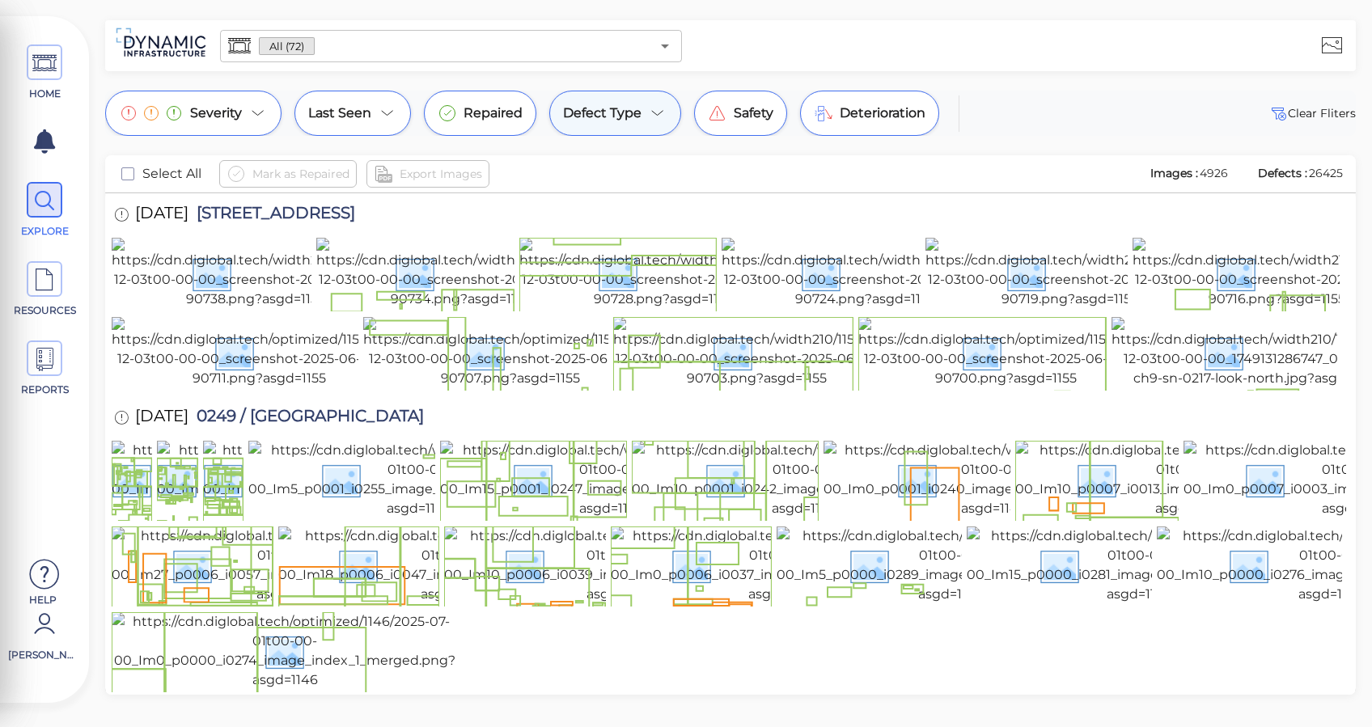
click at [653, 119] on icon at bounding box center [657, 113] width 19 height 19
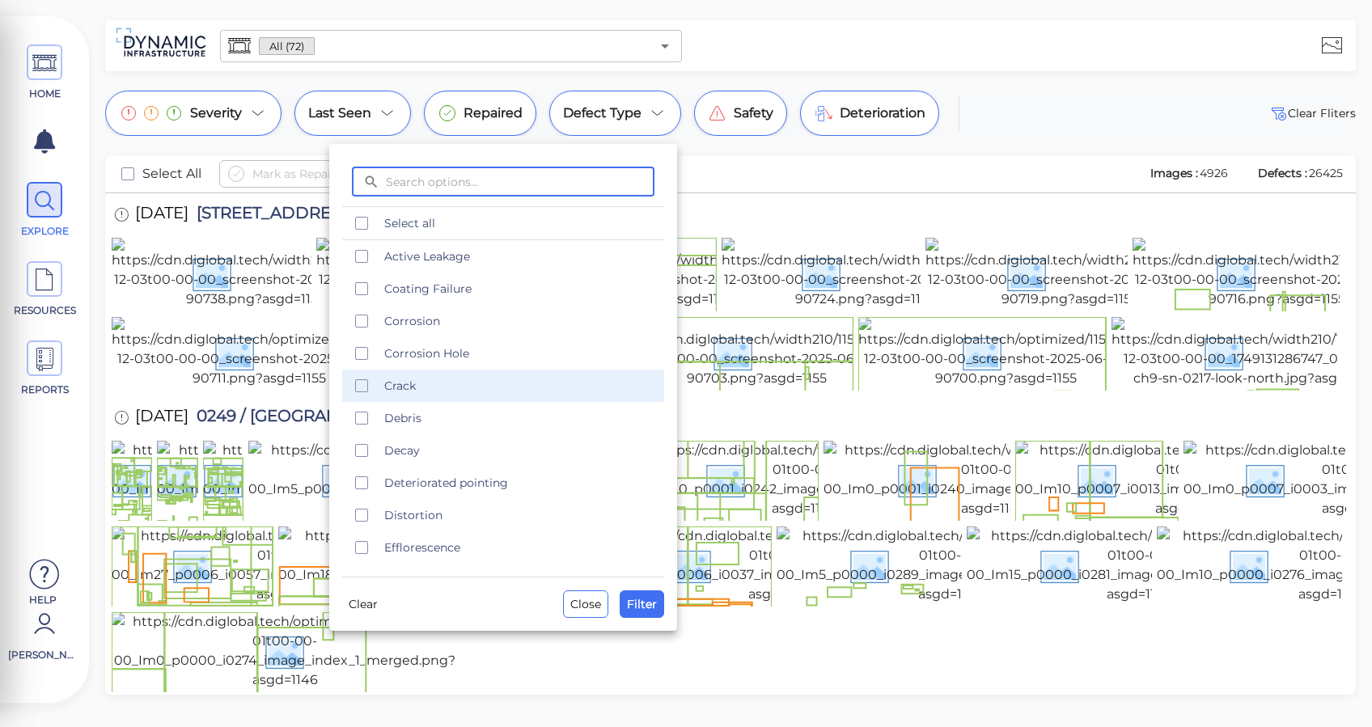
click at [399, 387] on span "Crack" at bounding box center [519, 386] width 270 height 16
click at [457, 181] on input "text" at bounding box center [520, 182] width 268 height 30
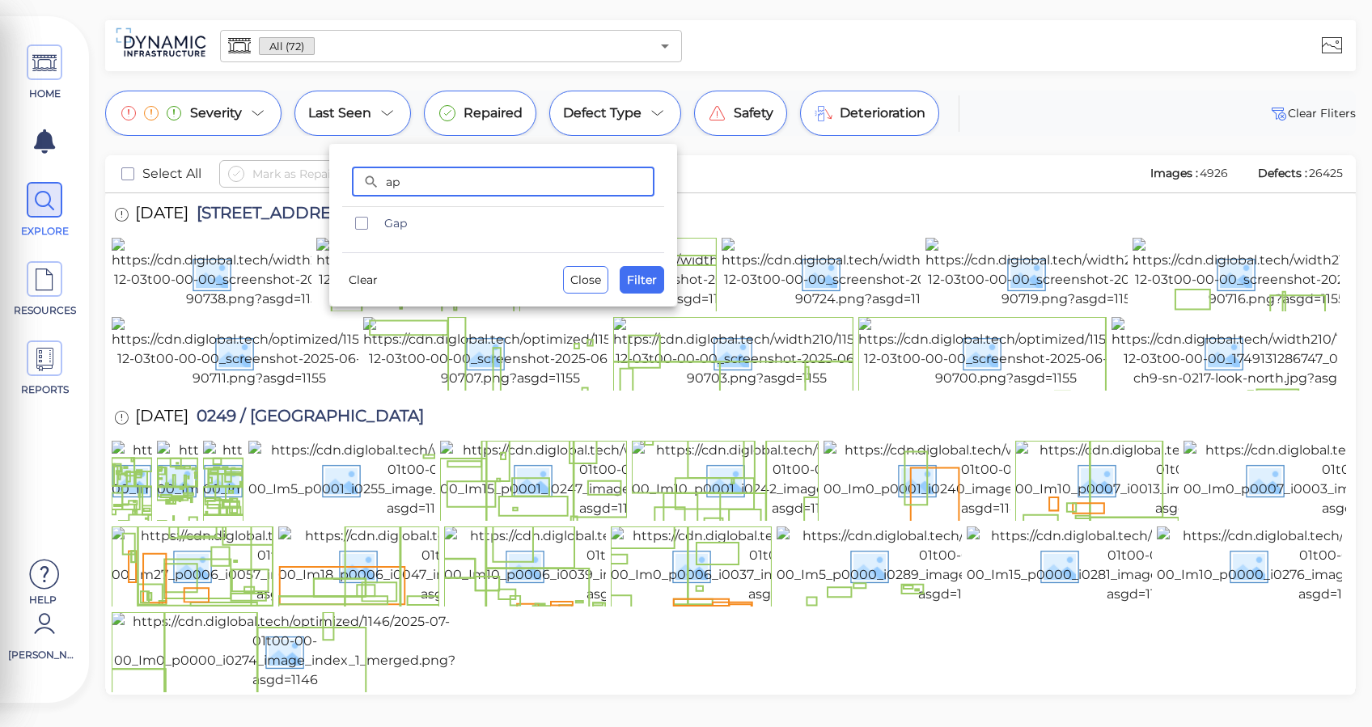
type input "a"
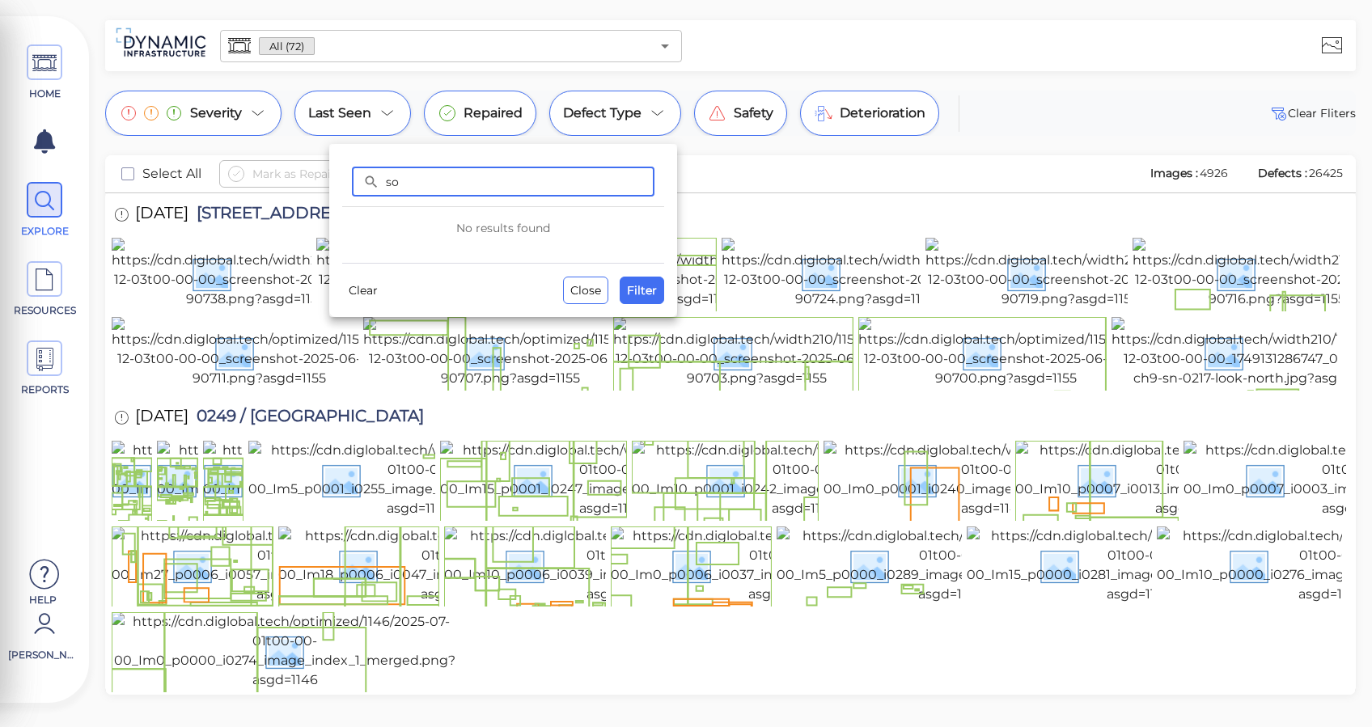
type input "s"
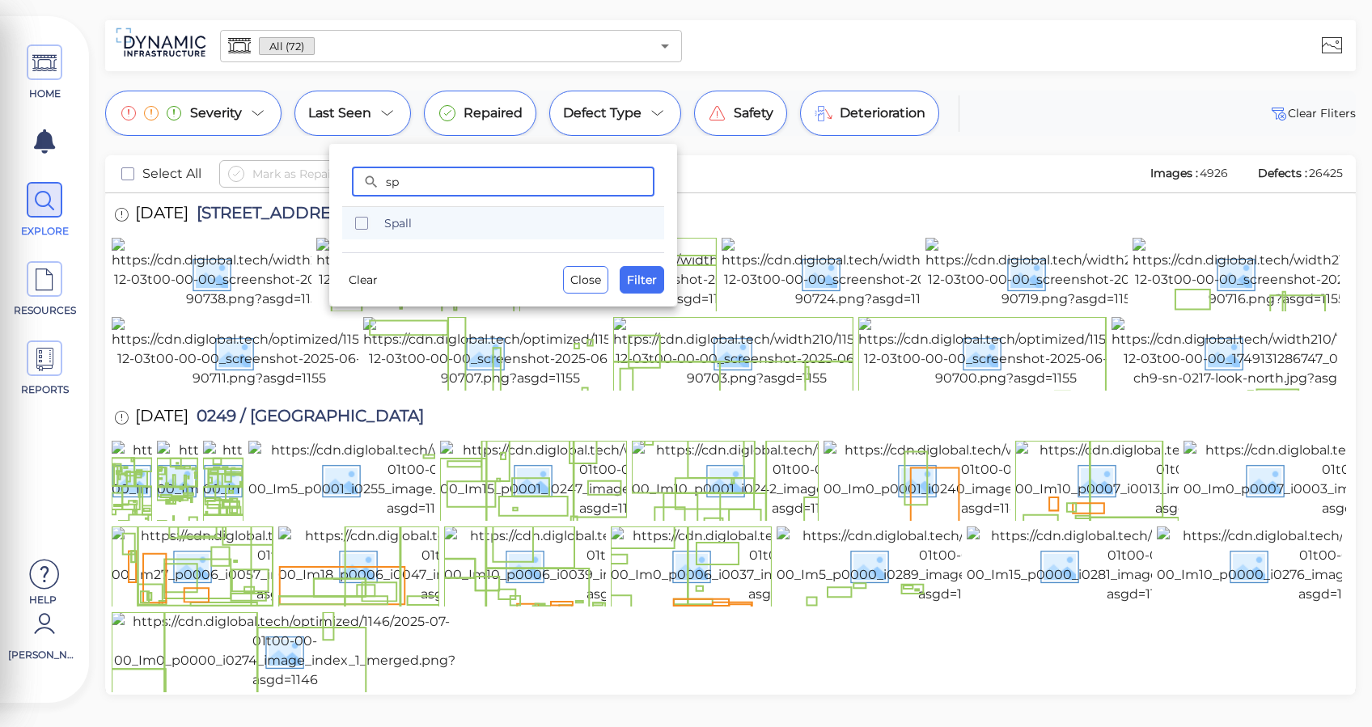
type input "sp"
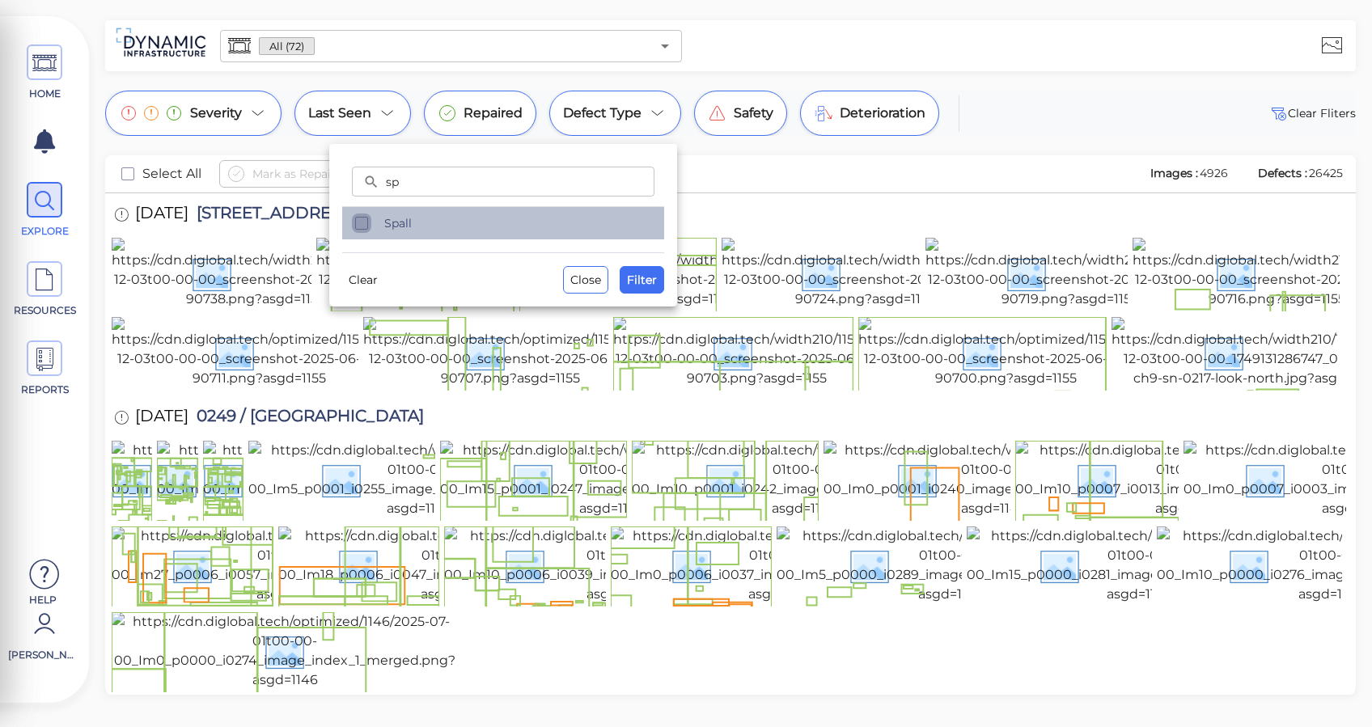
click at [369, 226] on icon "checkbox" at bounding box center [361, 222] width 19 height 19
click at [649, 281] on span "Filter" at bounding box center [642, 279] width 30 height 19
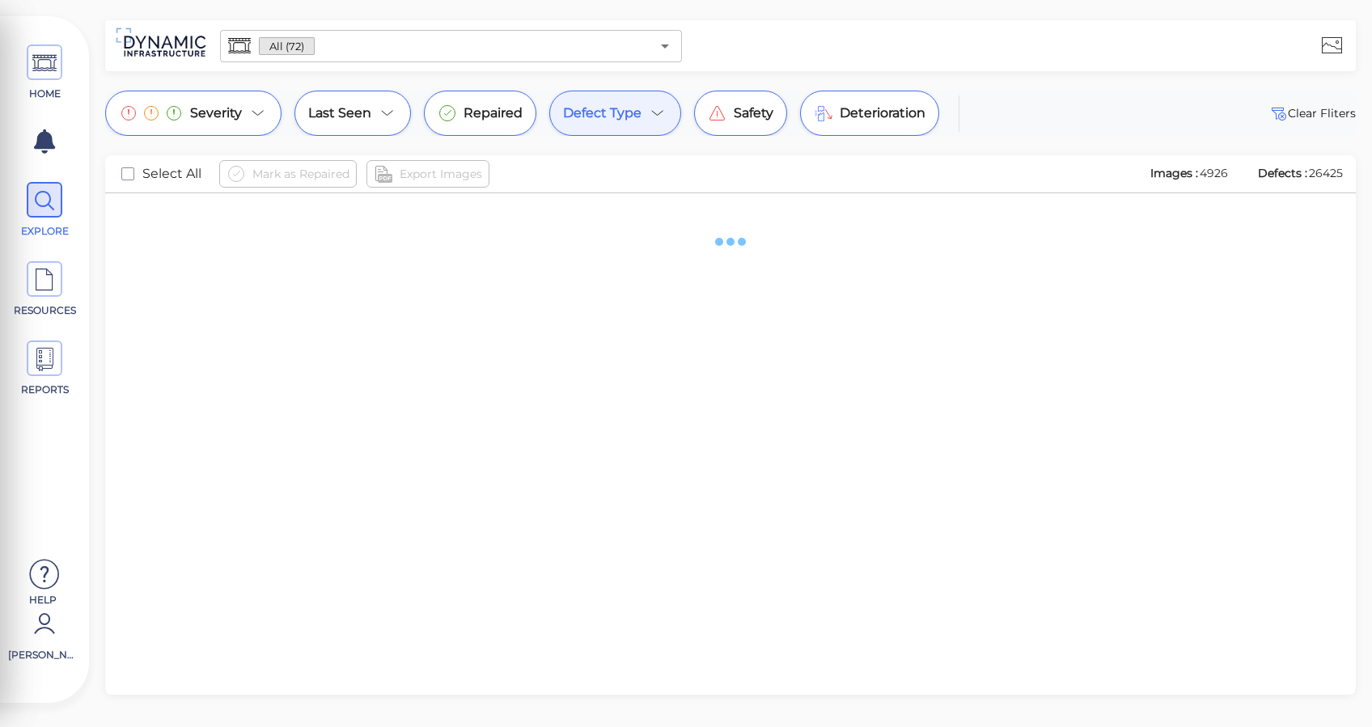
click at [649, 113] on icon at bounding box center [657, 113] width 19 height 19
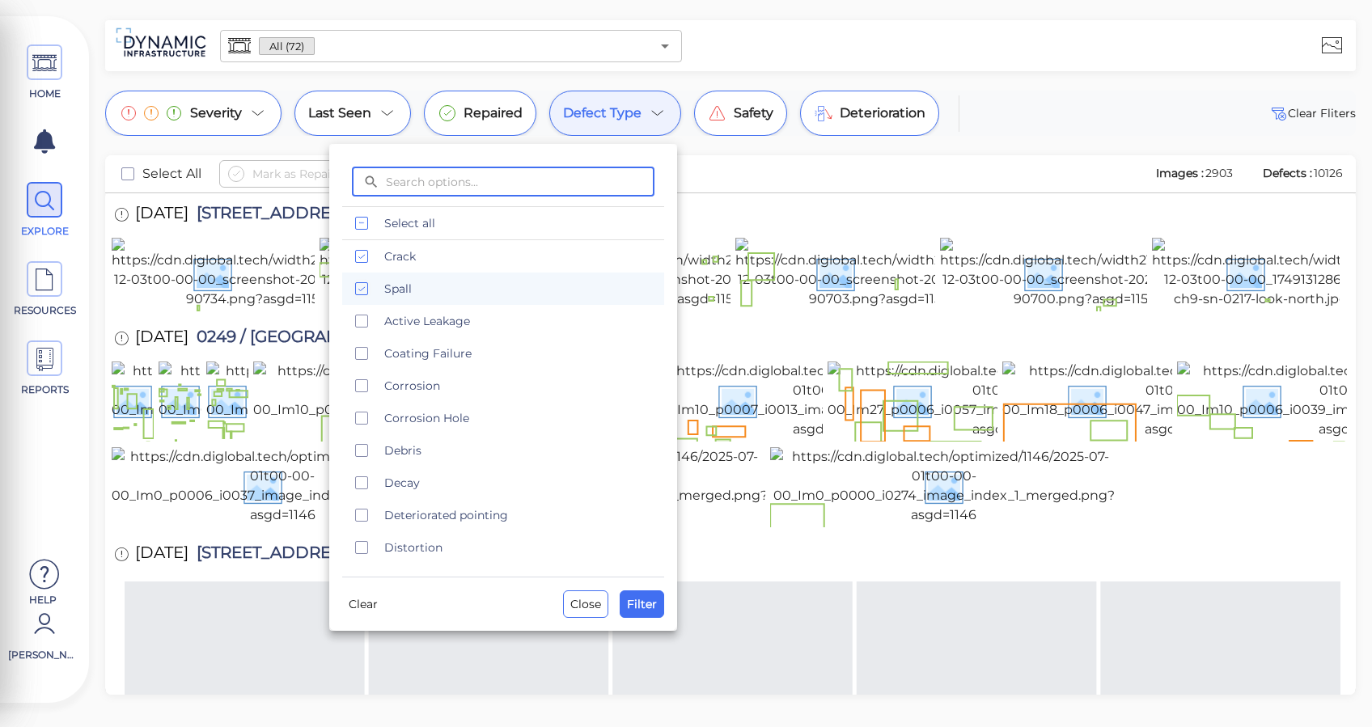
click at [201, 143] on div at bounding box center [686, 363] width 1372 height 727
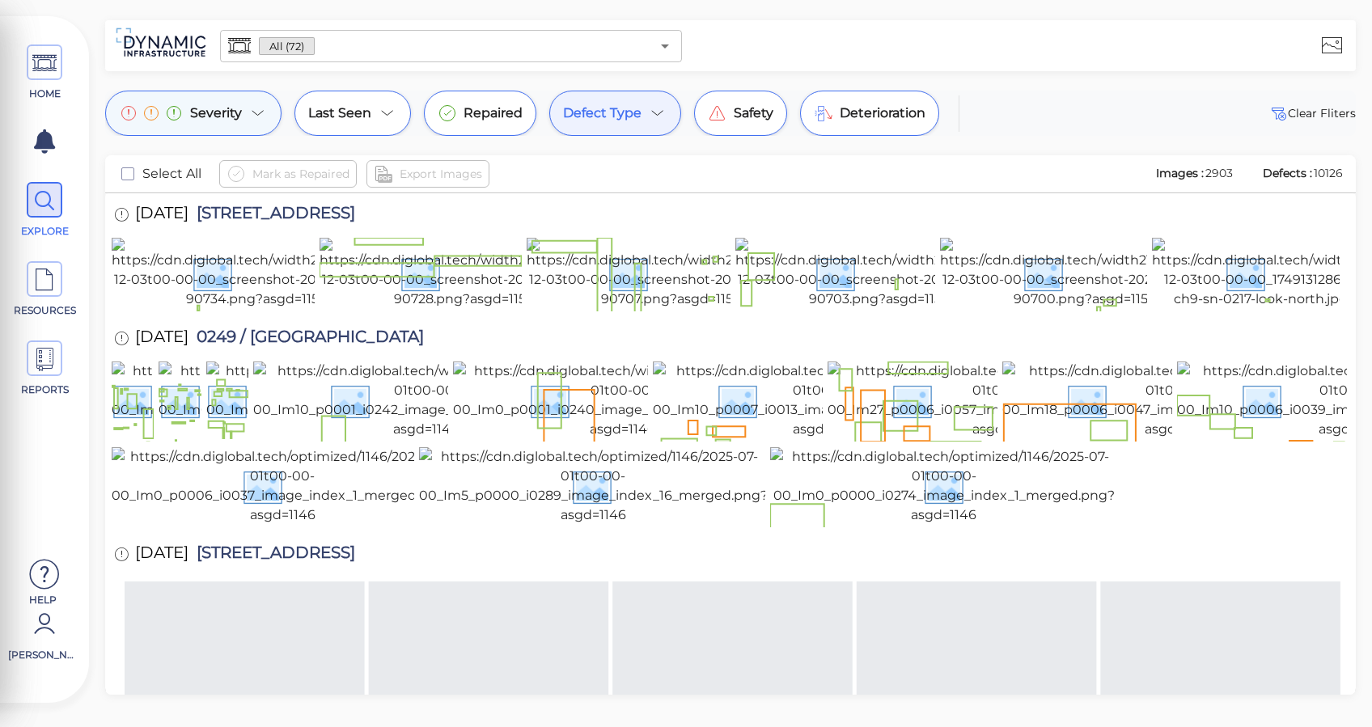
click at [230, 111] on span "Severity" at bounding box center [216, 113] width 52 height 19
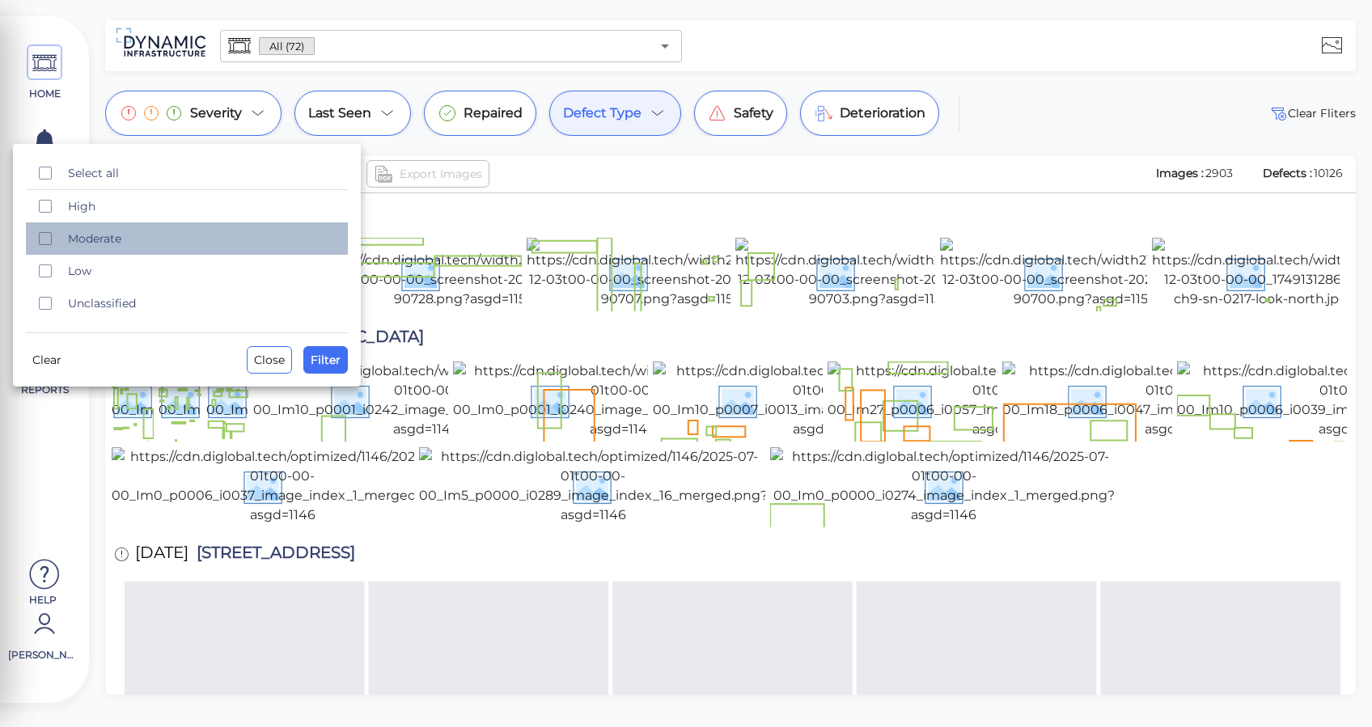
click at [194, 238] on span "Moderate" at bounding box center [203, 238] width 270 height 16
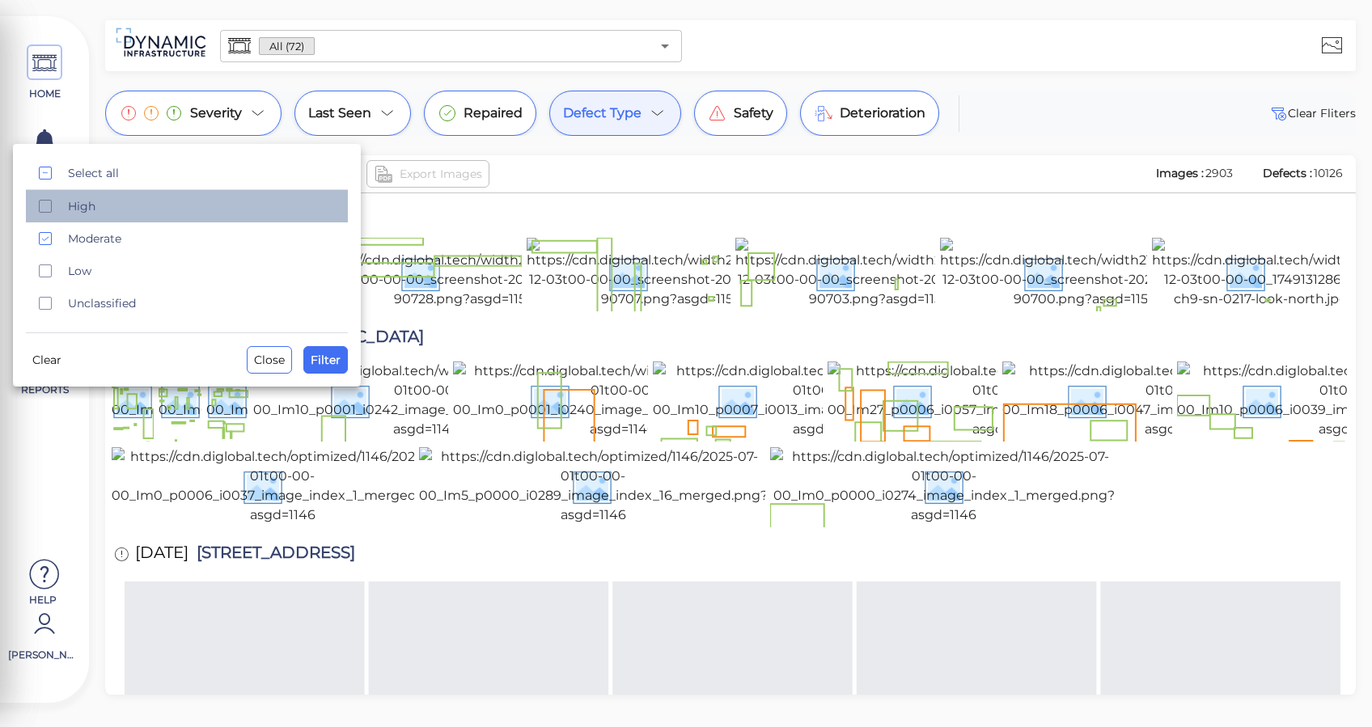
click at [134, 204] on span "High" at bounding box center [203, 206] width 270 height 16
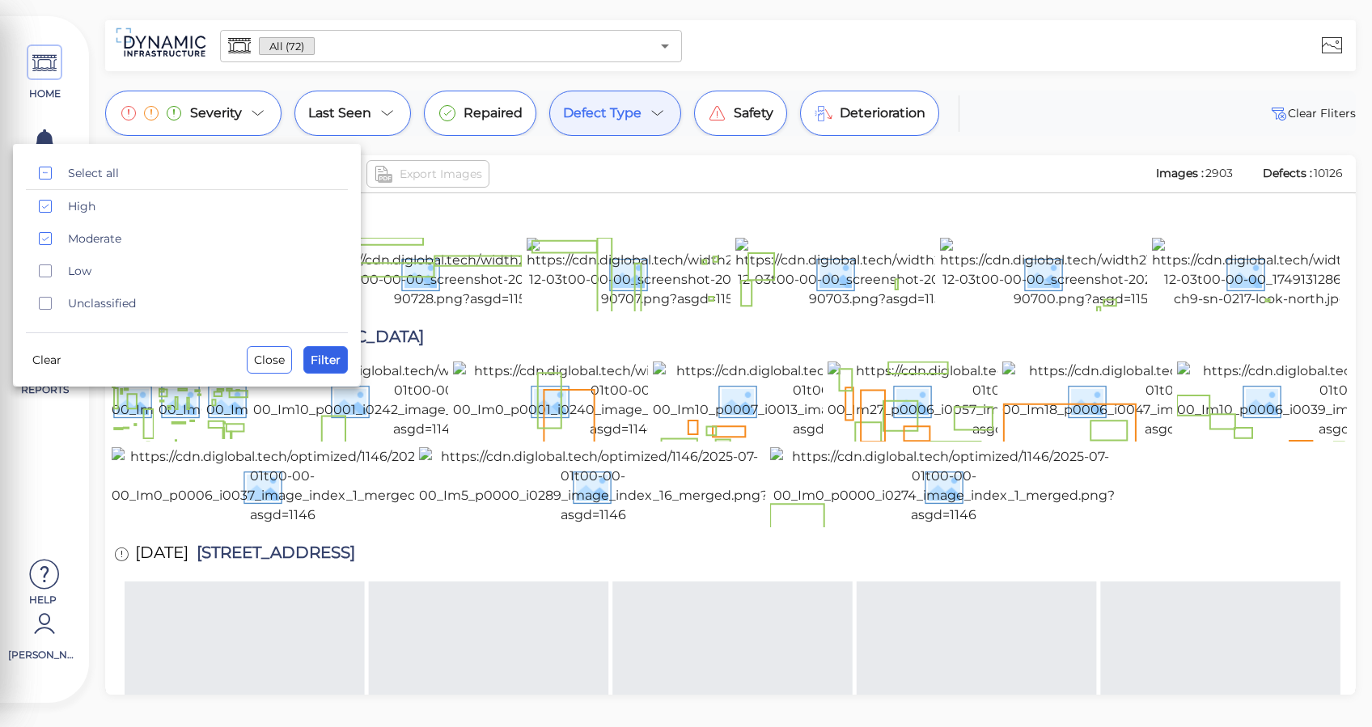
click at [339, 357] on span "Filter" at bounding box center [326, 359] width 30 height 19
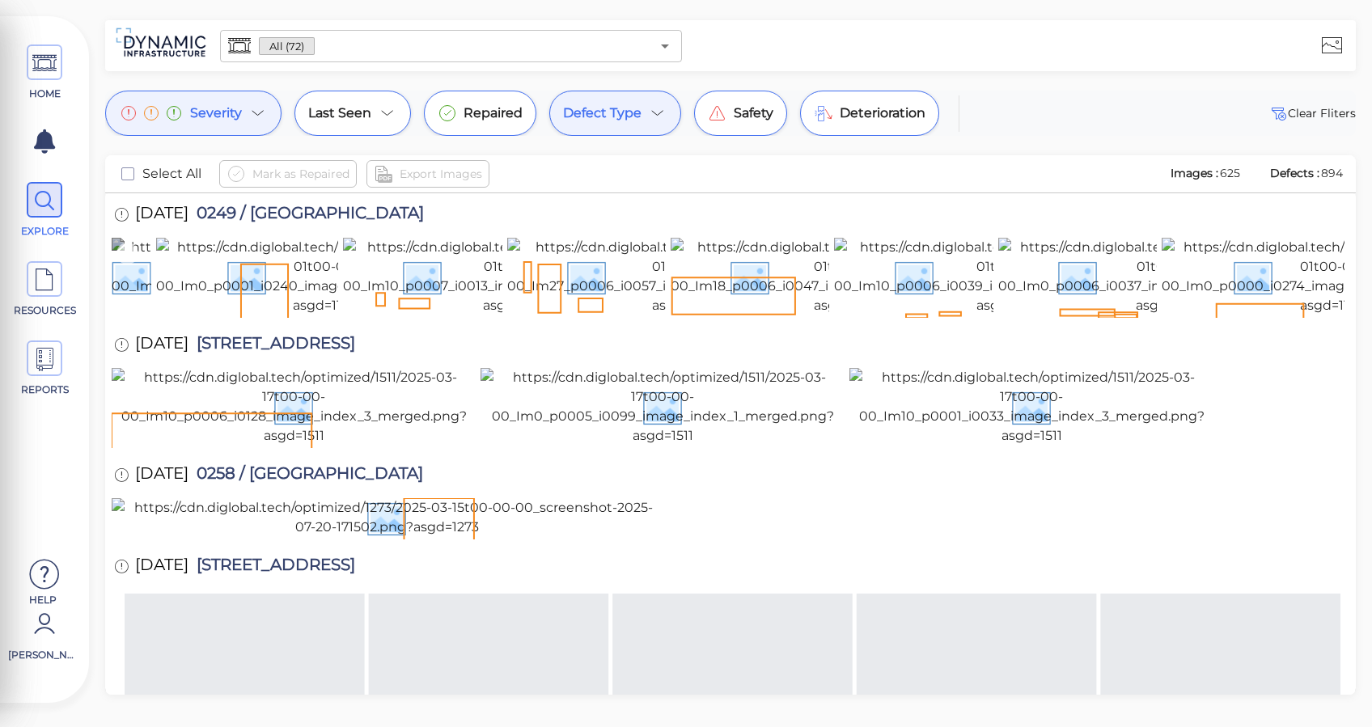
click at [129, 253] on icon at bounding box center [127, 254] width 22 height 22
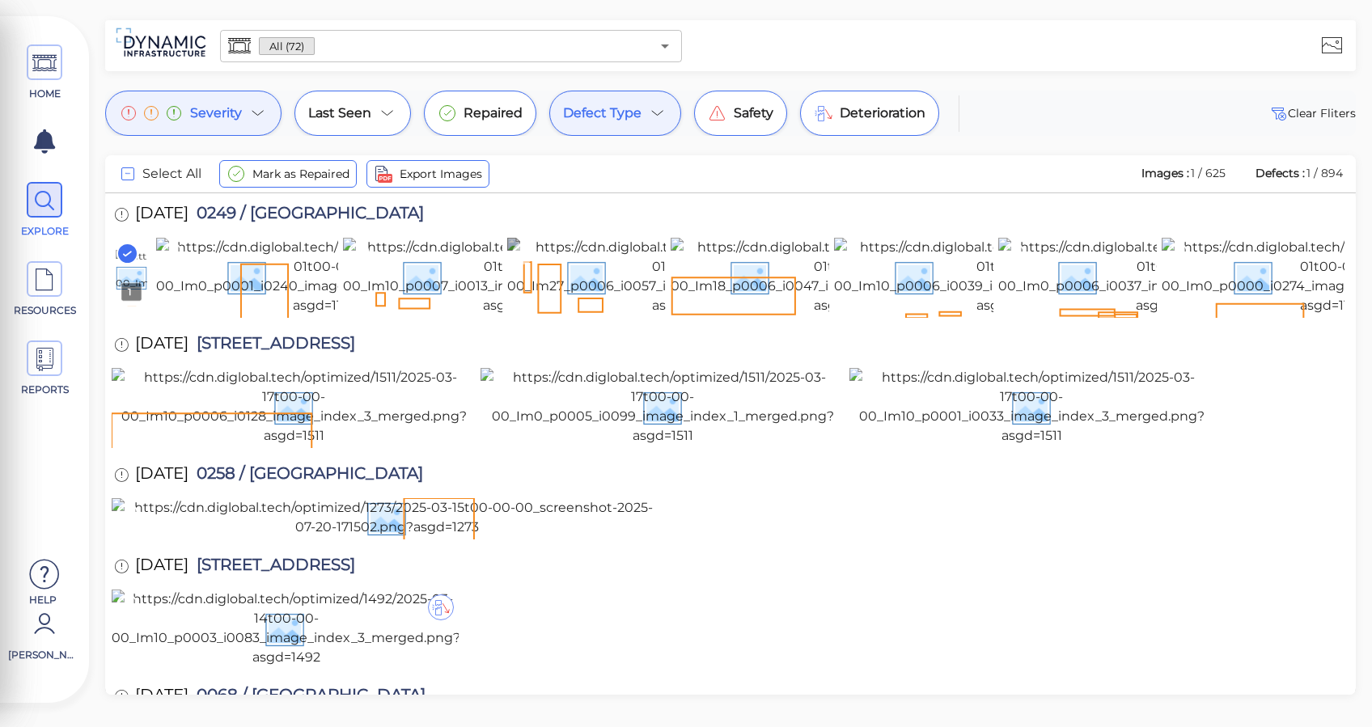
click at [522, 247] on icon at bounding box center [523, 254] width 22 height 22
click at [527, 250] on rect at bounding box center [523, 253] width 20 height 20
click at [118, 248] on rect at bounding box center [127, 253] width 20 height 20
click at [681, 252] on icon at bounding box center [686, 254] width 22 height 22
click at [851, 249] on icon at bounding box center [850, 254] width 22 height 22
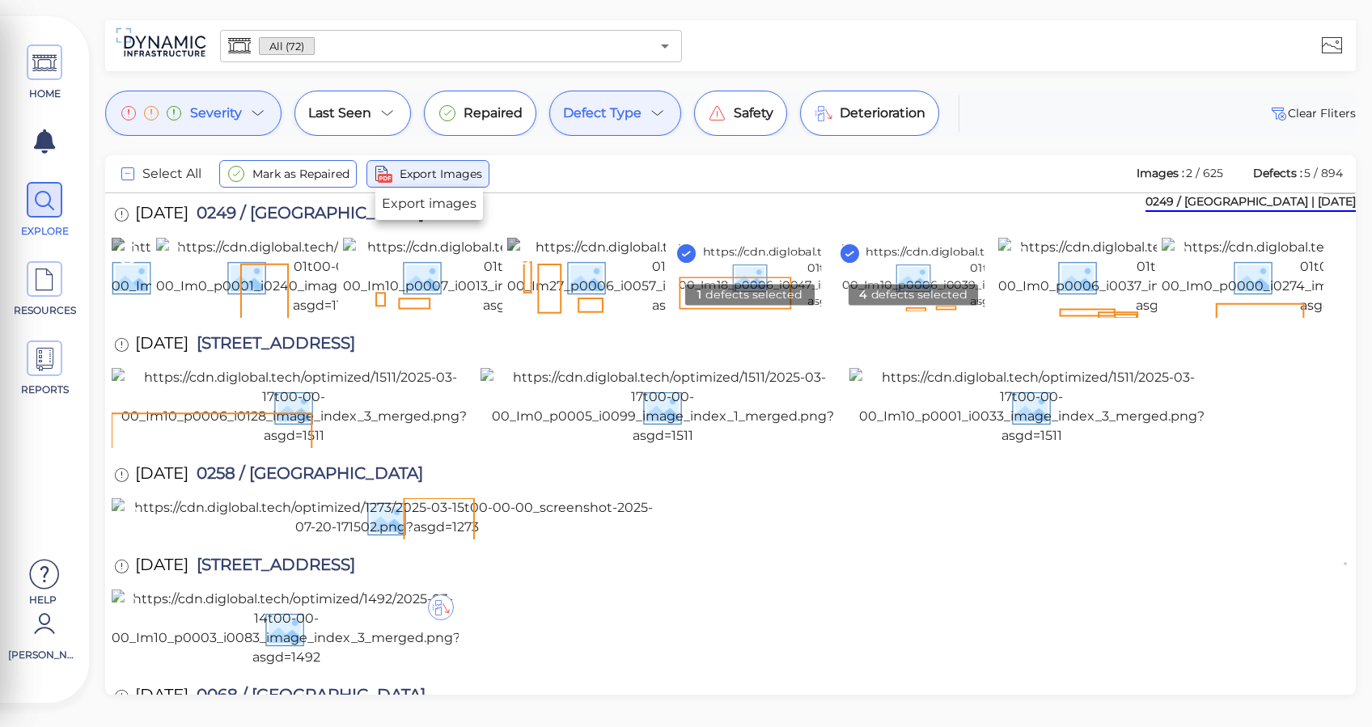
click at [444, 177] on span "Export Images" at bounding box center [440, 173] width 82 height 19
click at [30, 360] on span at bounding box center [45, 358] width 36 height 36
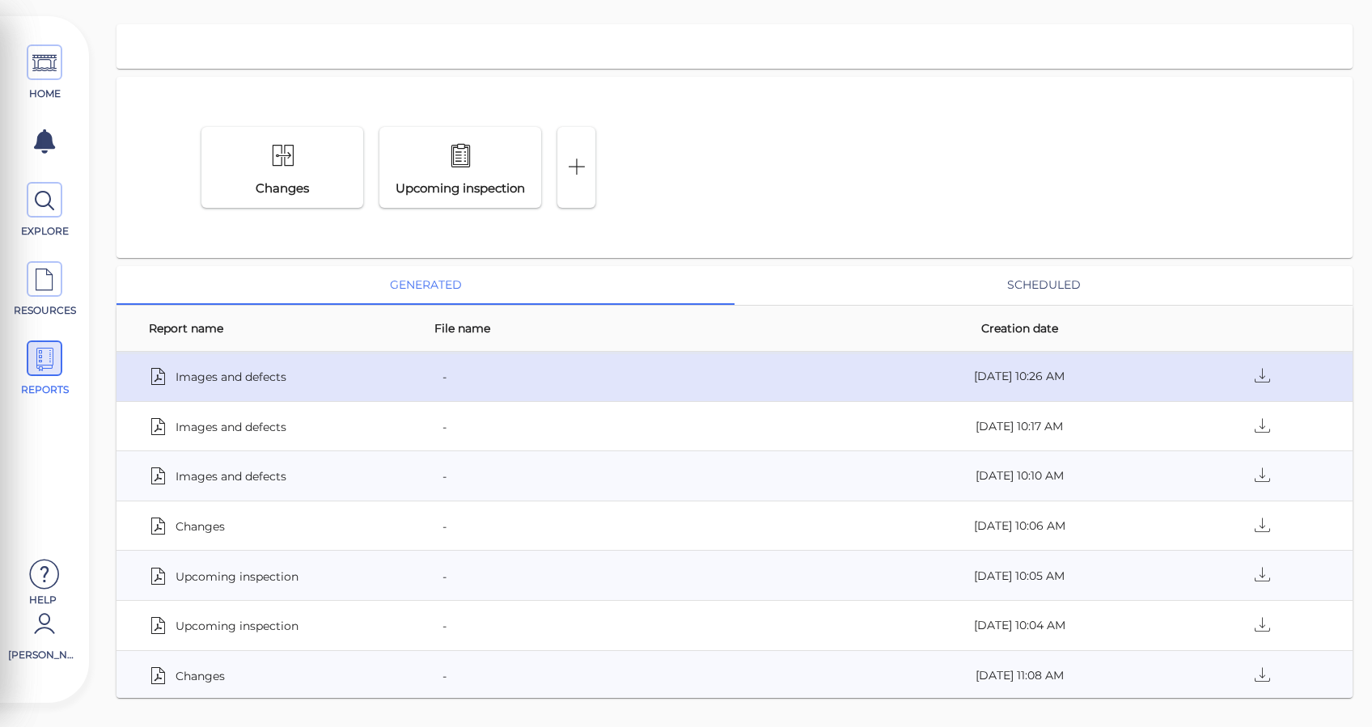
click at [256, 380] on span "Images and defects" at bounding box center [230, 376] width 111 height 23
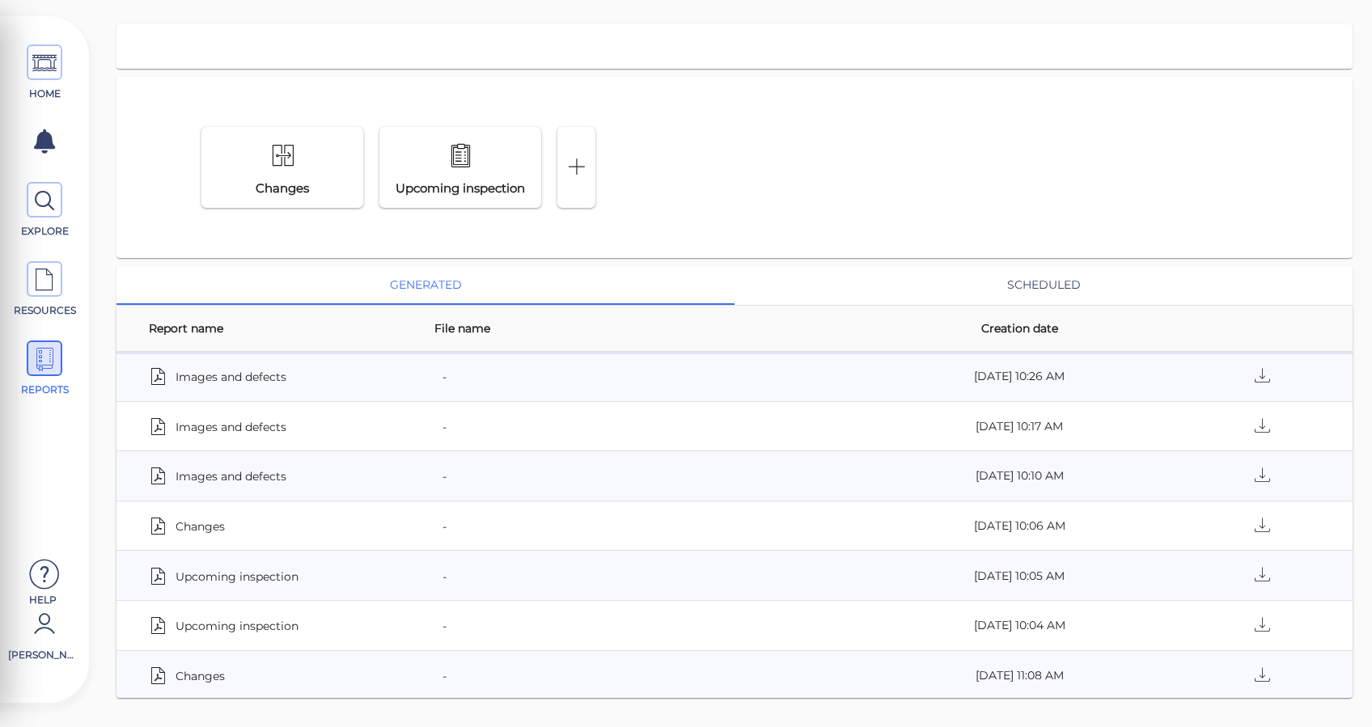
click at [687, 41] on div at bounding box center [734, 46] width 1236 height 44
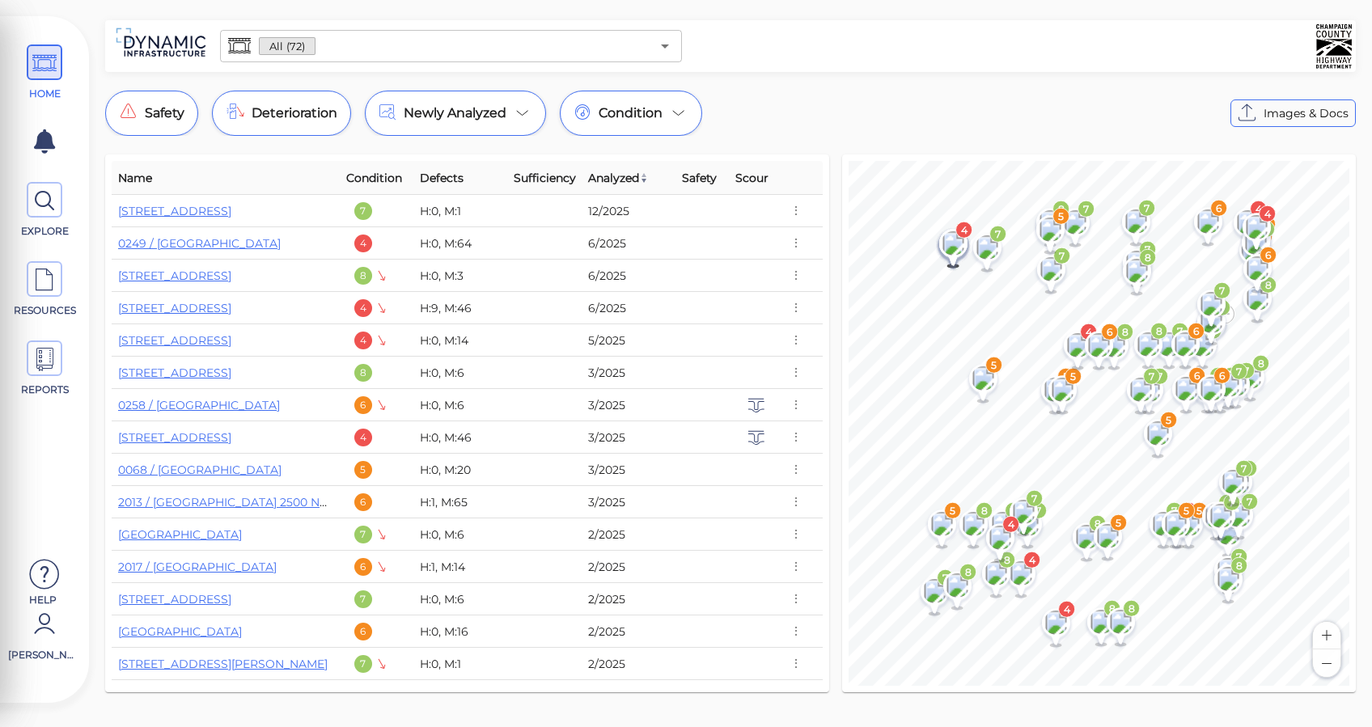
click at [948, 78] on div "All (72) ​ Safety Deterioration Newly Analyzed Condition Images & Docs Name Con…" at bounding box center [730, 361] width 1283 height 682
click at [828, 116] on div "Safety Deterioration Newly Analyzed Condition Images & Docs" at bounding box center [730, 113] width 1250 height 45
